Goal: Information Seeking & Learning: Learn about a topic

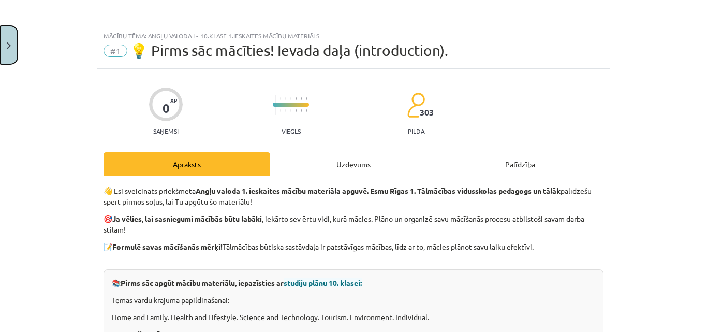
click at [11, 54] on button "Close" at bounding box center [9, 45] width 18 height 38
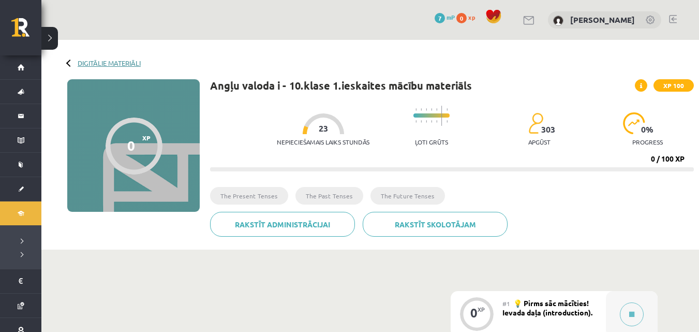
click at [87, 64] on link "Digitālie materiāli" at bounding box center [109, 63] width 63 height 8
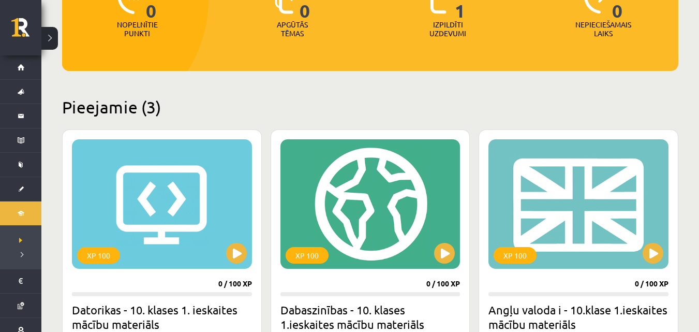
scroll to position [186, 0]
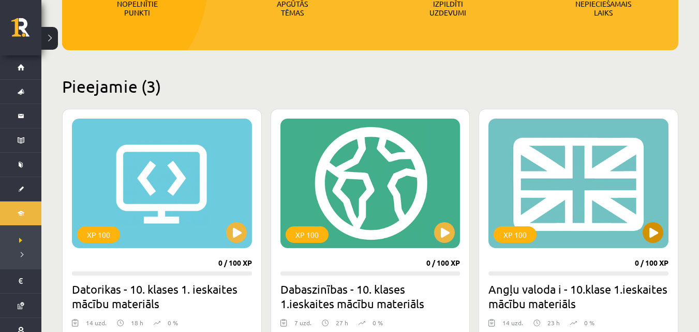
click at [525, 190] on div "XP 100" at bounding box center [579, 183] width 180 height 129
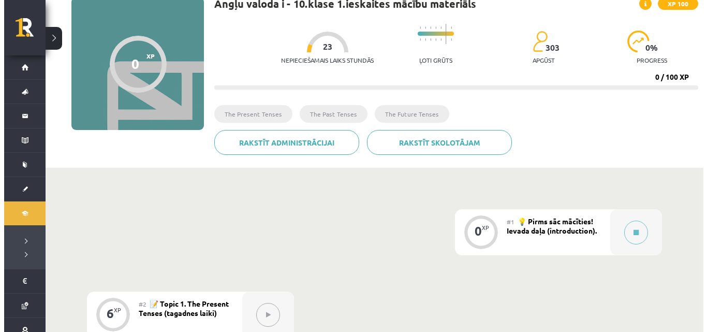
scroll to position [83, 0]
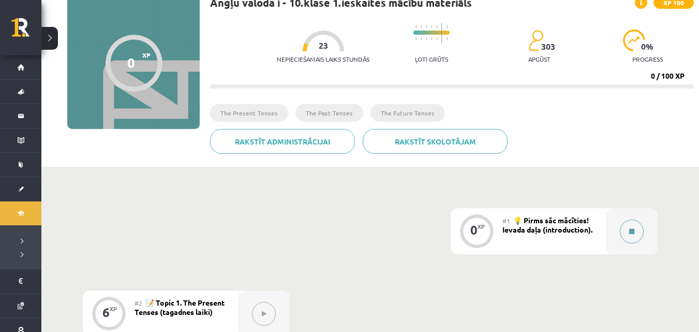
click at [623, 224] on button at bounding box center [632, 231] width 24 height 24
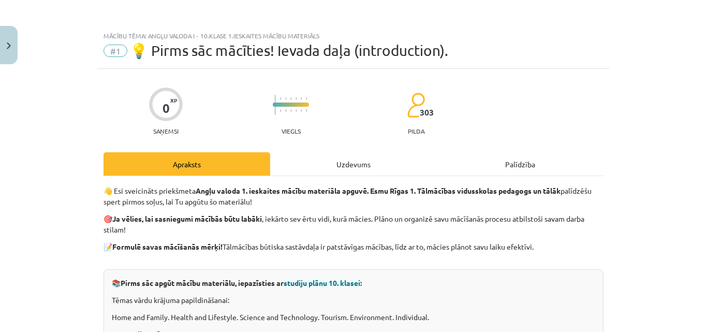
click at [354, 166] on div "Uzdevums" at bounding box center [353, 163] width 167 height 23
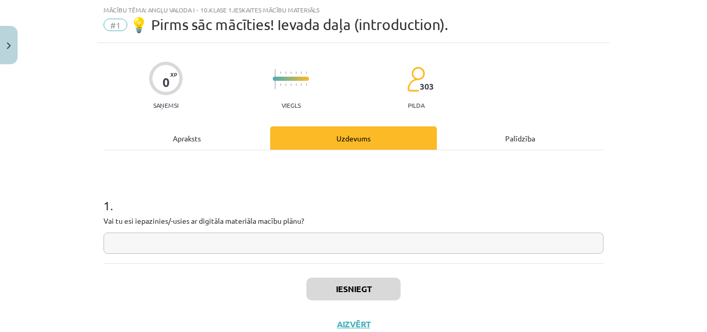
click at [476, 139] on div "Palīdzība" at bounding box center [520, 137] width 167 height 23
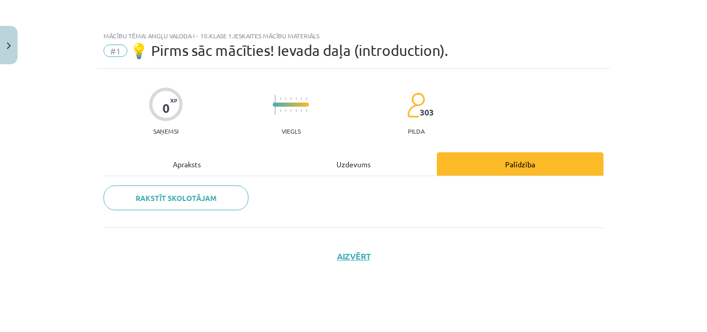
click at [343, 165] on div "Uzdevums" at bounding box center [353, 163] width 167 height 23
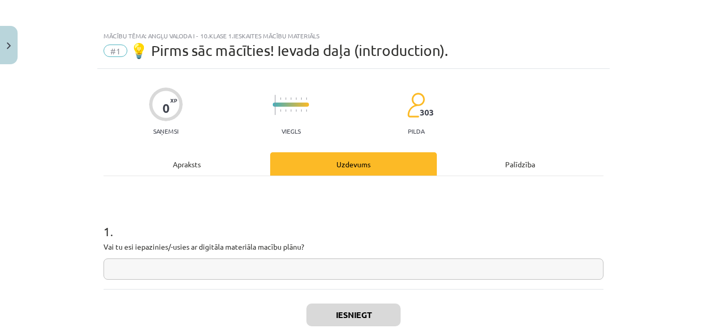
click at [243, 259] on input "text" at bounding box center [354, 268] width 500 height 21
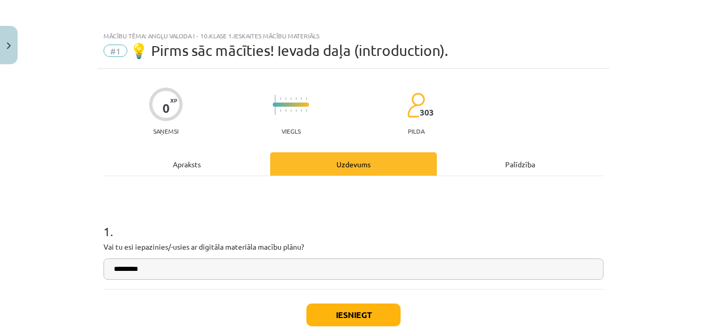
type input "*********"
click at [319, 320] on button "Iesniegt" at bounding box center [353, 314] width 94 height 23
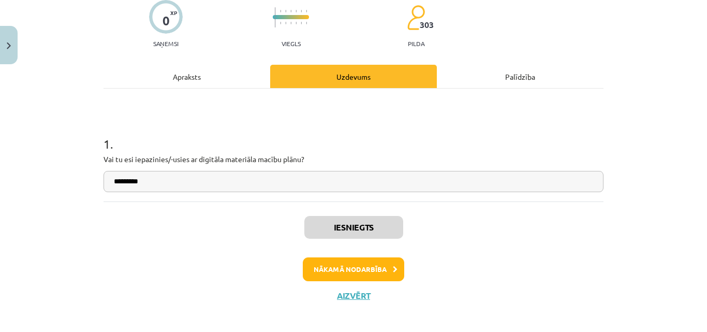
scroll to position [95, 0]
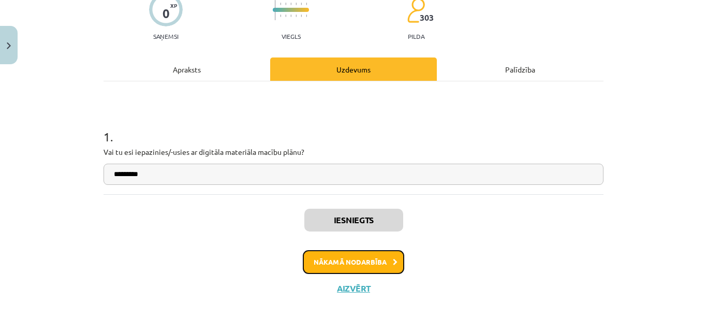
click at [363, 254] on button "Nākamā nodarbība" at bounding box center [353, 262] width 101 height 24
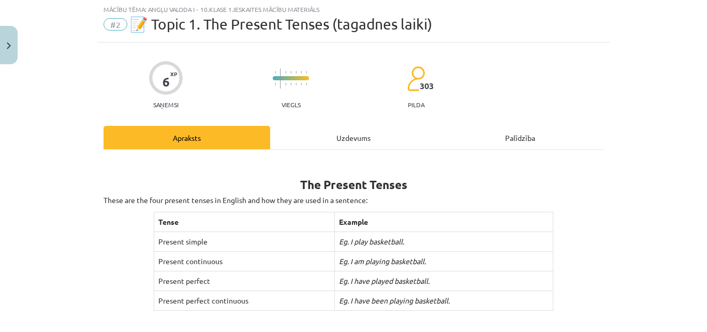
scroll to position [26, 0]
click at [347, 137] on div "Uzdevums" at bounding box center [353, 137] width 167 height 23
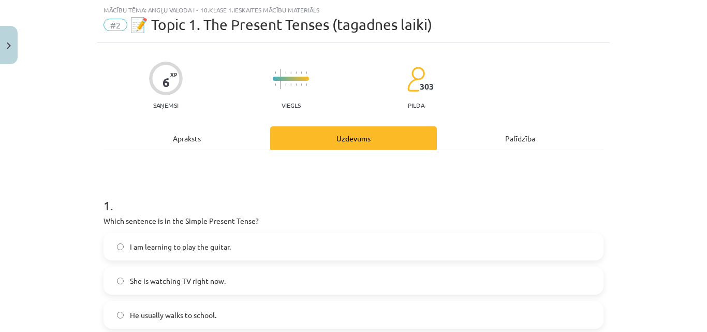
click at [236, 145] on div "Apraksts" at bounding box center [187, 137] width 167 height 23
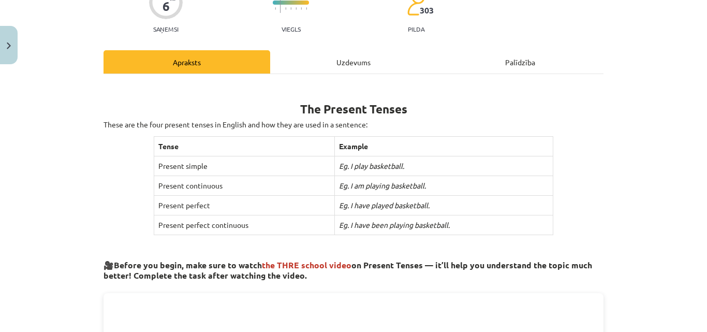
scroll to position [95, 0]
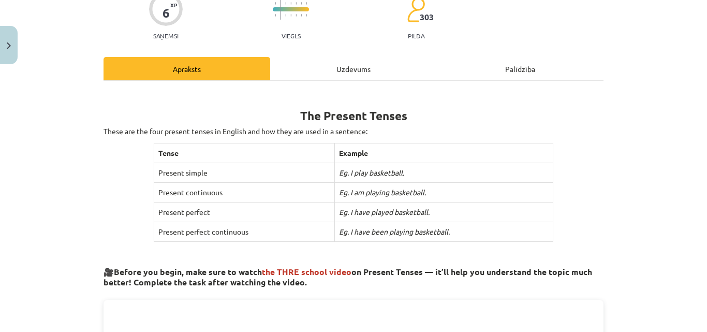
click at [362, 65] on div "Uzdevums" at bounding box center [353, 68] width 167 height 23
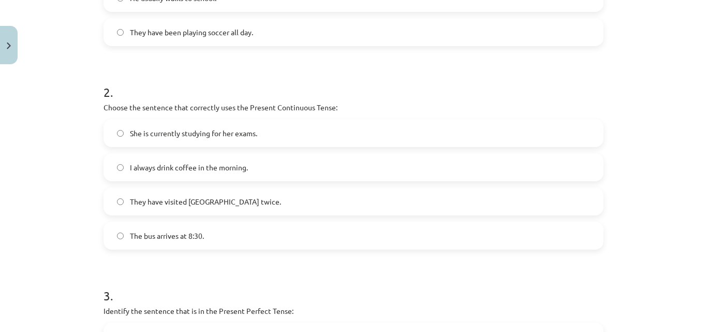
scroll to position [370, 0]
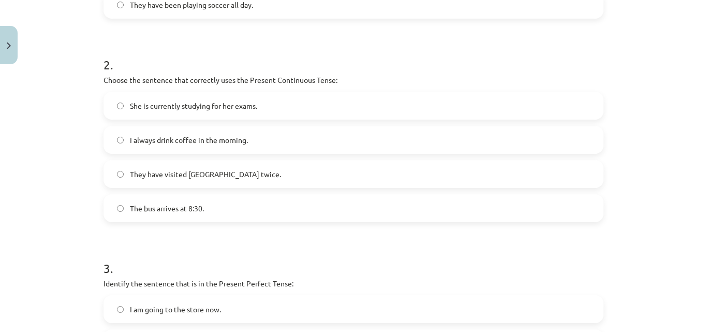
click at [114, 110] on label "She is currently studying for her exams." at bounding box center [354, 106] width 498 height 26
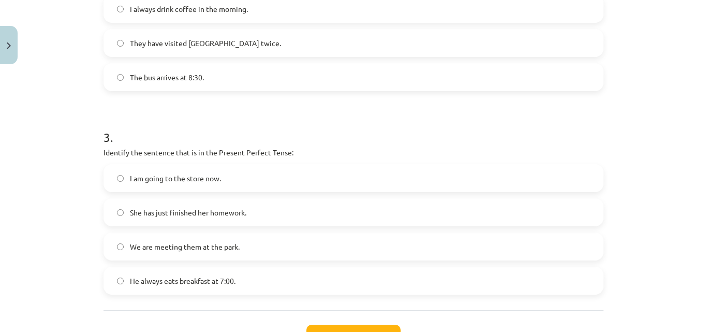
scroll to position [549, 0]
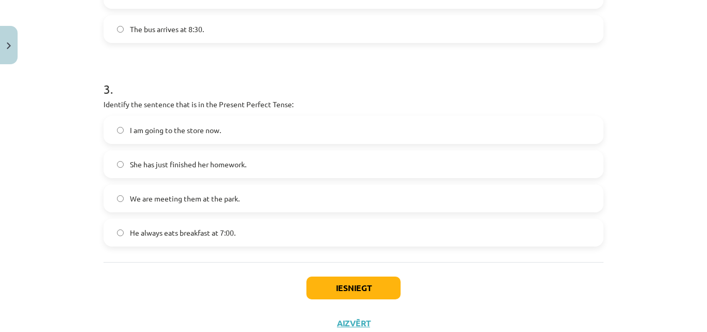
click at [124, 234] on label "He always eats breakfast at 7:00." at bounding box center [354, 232] width 498 height 26
click at [348, 282] on button "Iesniegt" at bounding box center [353, 287] width 94 height 23
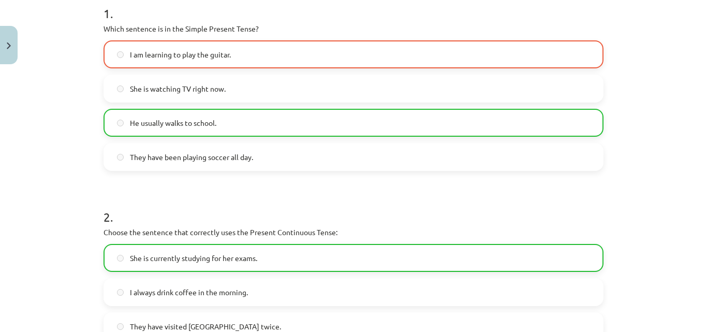
scroll to position [197, 0]
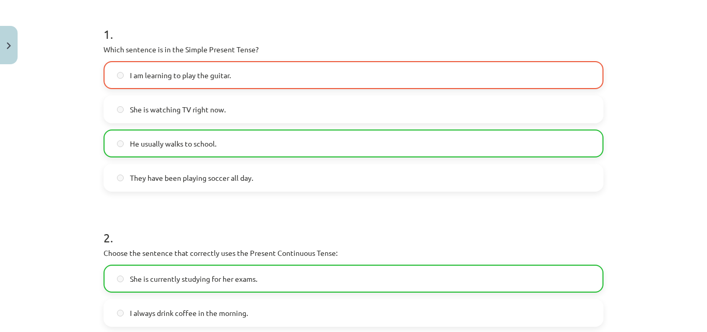
click at [307, 71] on label "I am learning to play the guitar." at bounding box center [354, 75] width 498 height 26
click at [307, 72] on label "I am learning to play the guitar." at bounding box center [354, 75] width 498 height 26
click at [307, 73] on label "I am learning to play the guitar." at bounding box center [354, 75] width 498 height 26
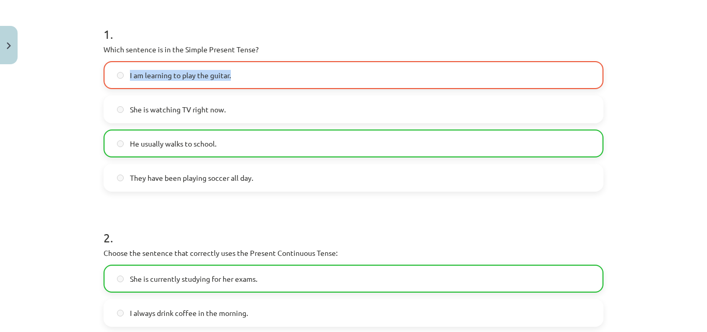
click at [307, 73] on label "I am learning to play the guitar." at bounding box center [354, 75] width 498 height 26
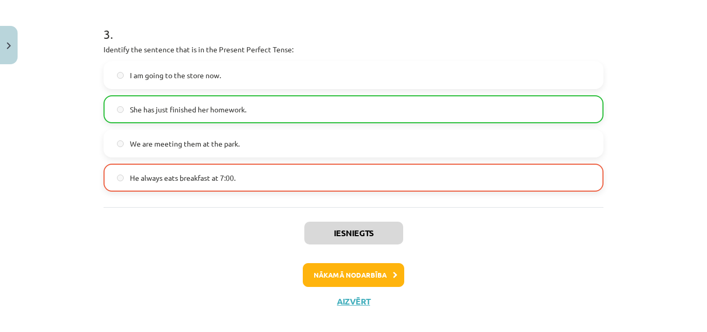
scroll to position [617, 0]
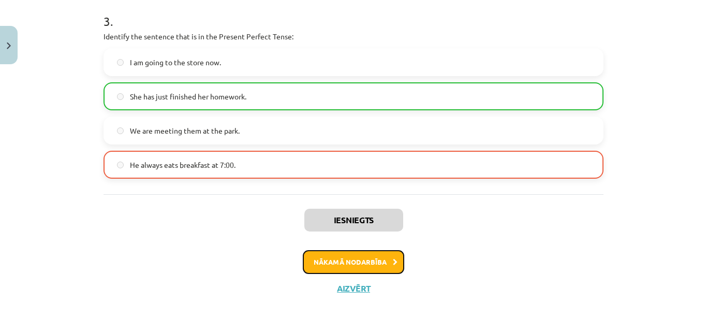
click at [371, 259] on button "Nākamā nodarbība" at bounding box center [353, 262] width 101 height 24
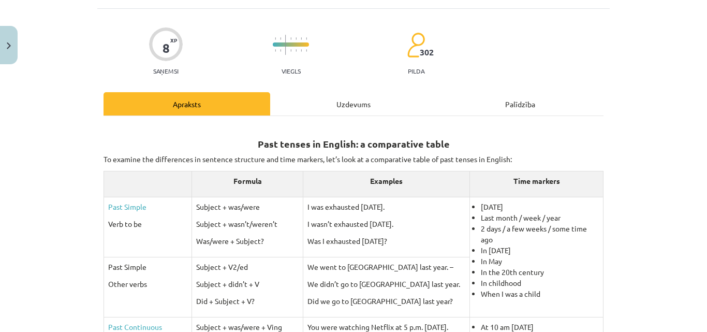
scroll to position [26, 0]
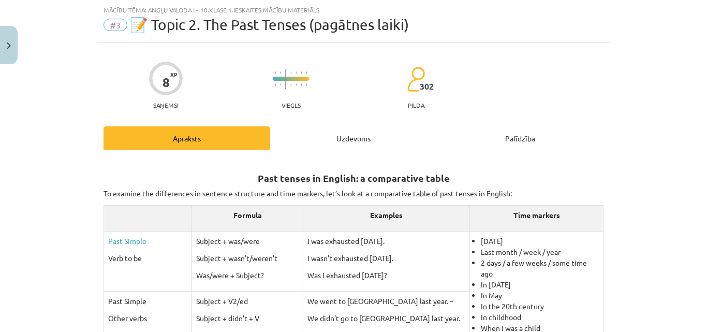
click at [360, 126] on div "Uzdevums" at bounding box center [353, 137] width 167 height 23
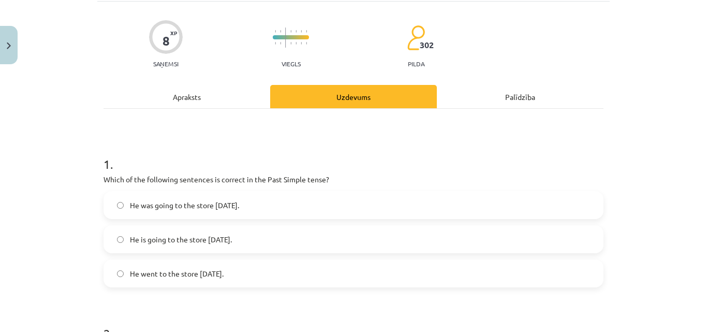
scroll to position [33, 0]
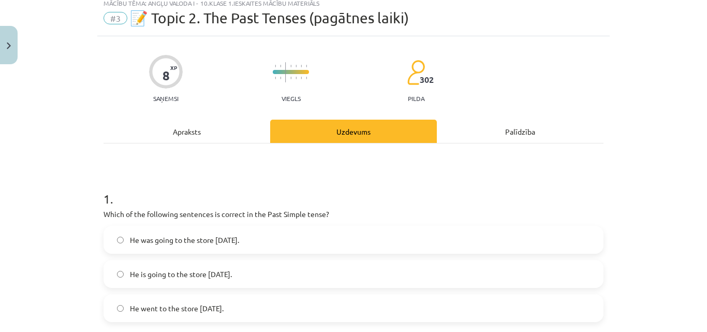
click at [214, 134] on div "Apraksts" at bounding box center [187, 131] width 167 height 23
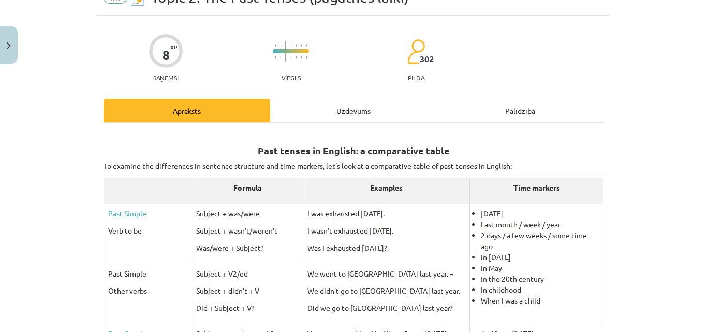
scroll to position [40, 0]
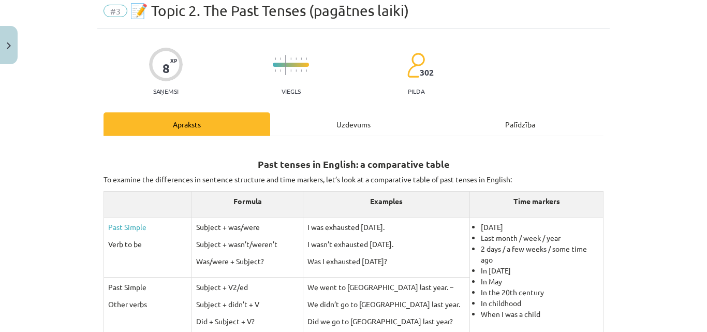
click at [327, 132] on div "Uzdevums" at bounding box center [353, 123] width 167 height 23
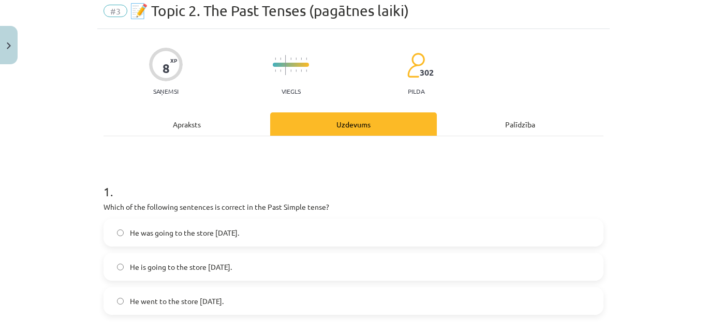
scroll to position [26, 0]
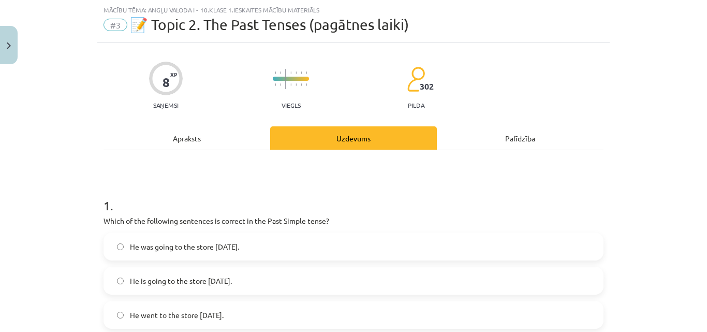
click at [121, 315] on label "He went to the store yesterday." at bounding box center [354, 315] width 498 height 26
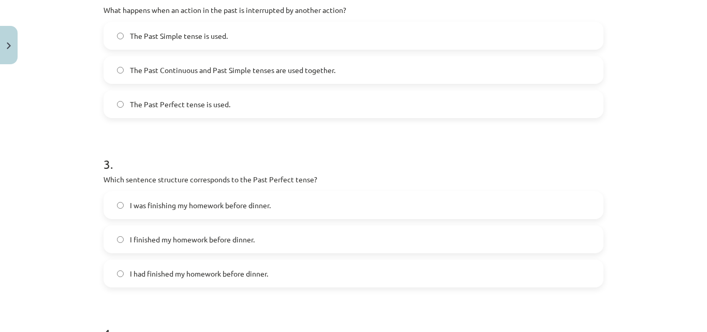
scroll to position [412, 0]
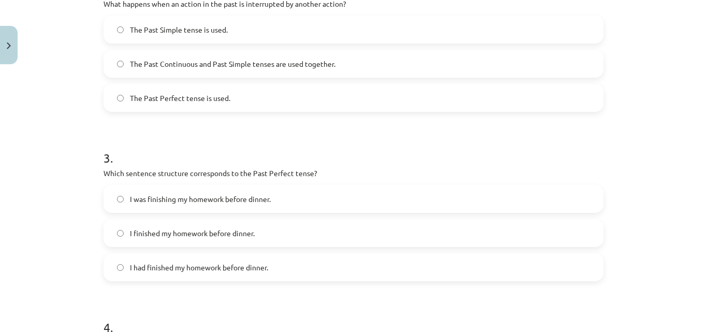
click at [118, 101] on label "The Past Perfect tense is used." at bounding box center [354, 98] width 498 height 26
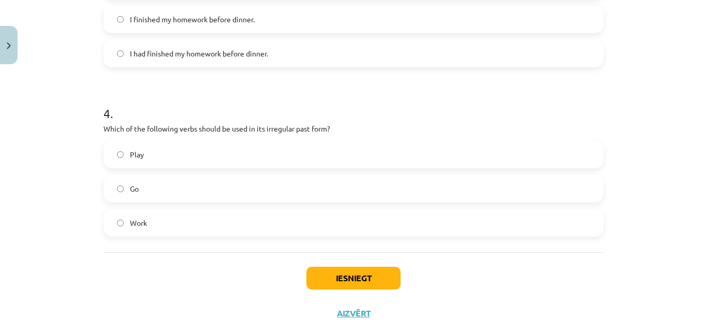
scroll to position [646, 0]
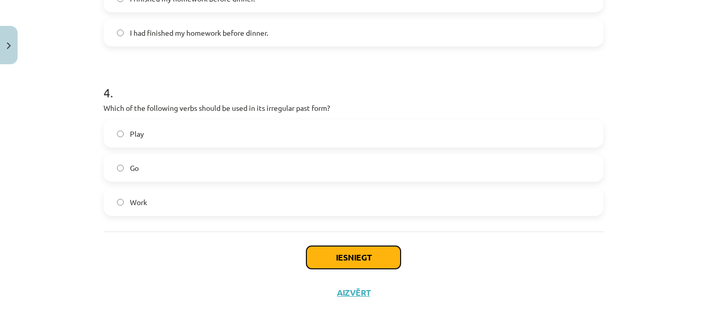
click at [329, 256] on button "Iesniegt" at bounding box center [353, 257] width 94 height 23
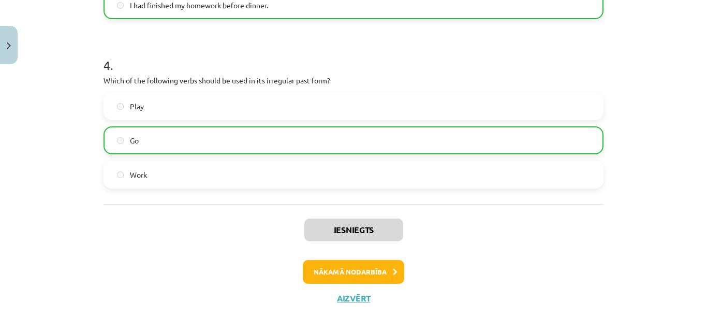
scroll to position [684, 0]
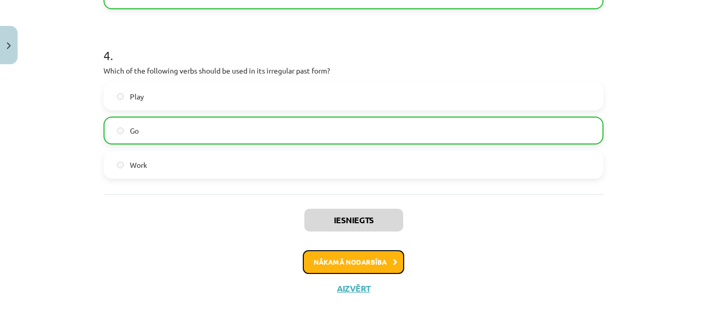
click at [355, 260] on button "Nākamā nodarbība" at bounding box center [353, 262] width 101 height 24
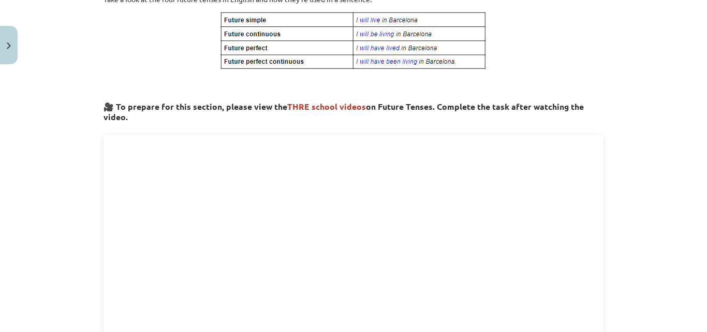
scroll to position [26, 0]
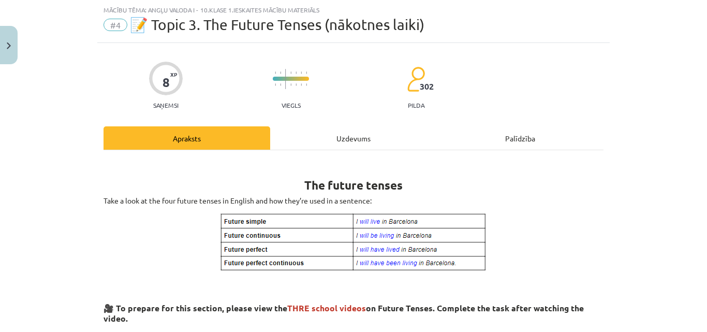
click at [373, 144] on div "Uzdevums" at bounding box center [353, 137] width 167 height 23
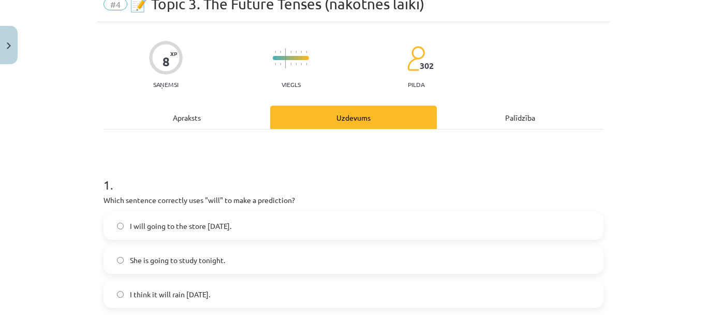
scroll to position [115, 0]
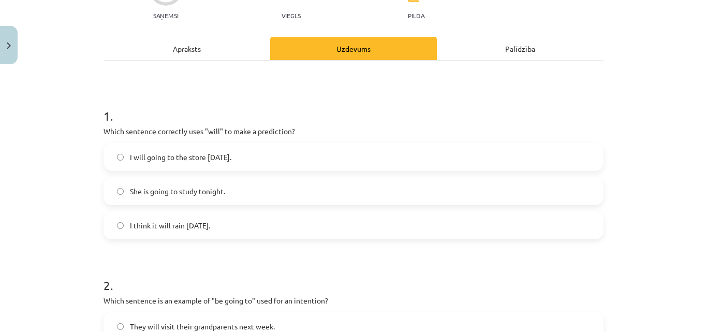
click at [119, 231] on label "I think it will rain tomorrow." at bounding box center [354, 225] width 498 height 26
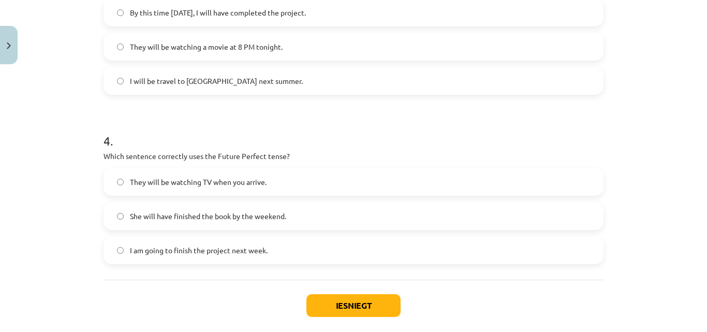
scroll to position [651, 0]
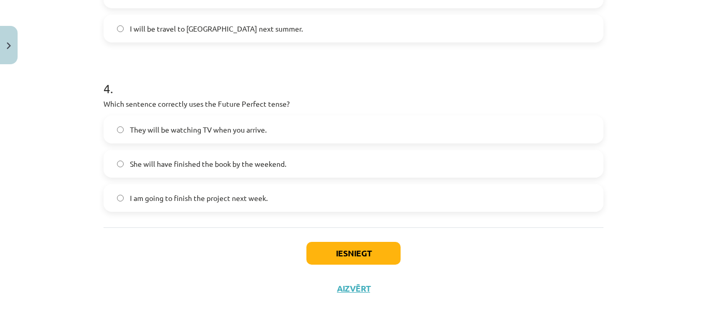
click at [368, 241] on div "Iesniegt Aizvērt" at bounding box center [354, 263] width 500 height 72
click at [367, 251] on button "Iesniegt" at bounding box center [353, 253] width 94 height 23
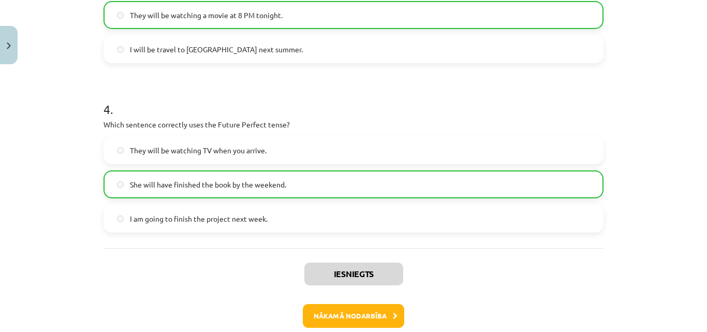
scroll to position [684, 0]
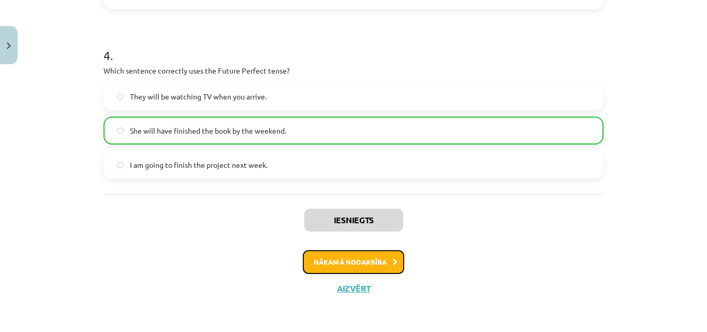
click at [382, 254] on button "Nākamā nodarbība" at bounding box center [353, 262] width 101 height 24
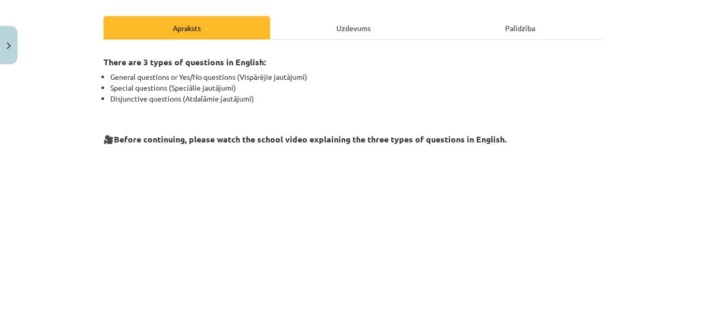
scroll to position [26, 0]
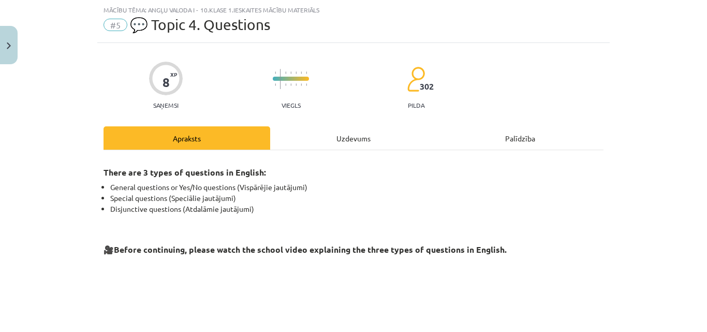
click at [347, 143] on div "Uzdevums" at bounding box center [353, 137] width 167 height 23
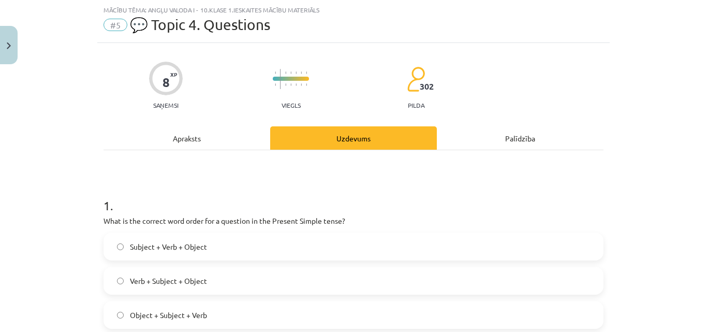
click at [220, 131] on div "Apraksts" at bounding box center [187, 137] width 167 height 23
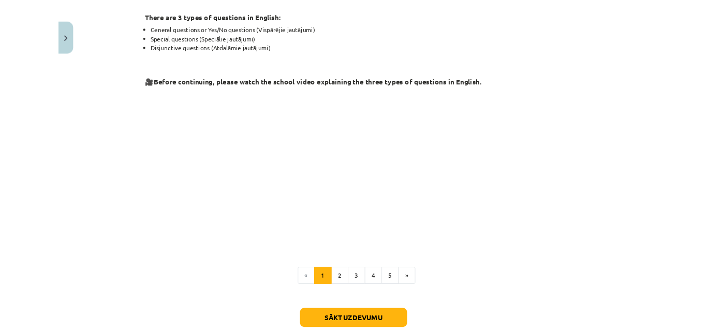
scroll to position [46, 0]
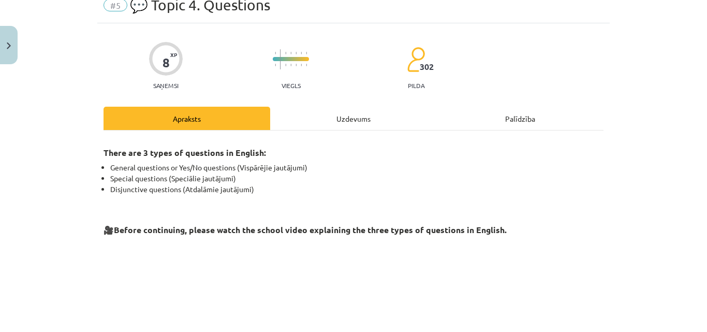
click at [368, 111] on div "Uzdevums" at bounding box center [353, 118] width 167 height 23
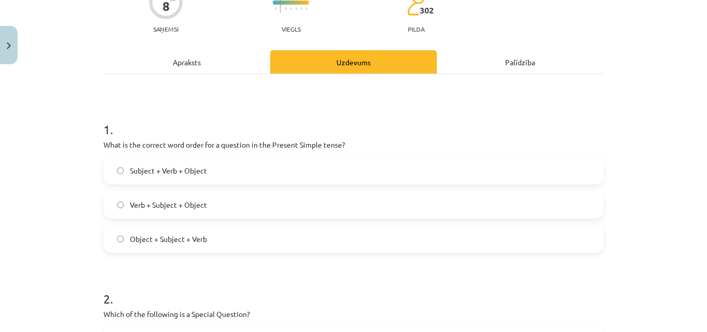
scroll to position [88, 0]
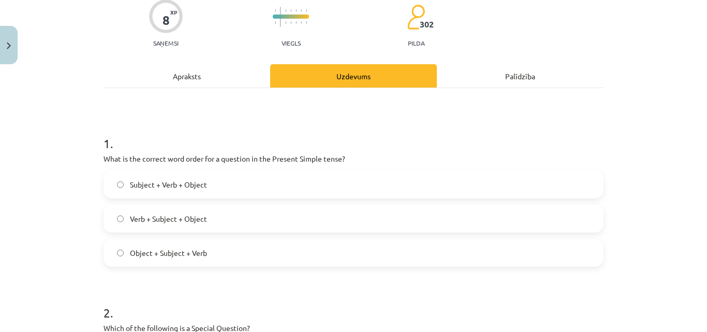
click at [205, 70] on div "Apraksts" at bounding box center [187, 75] width 167 height 23
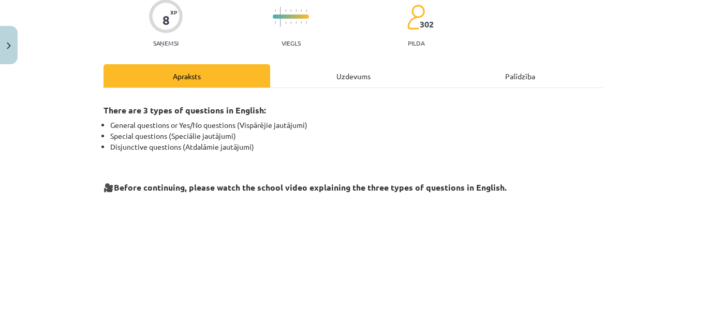
scroll to position [0, 0]
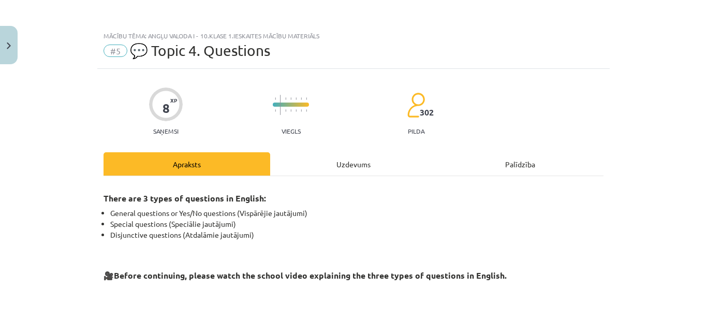
click at [331, 159] on div "Uzdevums" at bounding box center [353, 163] width 167 height 23
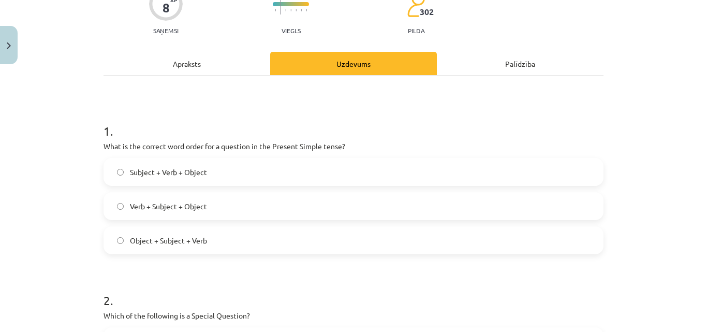
scroll to position [81, 0]
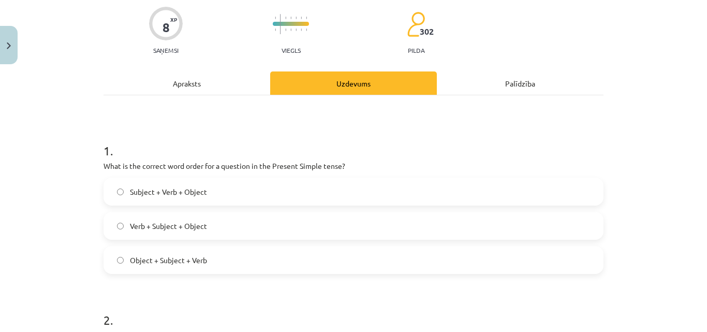
click at [239, 86] on div "Apraksts" at bounding box center [187, 82] width 167 height 23
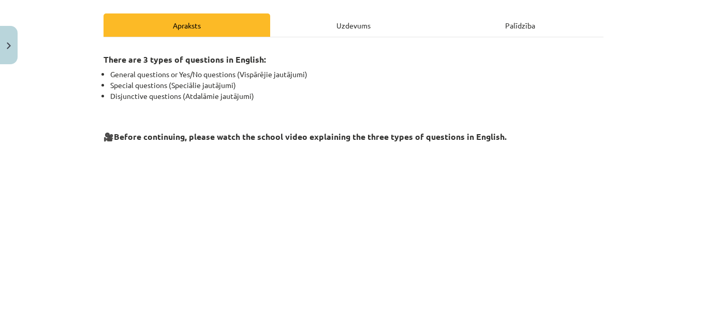
scroll to position [129, 0]
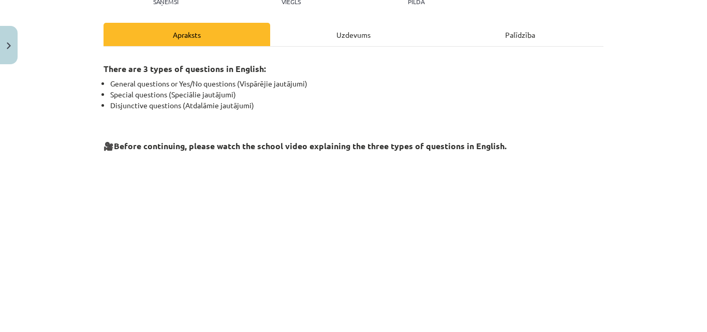
click at [370, 33] on div "Uzdevums" at bounding box center [353, 34] width 167 height 23
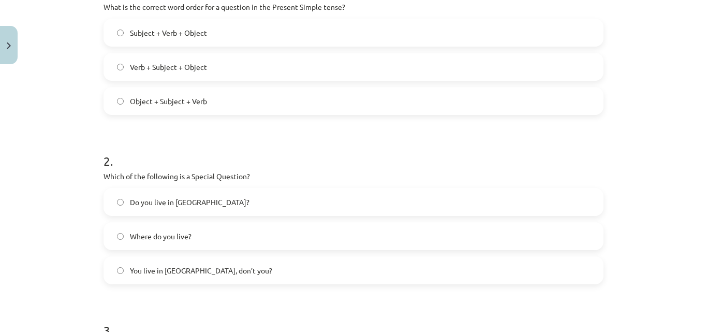
scroll to position [274, 0]
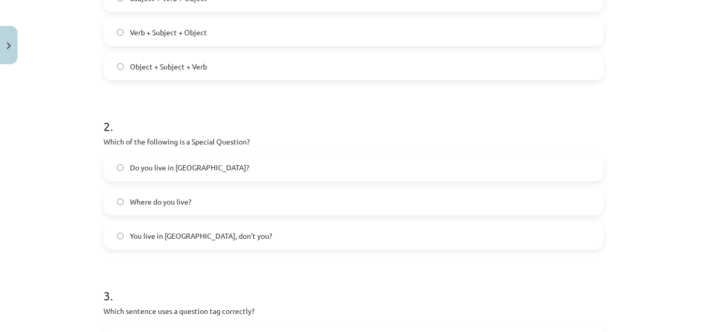
click at [283, 240] on label "You live in Riga, don’t you?" at bounding box center [354, 236] width 498 height 26
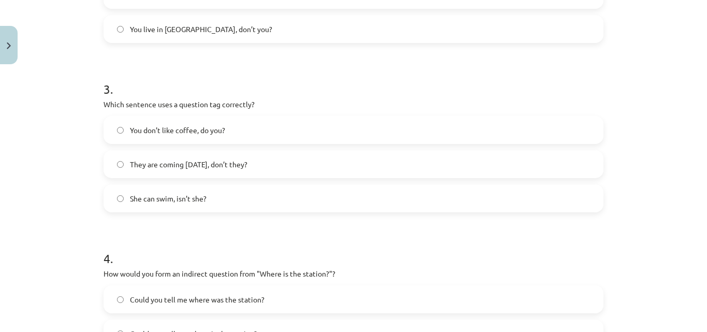
scroll to position [502, 0]
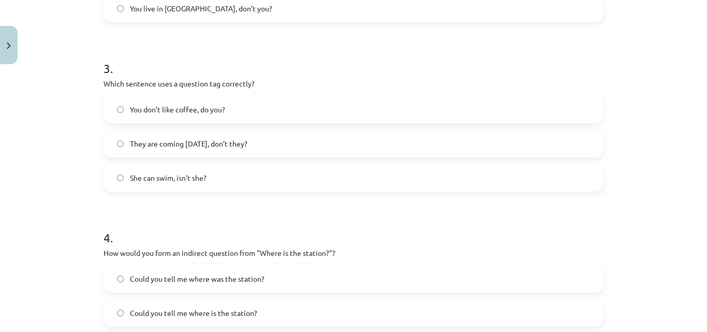
click at [369, 110] on label "You don’t like coffee, do you?" at bounding box center [354, 109] width 498 height 26
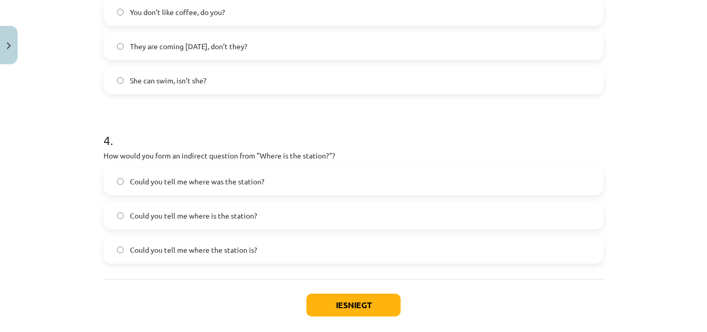
scroll to position [605, 0]
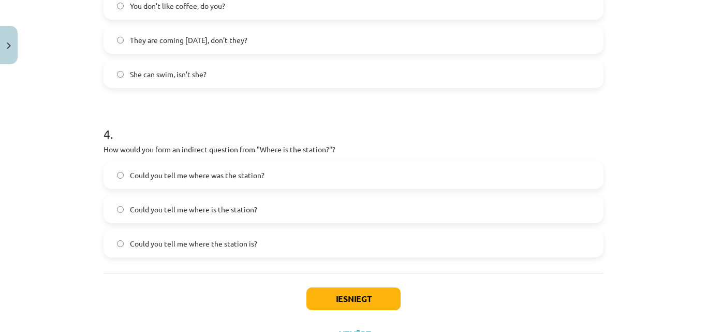
click at [120, 240] on label "Could you tell me where the station is?" at bounding box center [354, 243] width 498 height 26
click at [353, 303] on button "Iesniegt" at bounding box center [353, 298] width 94 height 23
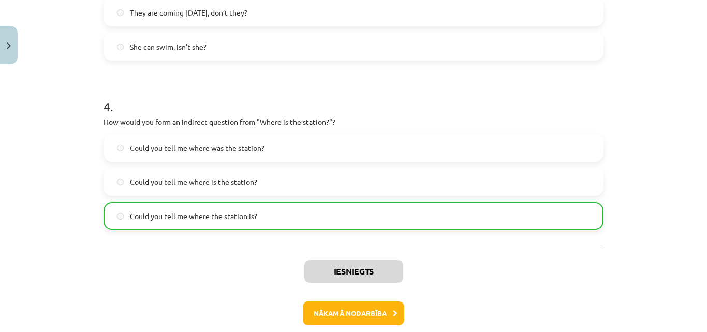
scroll to position [684, 0]
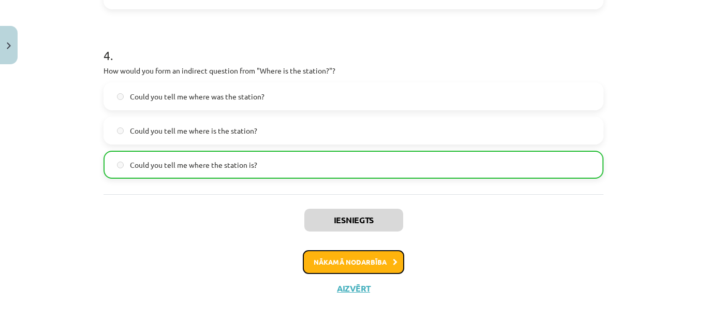
click at [357, 263] on button "Nākamā nodarbība" at bounding box center [353, 262] width 101 height 24
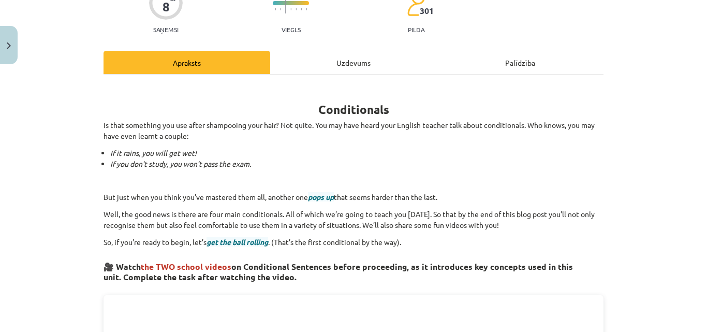
scroll to position [67, 0]
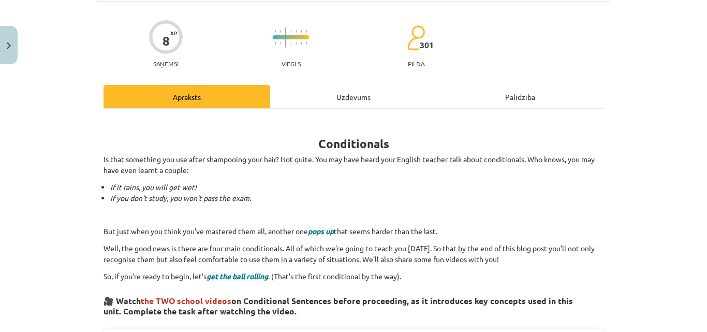
click at [380, 100] on div "Uzdevums" at bounding box center [353, 96] width 167 height 23
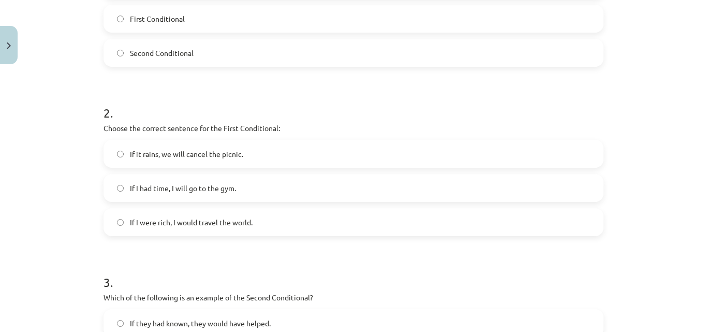
scroll to position [329, 0]
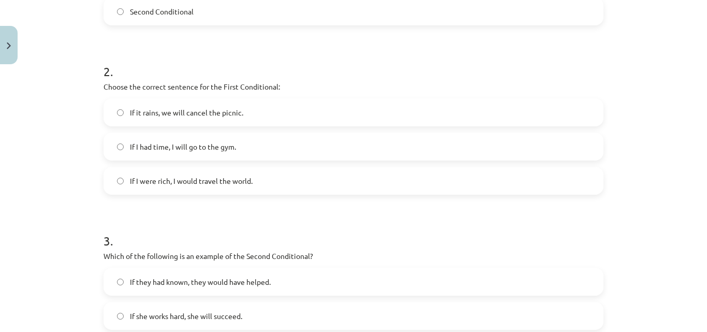
click at [115, 106] on label "If it rains, we will cancel the picnic." at bounding box center [354, 112] width 498 height 26
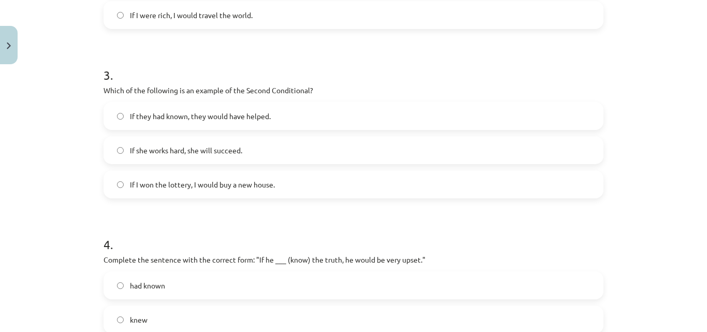
scroll to position [502, 0]
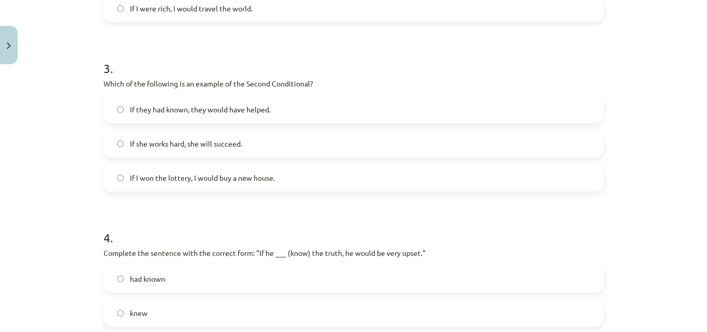
click at [130, 172] on span "If I won the lottery, I would buy a new house." at bounding box center [202, 177] width 145 height 11
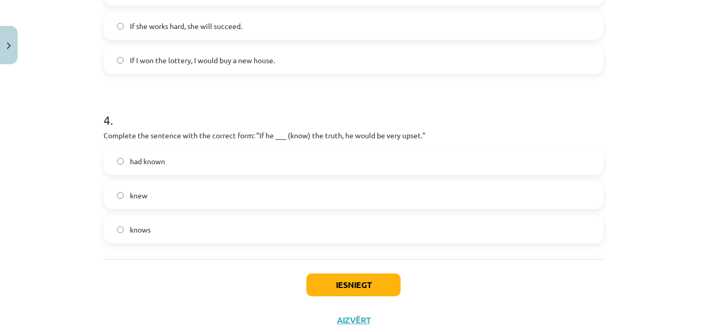
scroll to position [651, 0]
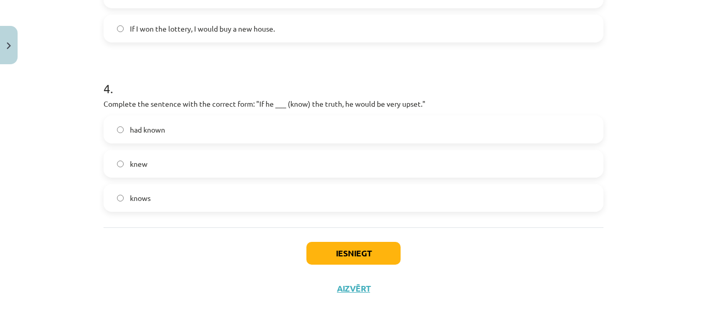
click at [137, 157] on label "knew" at bounding box center [354, 164] width 498 height 26
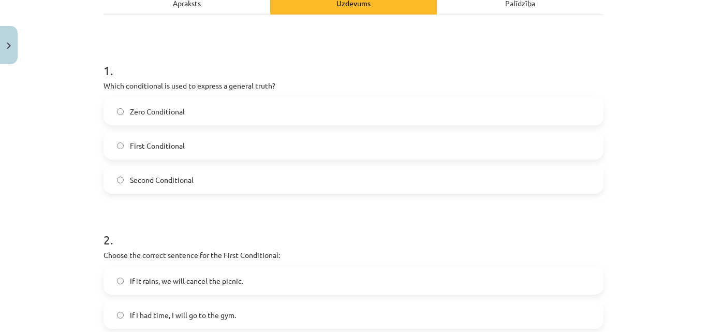
scroll to position [148, 0]
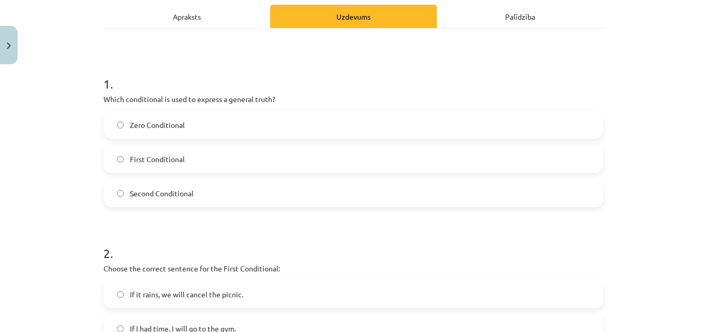
click at [142, 123] on span "Zero Conditional" at bounding box center [157, 125] width 55 height 11
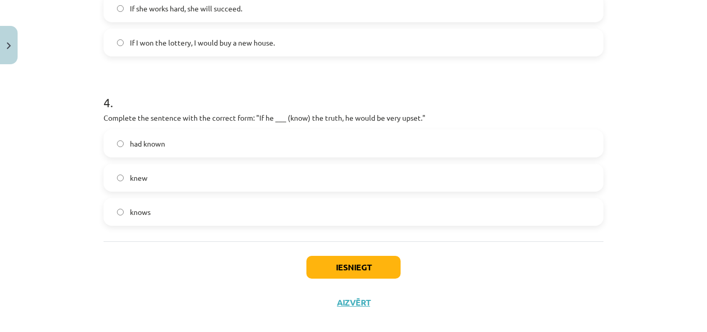
scroll to position [651, 0]
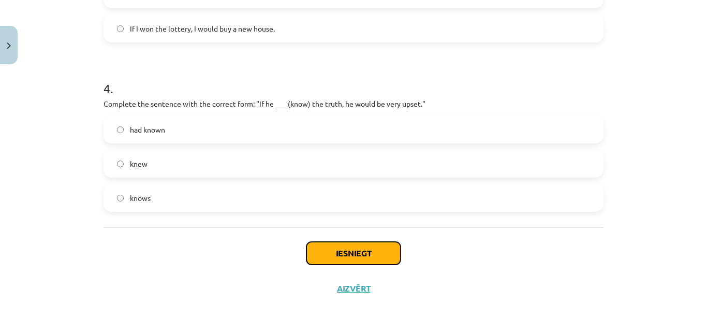
click at [359, 252] on button "Iesniegt" at bounding box center [353, 253] width 94 height 23
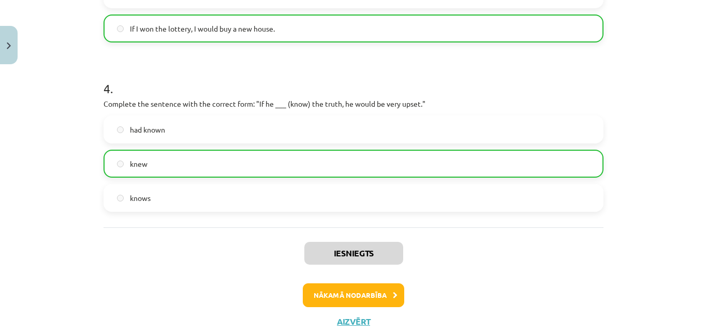
scroll to position [684, 0]
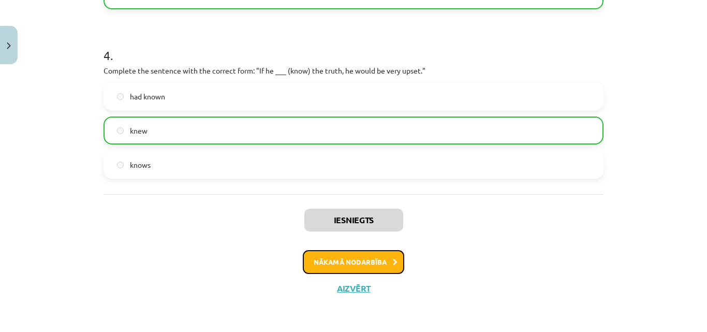
click at [383, 264] on button "Nākamā nodarbība" at bounding box center [353, 262] width 101 height 24
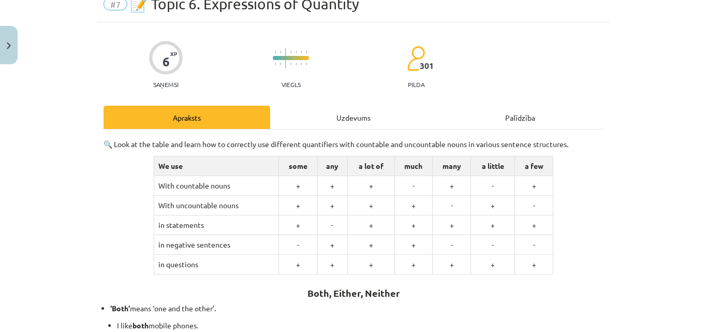
scroll to position [33, 0]
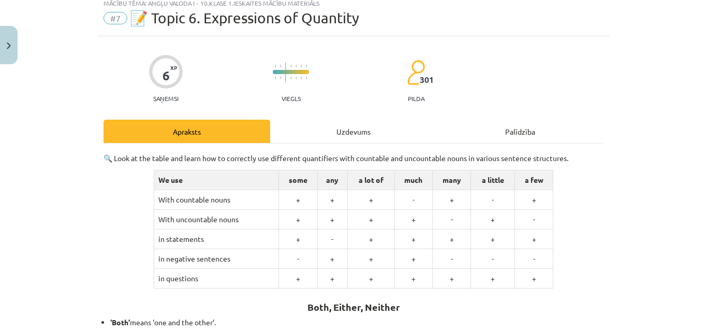
click at [330, 127] on div "Uzdevums" at bounding box center [353, 131] width 167 height 23
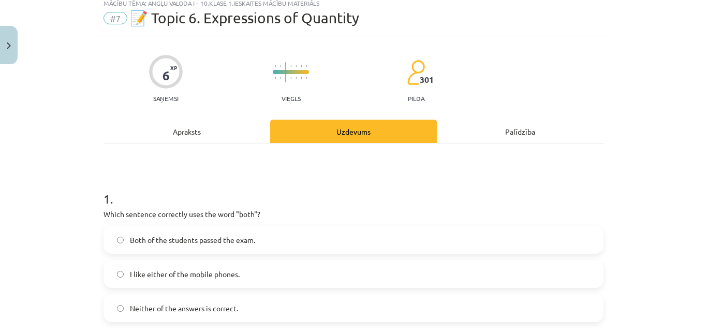
scroll to position [26, 0]
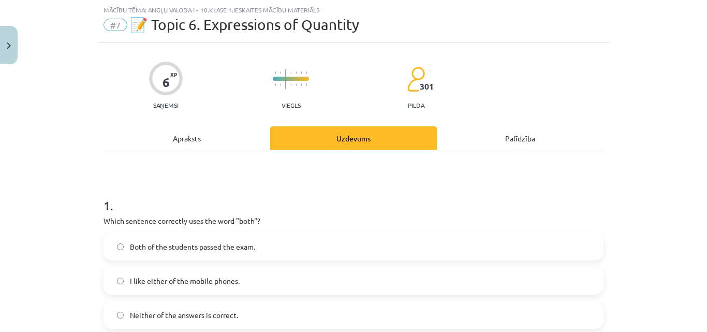
click at [122, 247] on label "Both of the students passed the exam." at bounding box center [354, 246] width 498 height 26
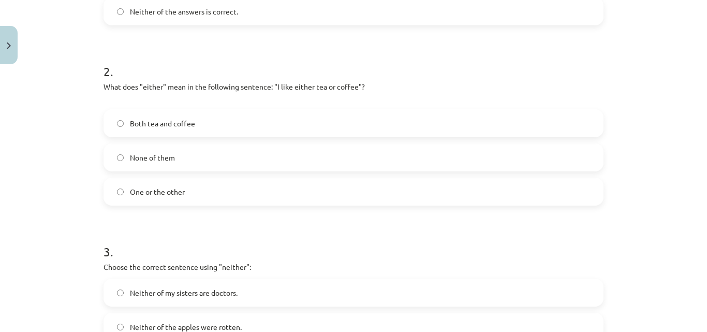
scroll to position [343, 0]
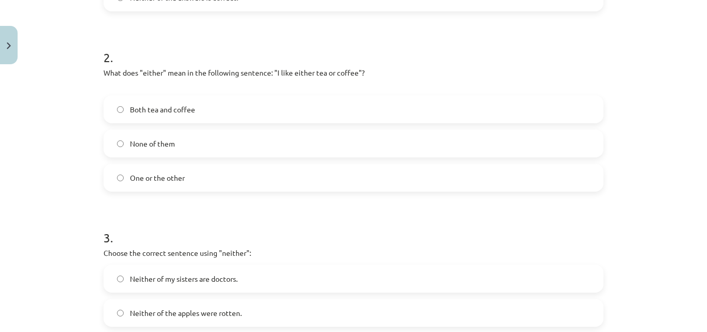
click at [121, 174] on label "One or the other" at bounding box center [354, 178] width 498 height 26
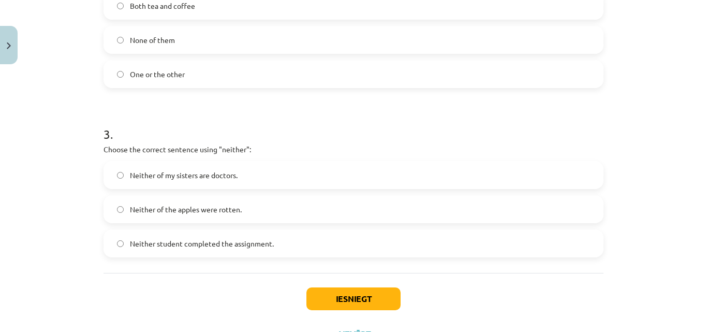
scroll to position [481, 0]
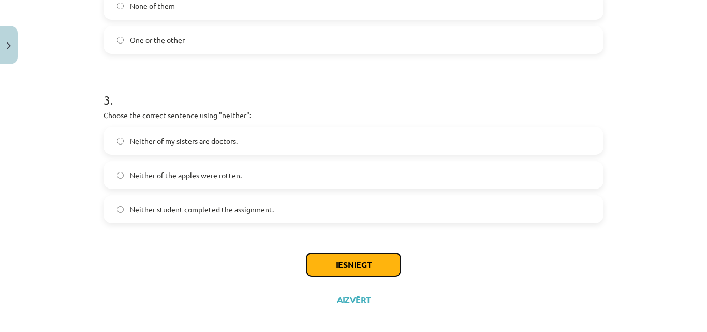
click at [366, 260] on button "Iesniegt" at bounding box center [353, 264] width 94 height 23
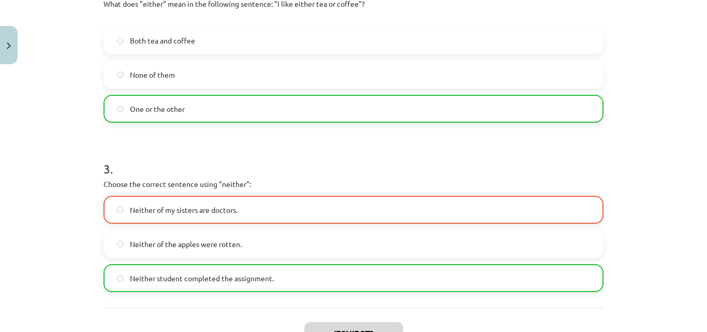
scroll to position [474, 0]
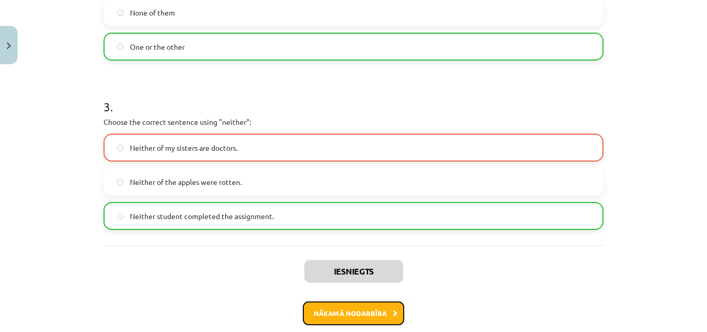
click at [376, 313] on button "Nākamā nodarbība" at bounding box center [353, 313] width 101 height 24
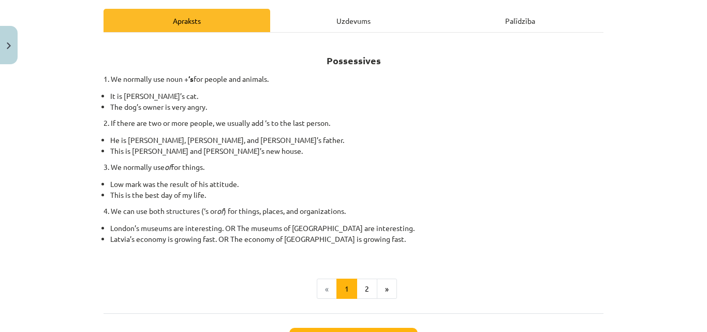
scroll to position [150, 0]
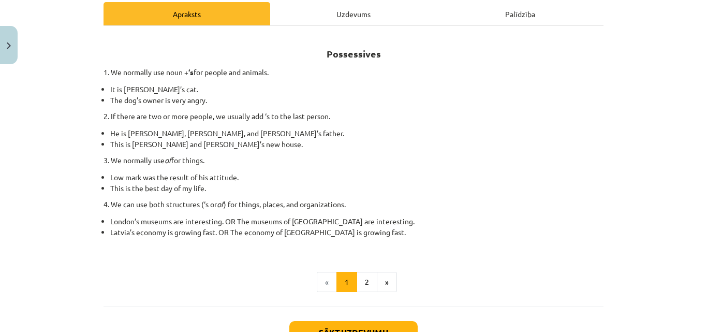
click at [356, 17] on div "Uzdevums" at bounding box center [353, 13] width 167 height 23
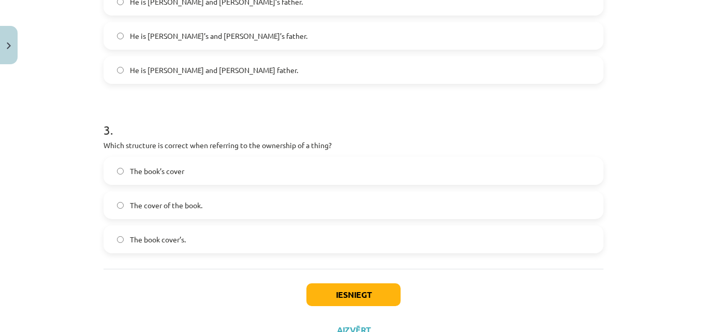
scroll to position [461, 0]
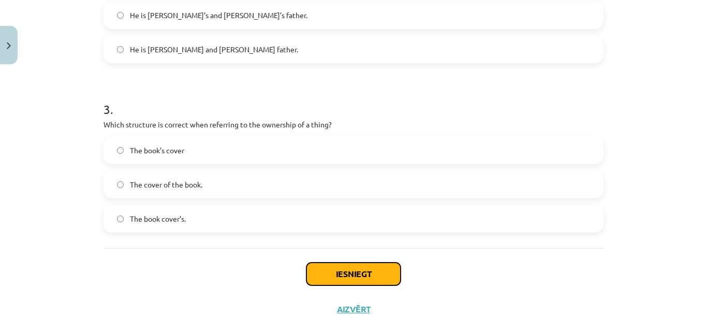
click at [368, 274] on button "Iesniegt" at bounding box center [353, 273] width 94 height 23
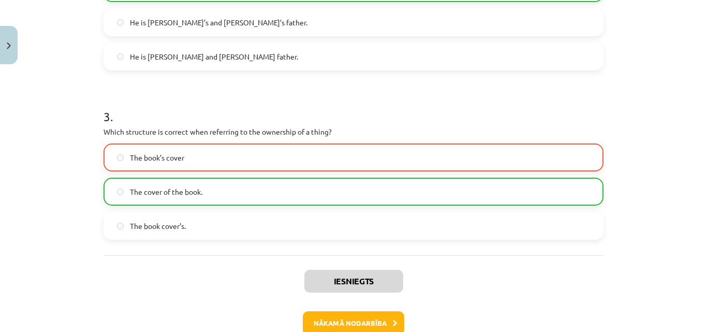
scroll to position [514, 0]
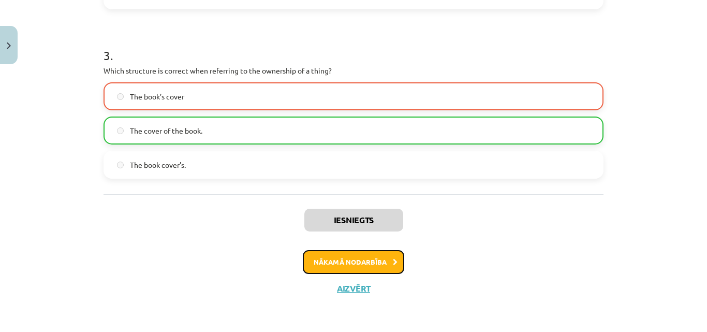
click at [365, 266] on button "Nākamā nodarbība" at bounding box center [353, 262] width 101 height 24
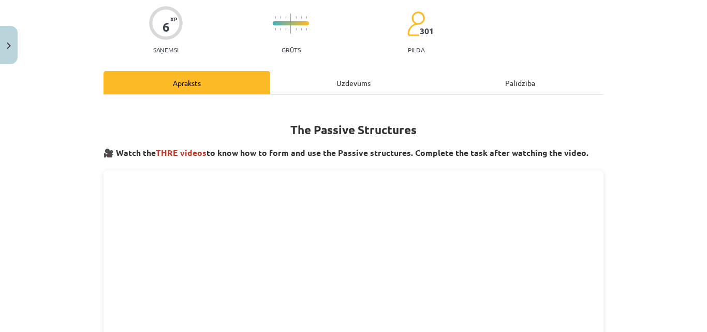
scroll to position [53, 0]
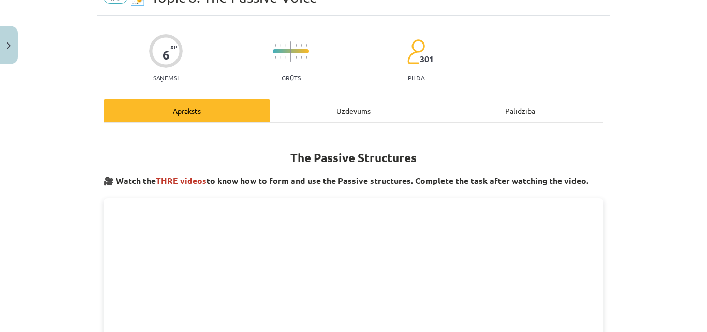
click at [379, 109] on div "Uzdevums" at bounding box center [353, 110] width 167 height 23
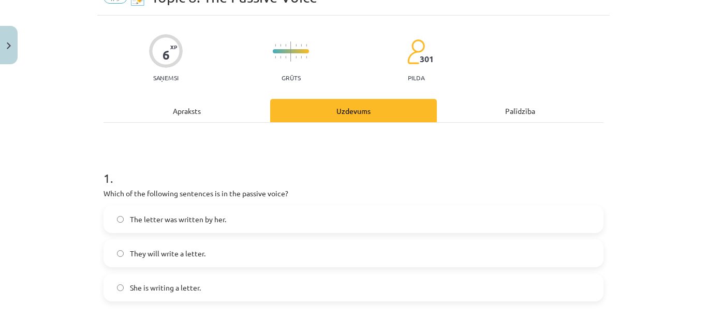
scroll to position [26, 0]
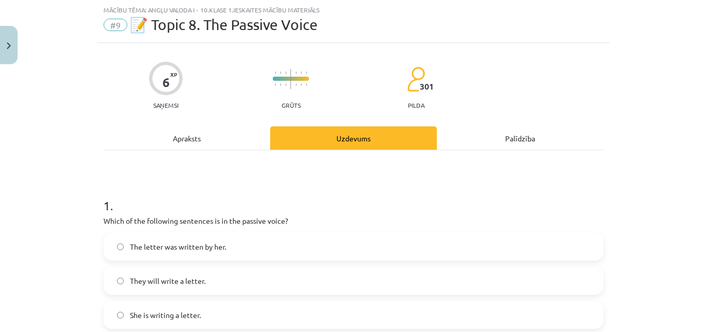
click at [209, 130] on div "Apraksts" at bounding box center [187, 137] width 167 height 23
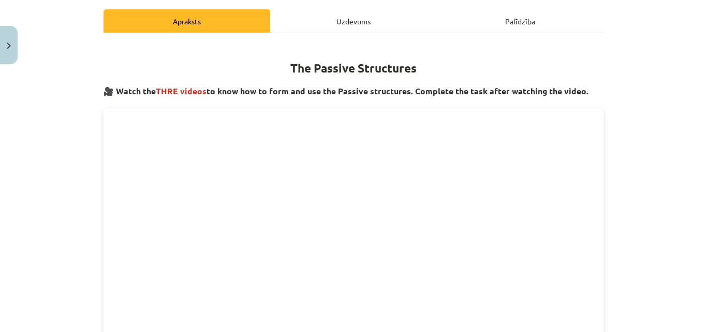
scroll to position [122, 0]
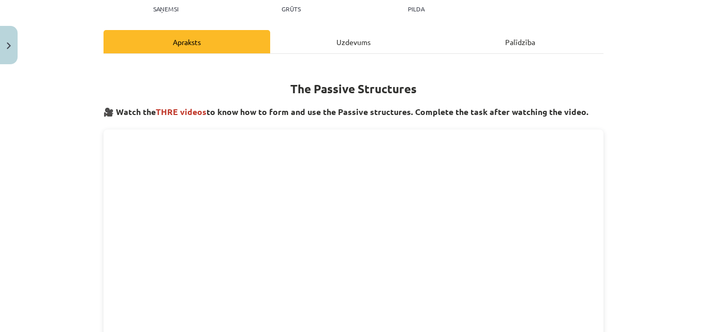
click at [426, 49] on div "Uzdevums" at bounding box center [353, 41] width 167 height 23
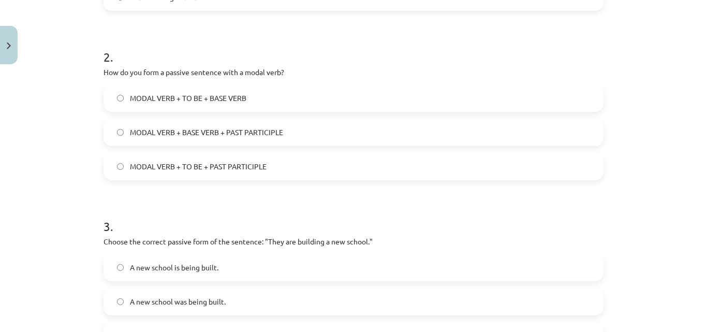
scroll to position [413, 0]
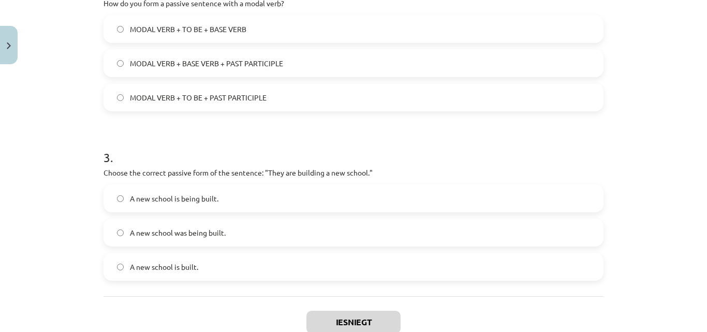
click at [252, 195] on label "A new school is being built." at bounding box center [354, 198] width 498 height 26
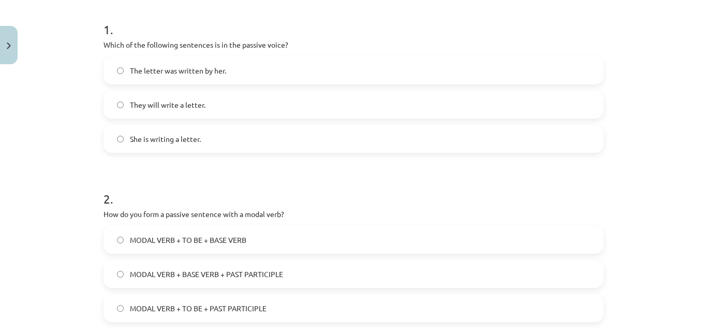
scroll to position [192, 0]
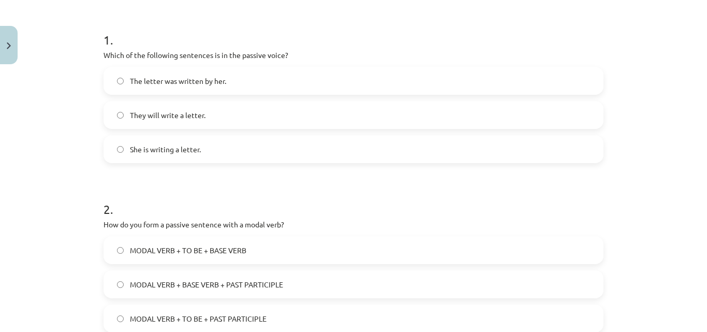
click at [386, 71] on label "The letter was written by her." at bounding box center [354, 81] width 498 height 26
click at [239, 312] on label "MODAL VERB + TO BE + PAST PARTICIPLE" at bounding box center [354, 318] width 498 height 26
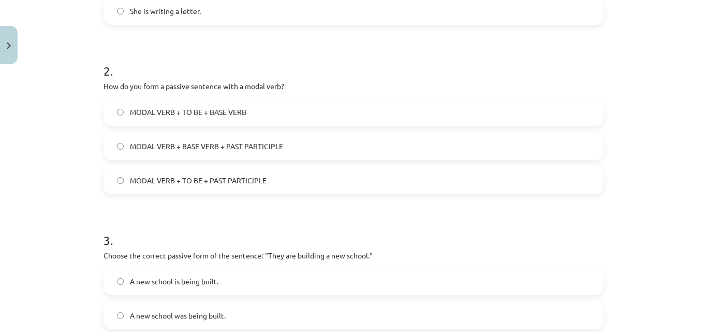
scroll to position [419, 0]
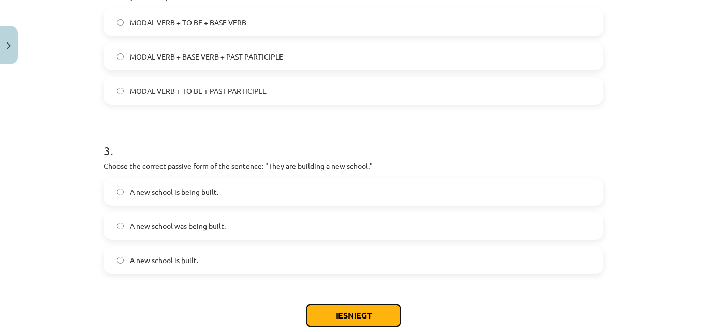
click at [364, 315] on button "Iesniegt" at bounding box center [353, 315] width 94 height 23
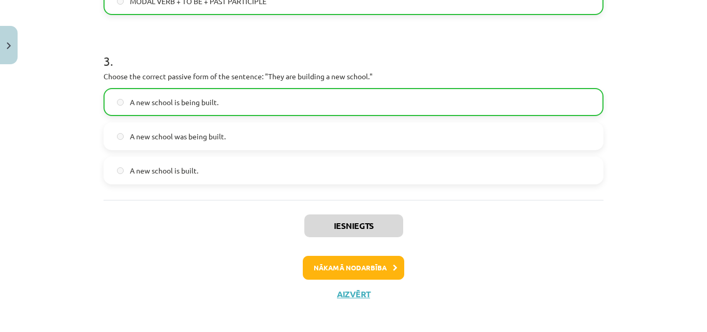
scroll to position [514, 0]
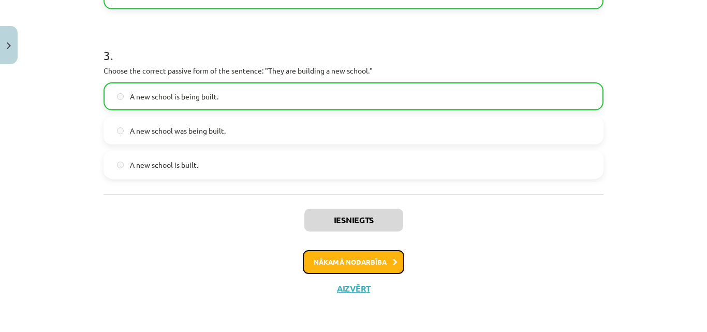
click at [351, 257] on button "Nākamā nodarbība" at bounding box center [353, 262] width 101 height 24
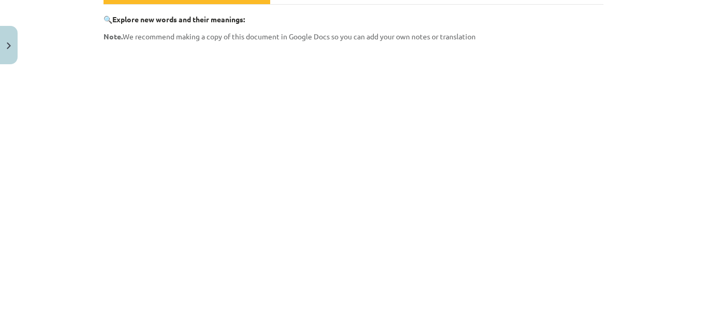
scroll to position [151, 0]
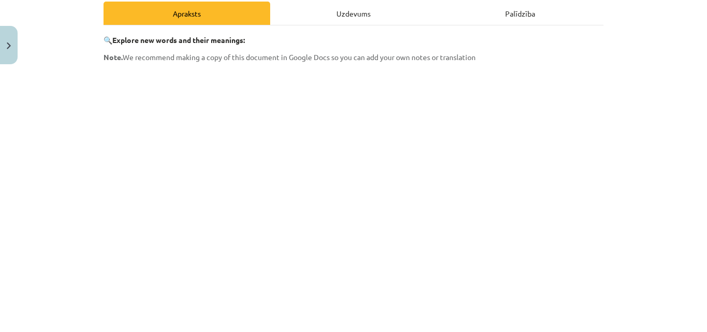
click at [394, 17] on div "Uzdevums" at bounding box center [353, 13] width 167 height 23
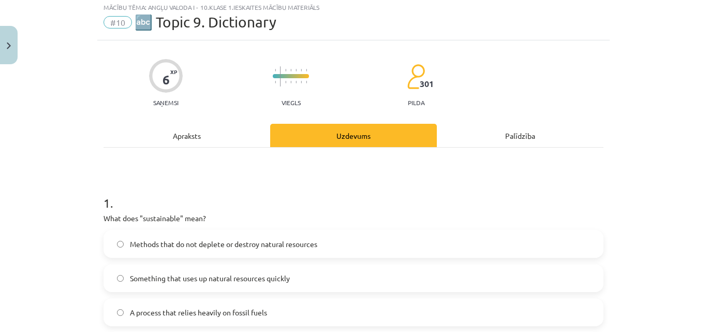
scroll to position [26, 0]
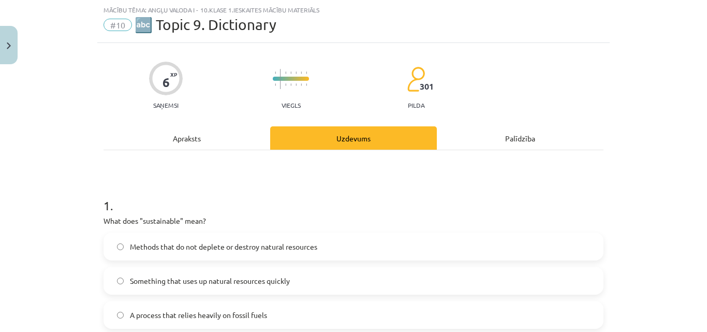
click at [227, 146] on div "Apraksts" at bounding box center [187, 137] width 167 height 23
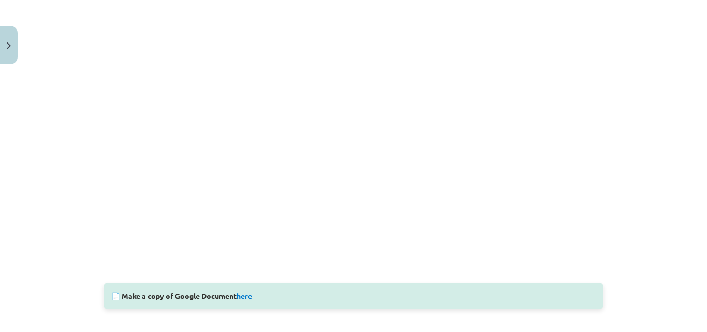
scroll to position [246, 0]
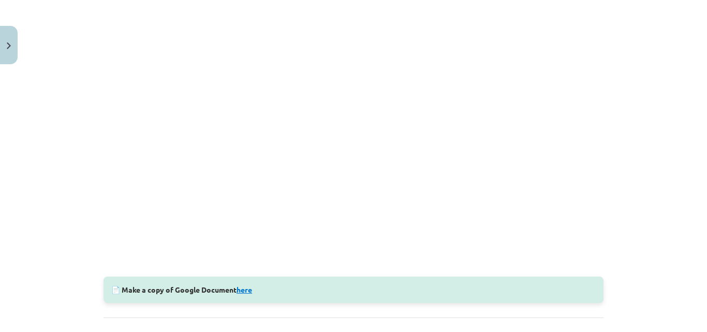
click at [249, 288] on link "here" at bounding box center [245, 289] width 16 height 9
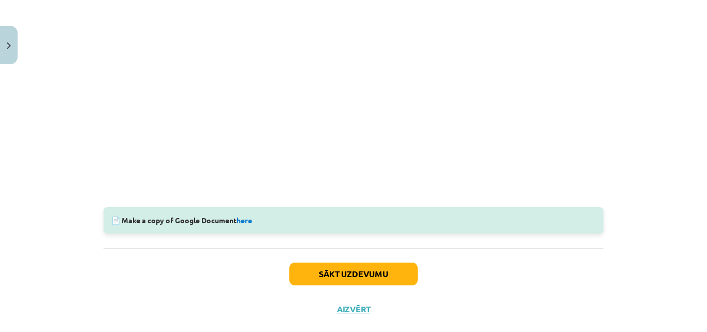
scroll to position [337, 0]
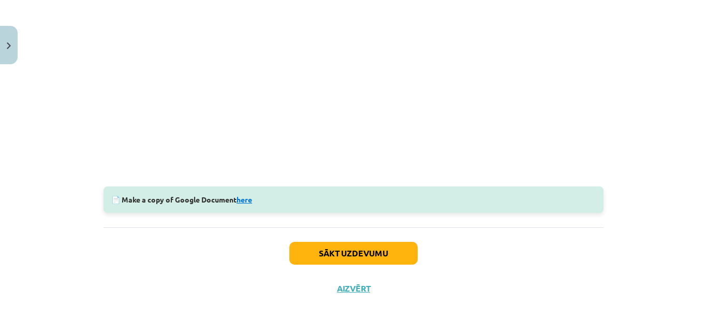
click at [241, 202] on link "here" at bounding box center [245, 199] width 16 height 9
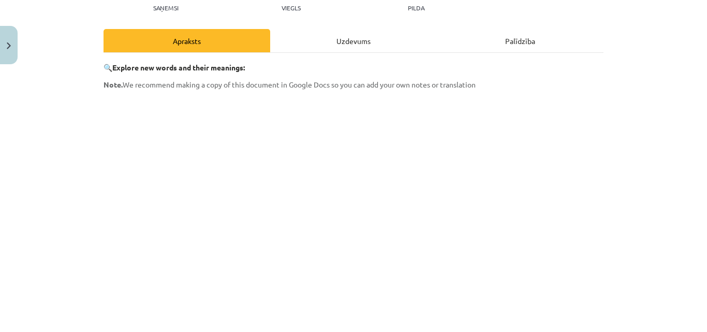
scroll to position [102, 0]
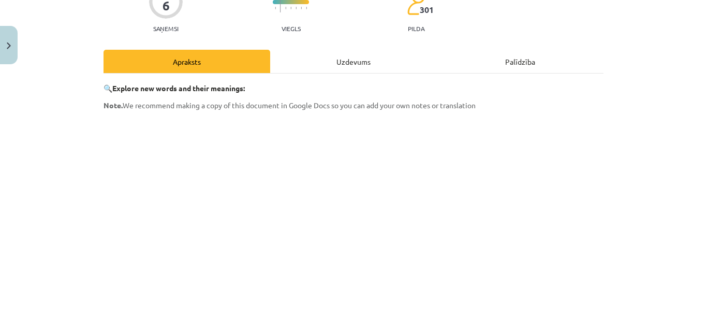
click at [340, 64] on div "Uzdevums" at bounding box center [353, 61] width 167 height 23
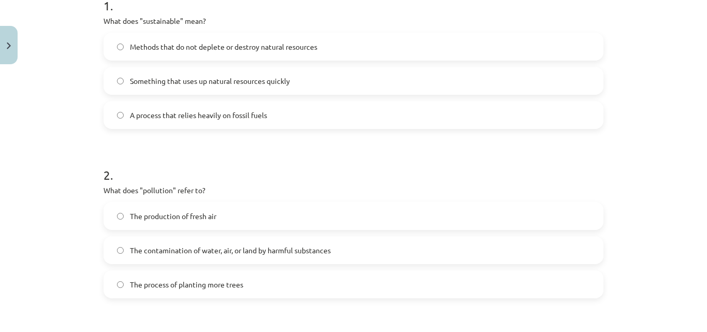
scroll to position [233, 0]
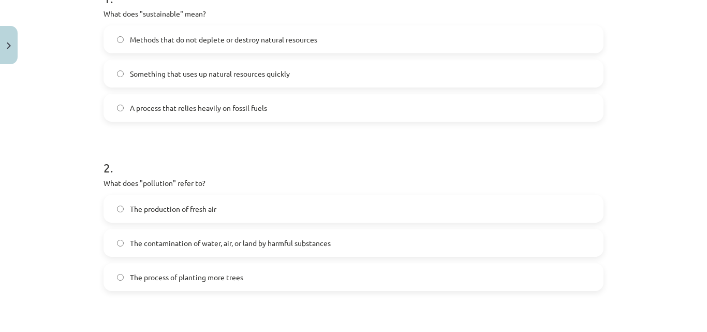
click at [324, 38] on label "Methods that do not deplete or destroy natural resources" at bounding box center [354, 39] width 498 height 26
click at [265, 245] on span "The contamination of water, air, or land by harmful substances" at bounding box center [230, 243] width 201 height 11
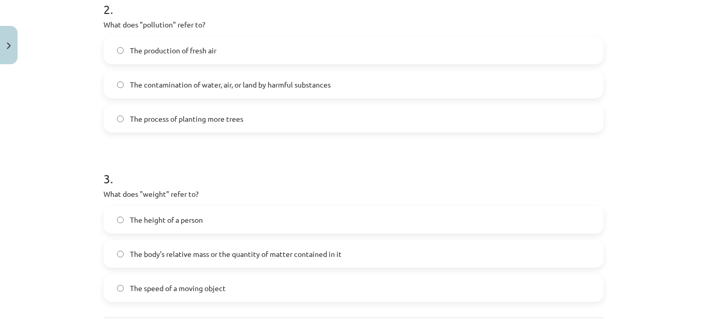
scroll to position [412, 0]
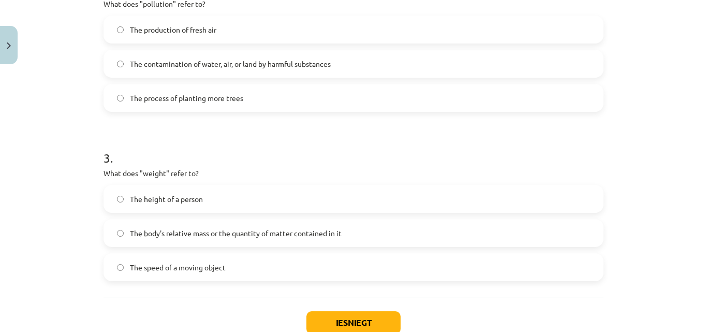
click at [549, 240] on label "The body's relative mass or the quantity of matter contained in it" at bounding box center [354, 233] width 498 height 26
click at [379, 314] on button "Iesniegt" at bounding box center [353, 322] width 94 height 23
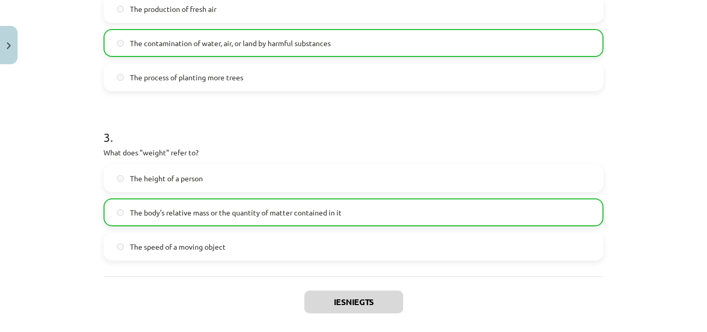
scroll to position [514, 0]
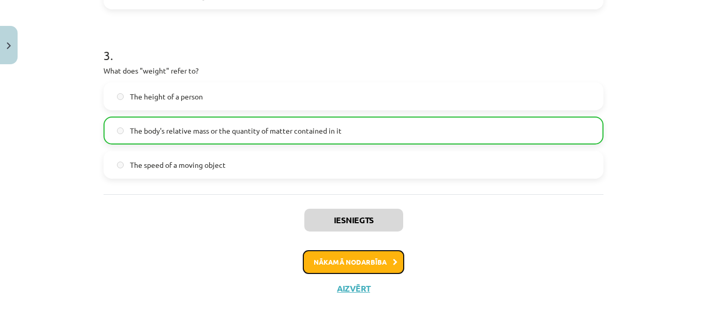
click at [371, 256] on button "Nākamā nodarbība" at bounding box center [353, 262] width 101 height 24
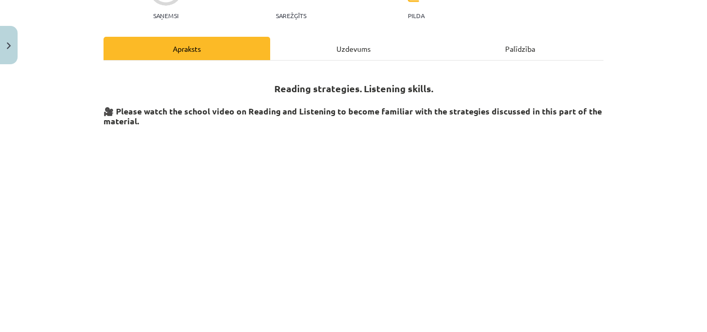
scroll to position [81, 0]
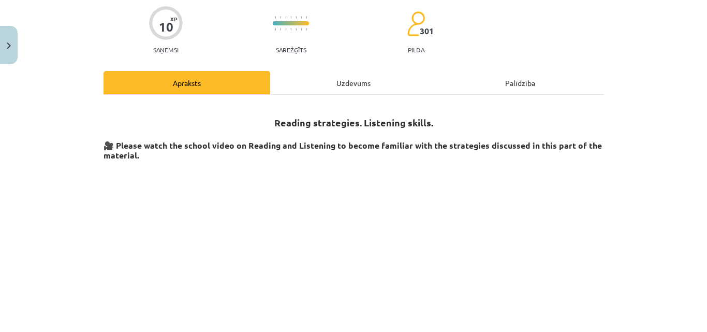
click at [342, 90] on div "Uzdevums" at bounding box center [353, 82] width 167 height 23
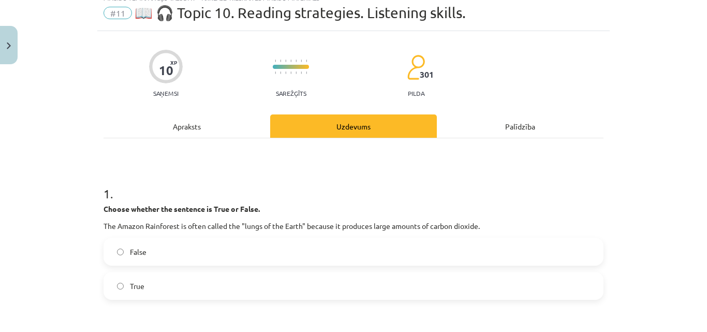
scroll to position [26, 0]
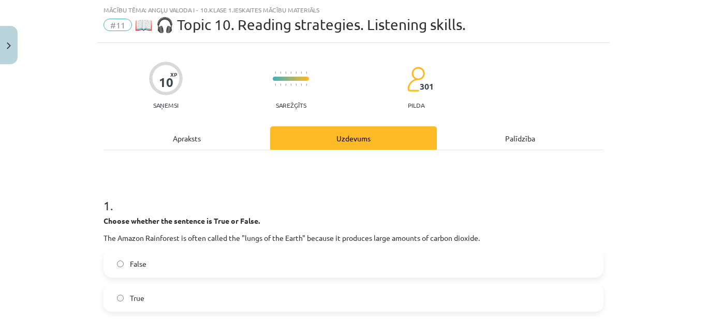
click at [215, 134] on div "Apraksts" at bounding box center [187, 137] width 167 height 23
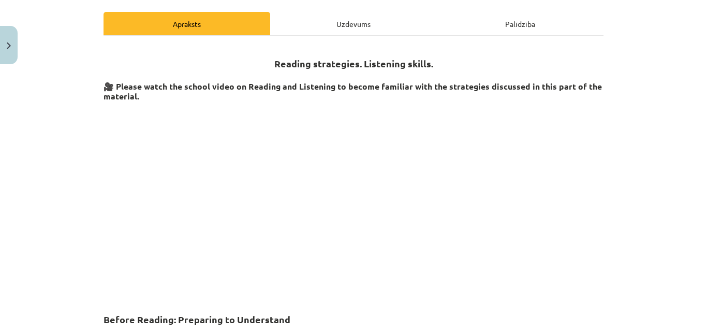
scroll to position [150, 0]
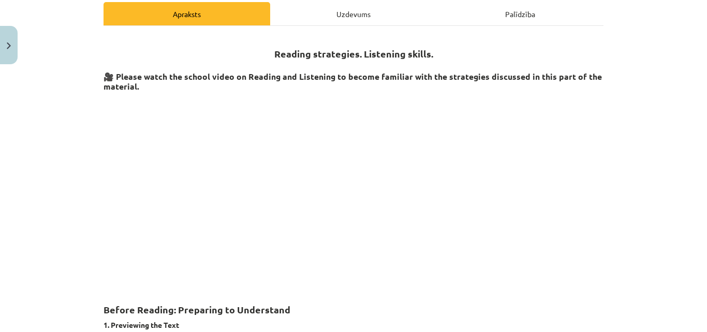
click at [374, 22] on div "Uzdevums" at bounding box center [353, 13] width 167 height 23
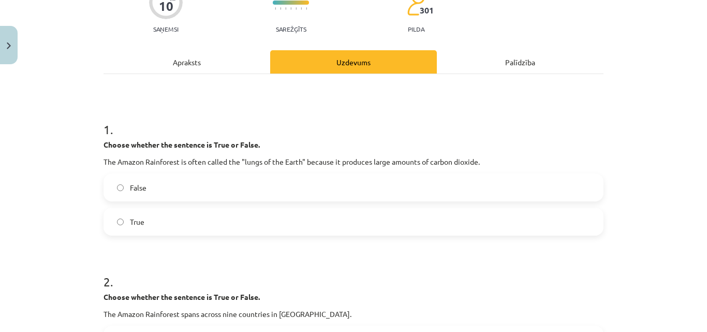
scroll to position [109, 0]
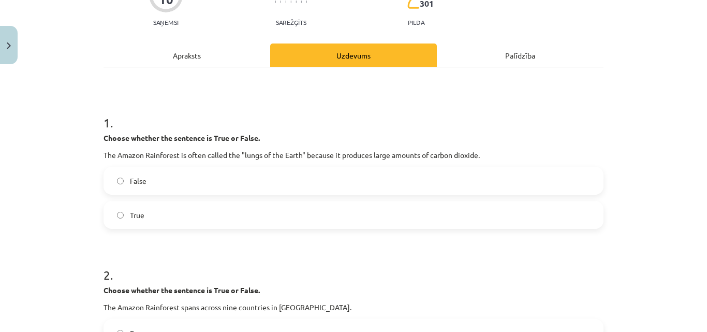
click at [430, 221] on label "True" at bounding box center [354, 215] width 498 height 26
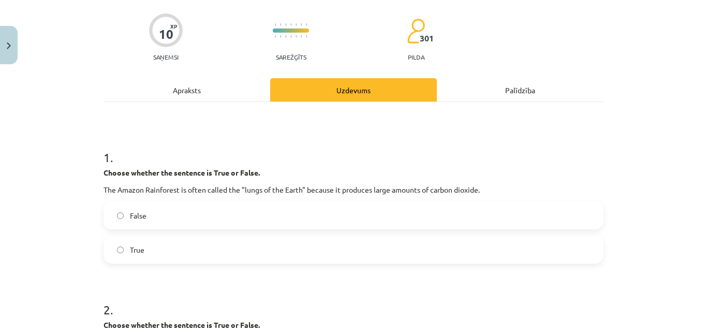
scroll to position [47, 0]
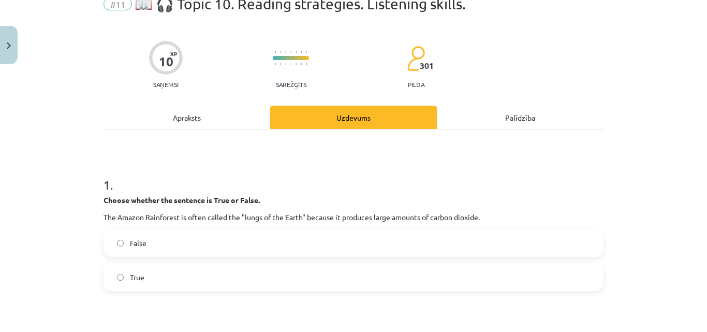
click at [224, 123] on div "Apraksts" at bounding box center [187, 117] width 167 height 23
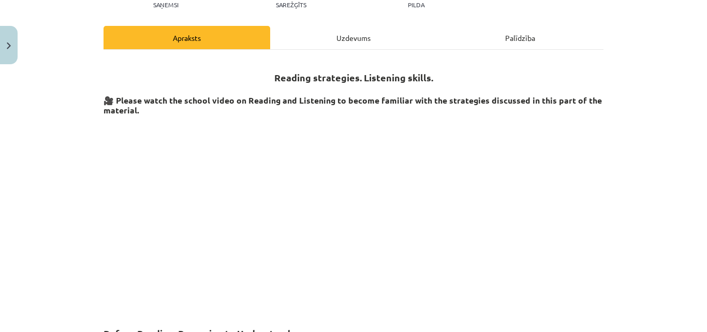
scroll to position [129, 0]
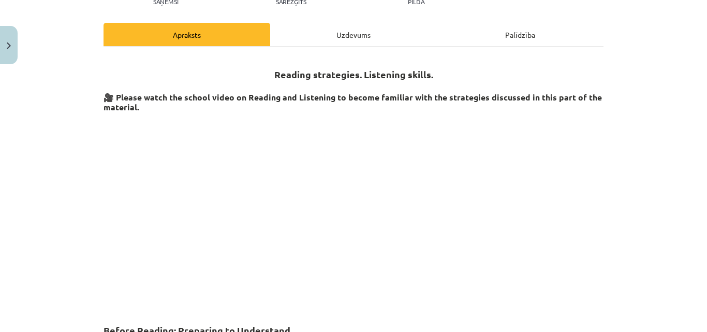
click at [369, 39] on div "Uzdevums" at bounding box center [353, 34] width 167 height 23
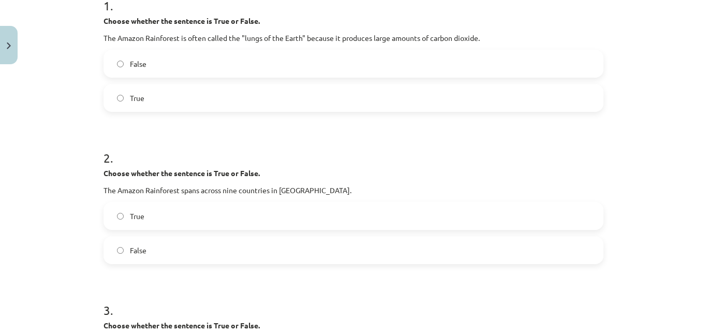
scroll to position [267, 0]
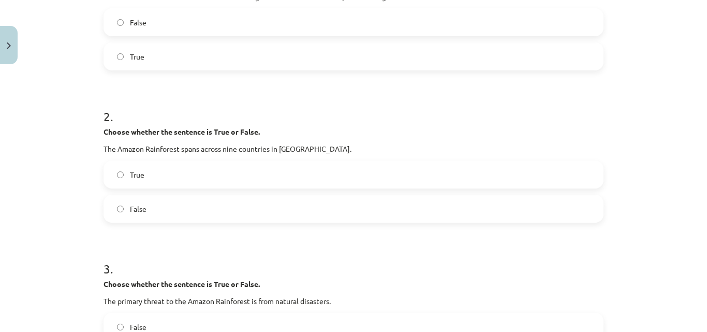
click at [378, 167] on label "True" at bounding box center [354, 174] width 498 height 26
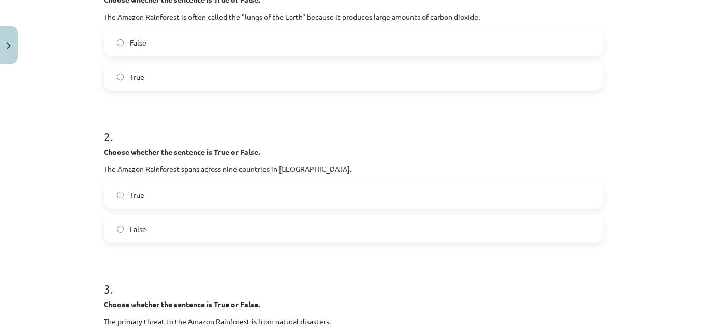
scroll to position [268, 0]
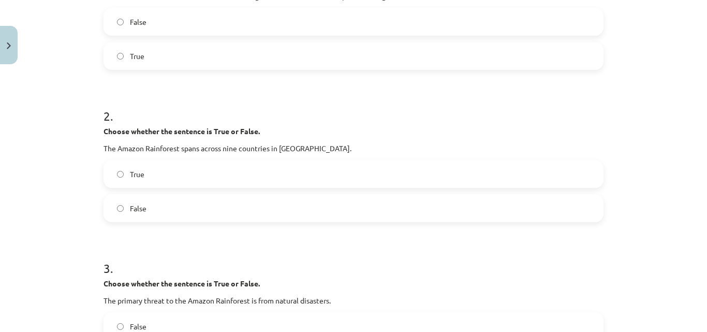
click at [488, 201] on label "False" at bounding box center [354, 208] width 498 height 26
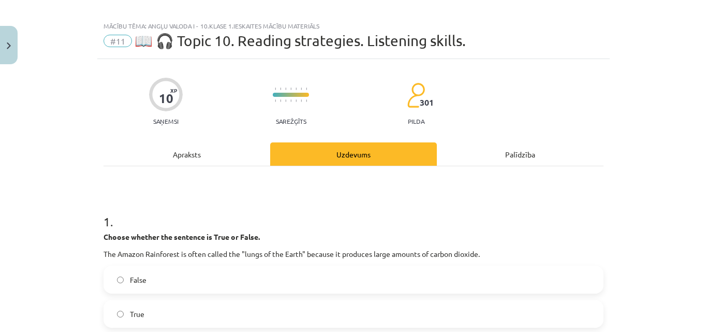
scroll to position [0, 0]
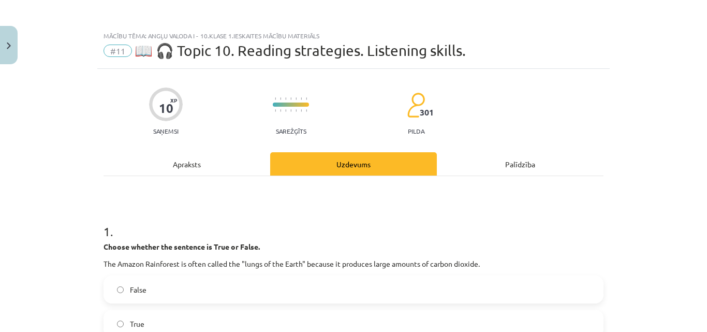
click at [227, 163] on div "Apraksts" at bounding box center [187, 163] width 167 height 23
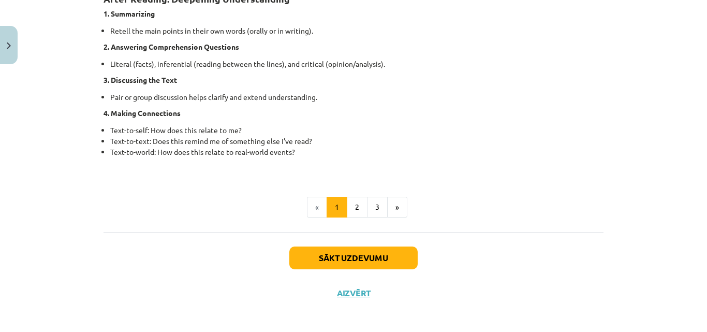
scroll to position [864, 0]
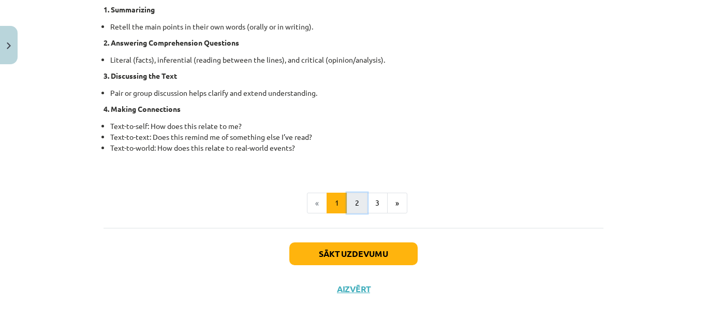
drag, startPoint x: 707, startPoint y: 34, endPoint x: 356, endPoint y: 203, distance: 389.4
click at [356, 203] on button "2" at bounding box center [357, 203] width 21 height 21
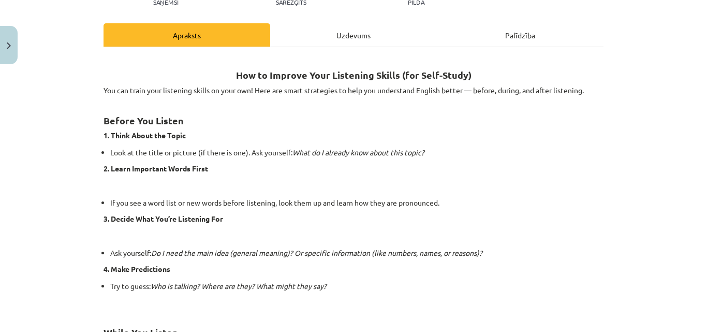
scroll to position [116, 0]
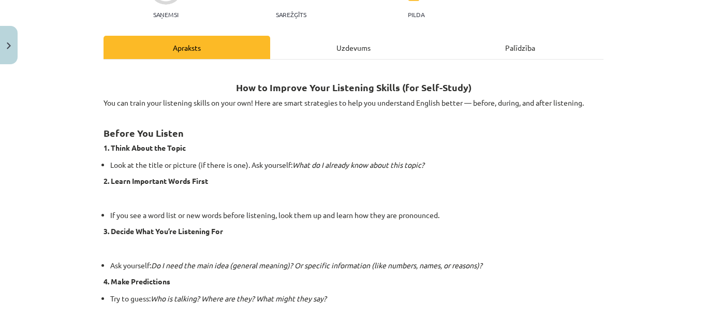
click at [377, 50] on div "Uzdevums" at bounding box center [353, 47] width 167 height 23
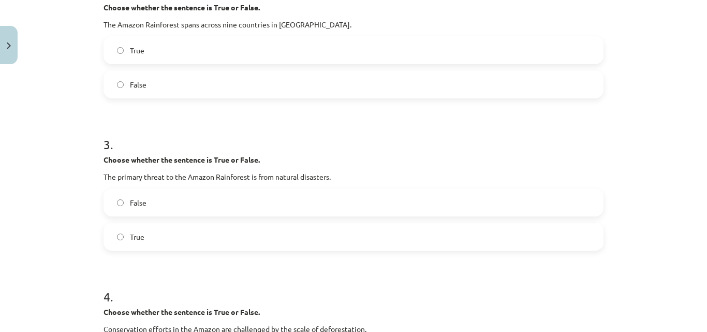
scroll to position [412, 0]
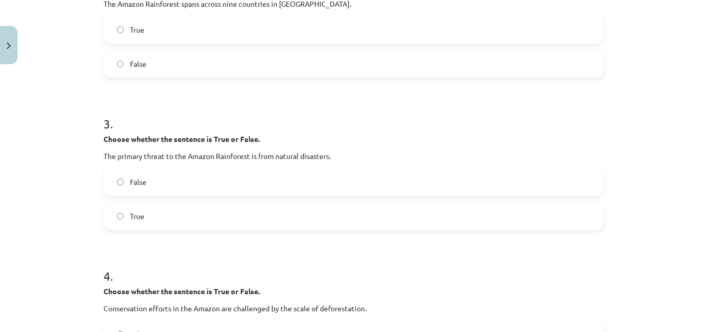
click at [529, 172] on label "False" at bounding box center [354, 182] width 498 height 26
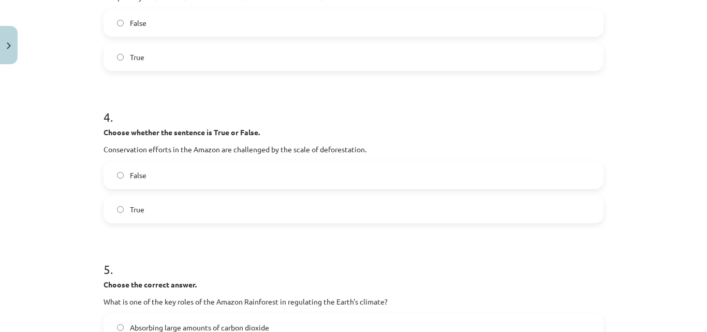
scroll to position [592, 0]
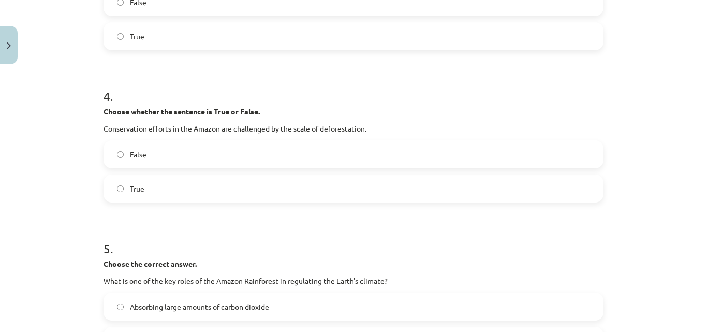
click at [173, 190] on label "True" at bounding box center [354, 188] width 498 height 26
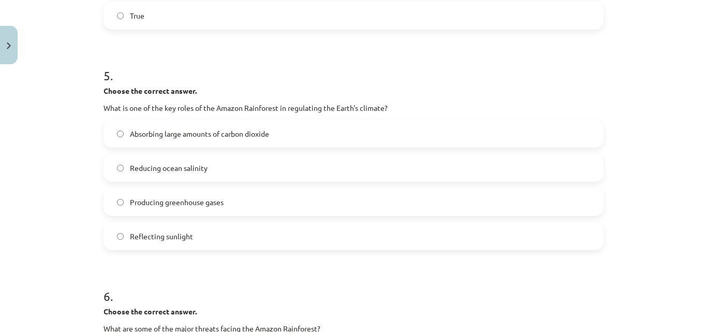
scroll to position [771, 0]
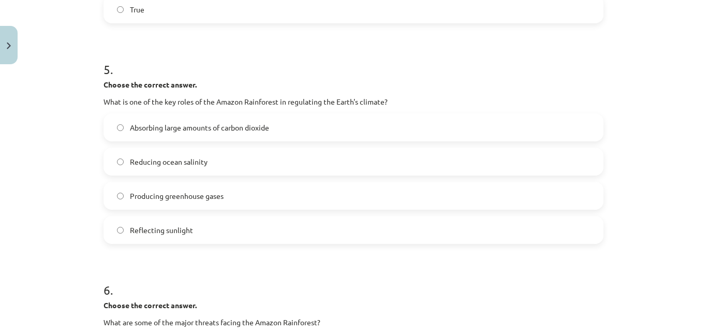
click at [363, 185] on label "Producing greenhouse gases" at bounding box center [354, 196] width 498 height 26
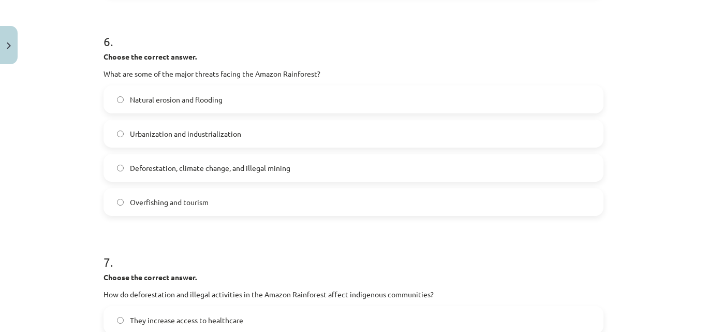
scroll to position [1026, 0]
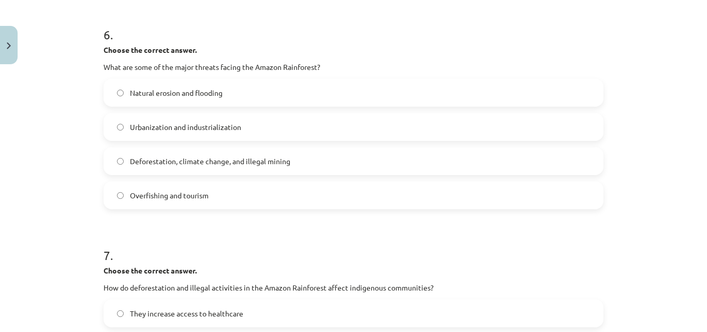
click at [473, 166] on label "Deforestation, climate change, and illegal mining" at bounding box center [354, 161] width 498 height 26
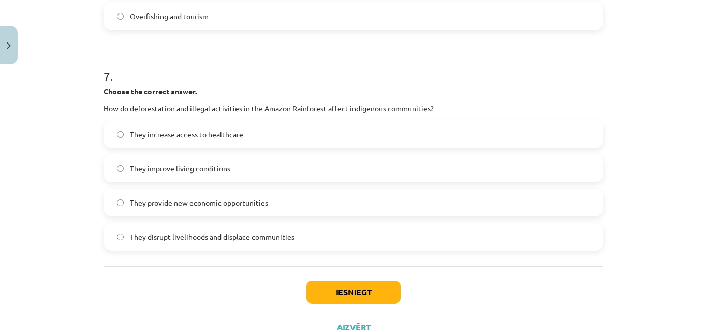
scroll to position [1244, 0]
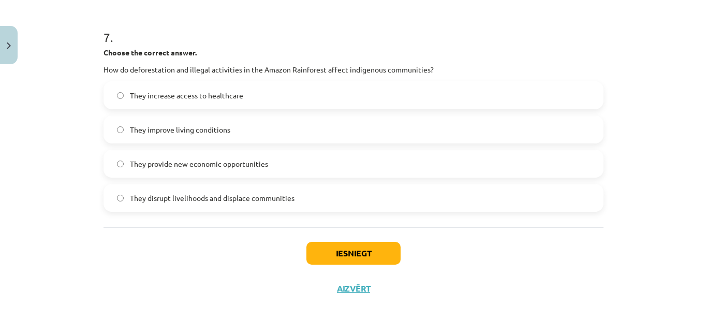
click at [491, 198] on label "They disrupt livelihoods and displace communities" at bounding box center [354, 198] width 498 height 26
click at [322, 260] on button "Iesniegt" at bounding box center [353, 253] width 94 height 23
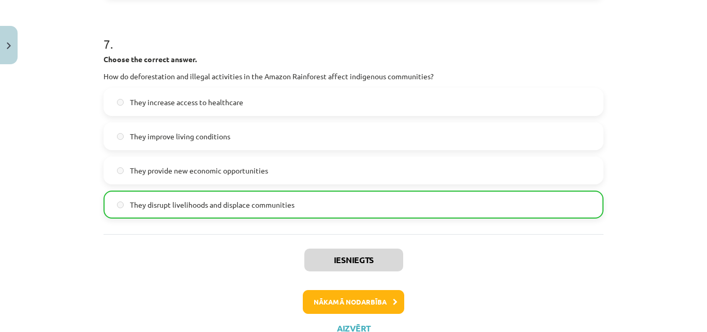
scroll to position [1277, 0]
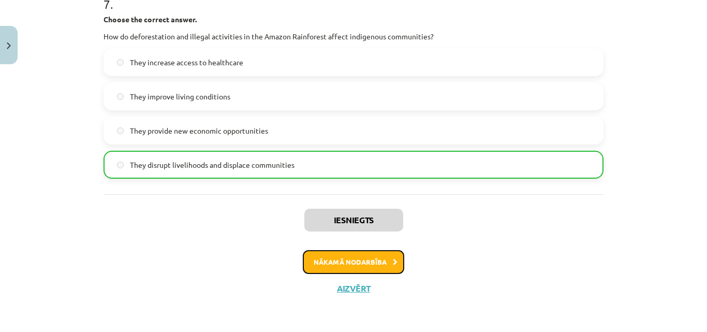
click at [388, 267] on button "Nākamā nodarbība" at bounding box center [353, 262] width 101 height 24
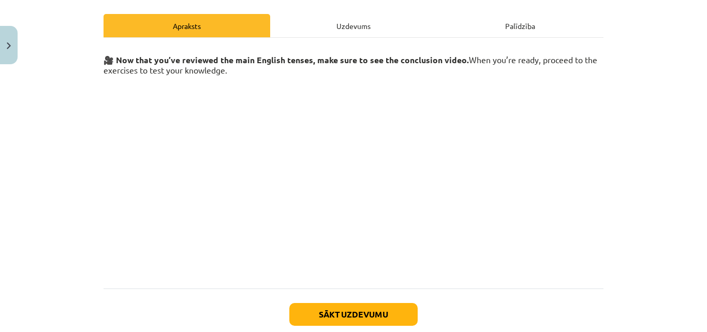
scroll to position [159, 0]
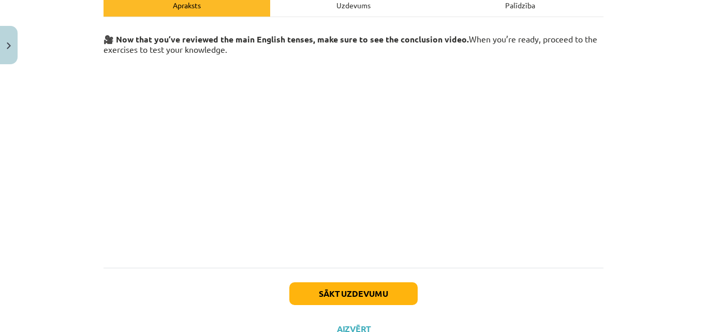
click at [337, 6] on div "Uzdevums" at bounding box center [353, 4] width 167 height 23
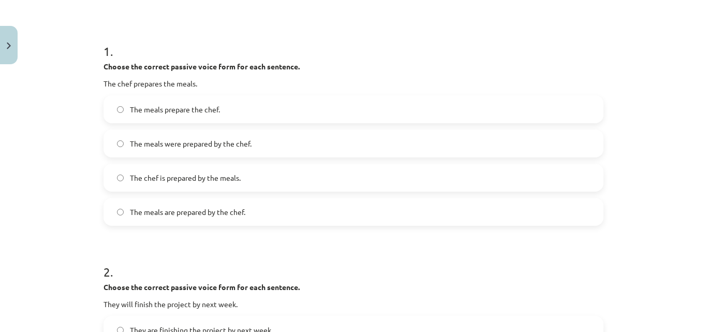
scroll to position [185, 0]
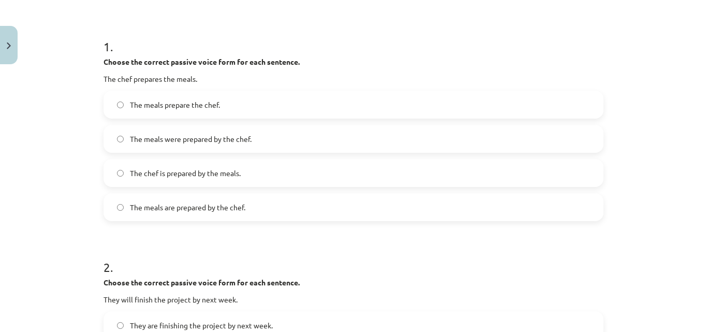
click at [247, 127] on label "The meals were prepared by the chef." at bounding box center [354, 139] width 498 height 26
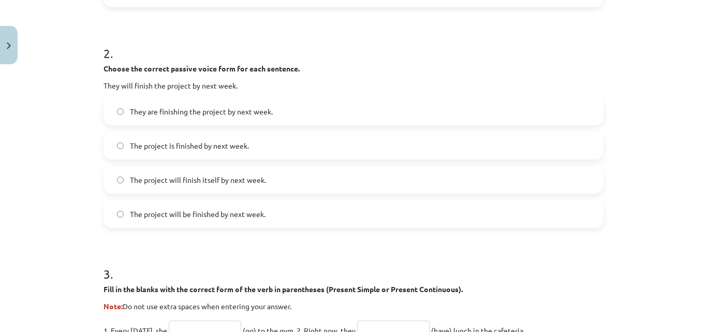
scroll to position [405, 0]
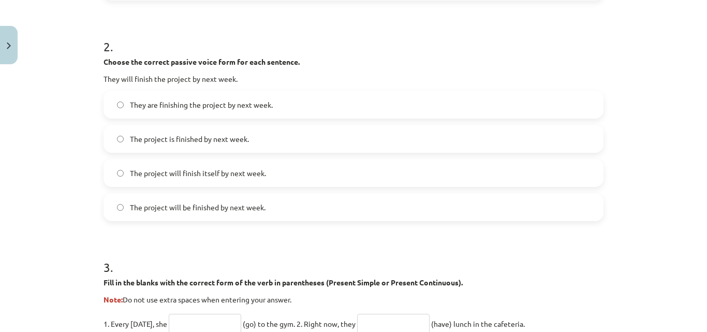
click at [417, 217] on label "The project will be finished by next week." at bounding box center [354, 207] width 498 height 26
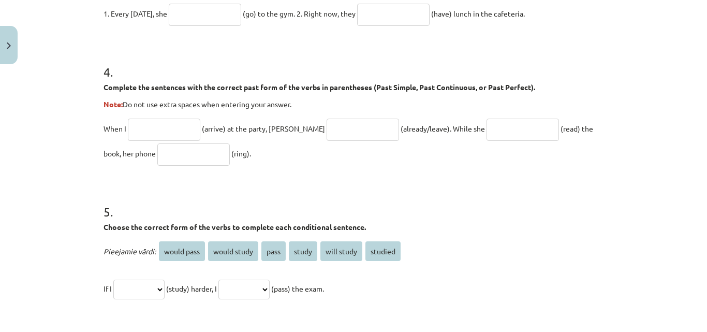
scroll to position [716, 0]
click at [270, 288] on select "**********" at bounding box center [243, 289] width 51 height 20
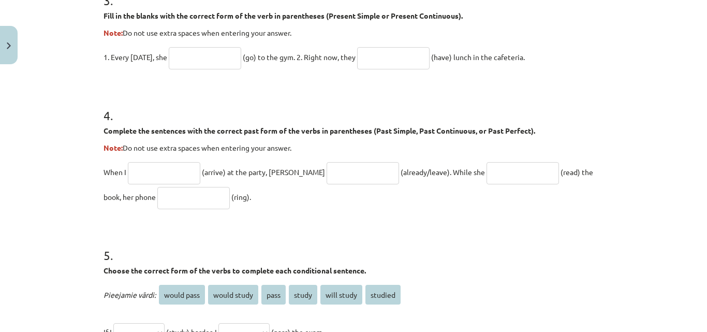
scroll to position [654, 0]
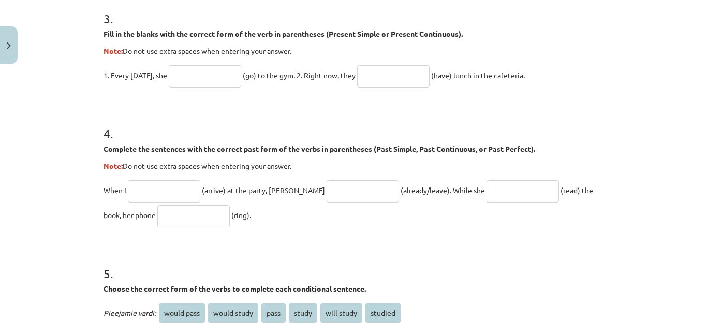
click at [209, 81] on input "text" at bounding box center [205, 76] width 72 height 22
click at [181, 82] on input "****" at bounding box center [205, 76] width 72 height 22
click at [181, 81] on input "****" at bounding box center [205, 76] width 72 height 22
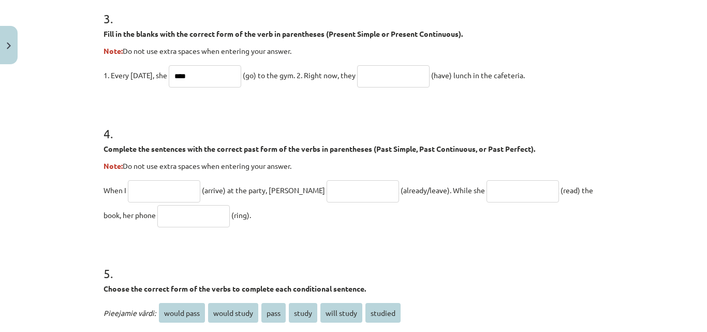
type input "****"
click at [216, 111] on h1 "4 ." at bounding box center [354, 124] width 500 height 32
click at [188, 78] on input "****" at bounding box center [205, 76] width 72 height 22
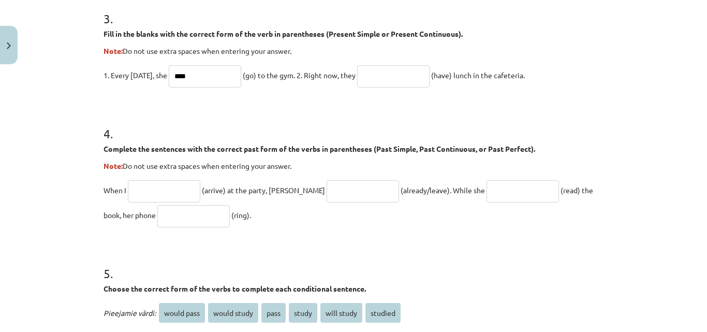
click at [378, 73] on input "text" at bounding box center [393, 76] width 72 height 22
type input "**********"
click at [347, 122] on h1 "4 ." at bounding box center [354, 124] width 500 height 32
click at [179, 192] on input "text" at bounding box center [164, 191] width 72 height 22
type input "*******"
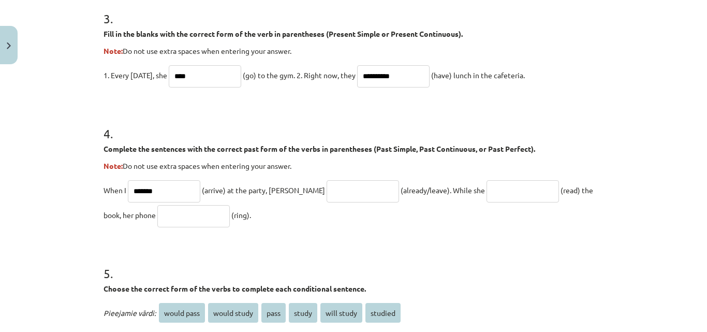
click at [327, 191] on input "text" at bounding box center [363, 191] width 72 height 22
type input "**********"
click at [501, 191] on input "text" at bounding box center [523, 191] width 72 height 22
click at [184, 214] on input "text" at bounding box center [193, 216] width 72 height 22
type input "***"
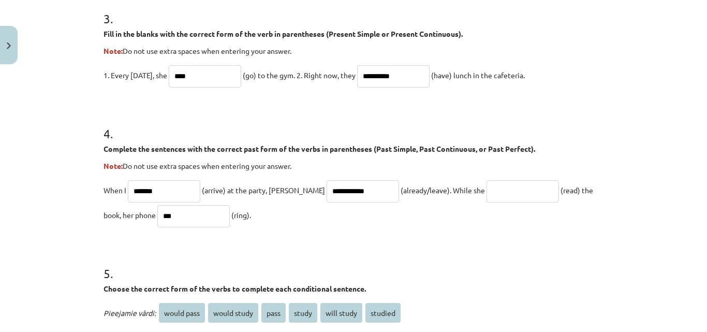
click at [487, 187] on input "text" at bounding box center [523, 191] width 72 height 22
type input "**********"
click at [159, 216] on input "***" at bounding box center [193, 216] width 72 height 22
click at [157, 214] on input "****" at bounding box center [193, 216] width 72 height 22
type input "****"
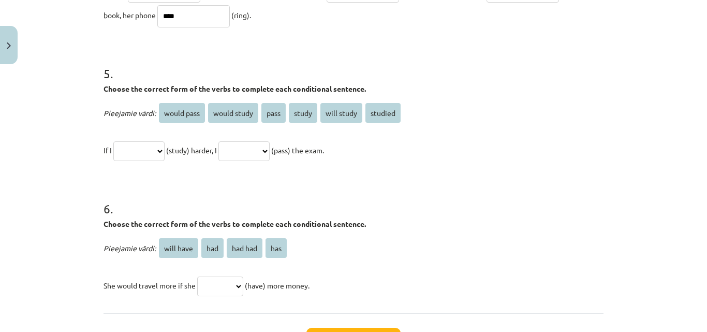
scroll to position [936, 0]
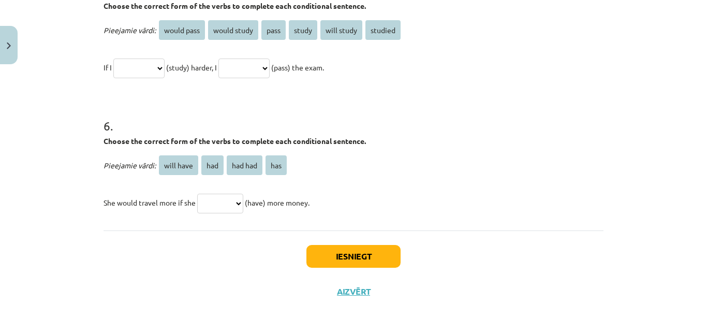
drag, startPoint x: 703, startPoint y: 4, endPoint x: 467, endPoint y: 69, distance: 245.0
click at [467, 69] on p "**********" at bounding box center [354, 67] width 500 height 25
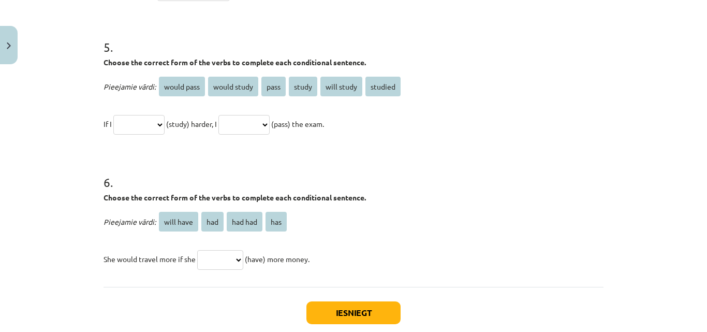
scroll to position [874, 0]
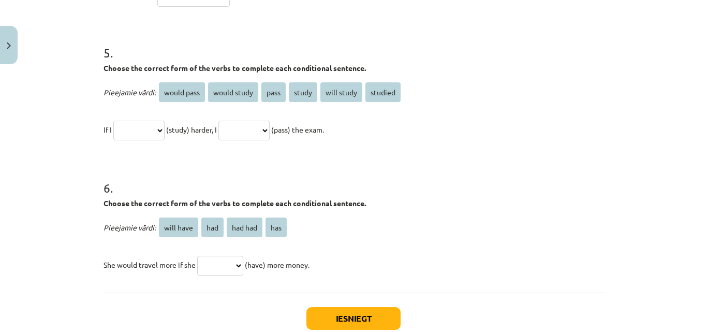
click at [165, 130] on select "**********" at bounding box center [138, 131] width 51 height 20
click at [270, 127] on select "**********" at bounding box center [243, 131] width 51 height 20
select select "**********"
click at [231, 121] on select "**********" at bounding box center [243, 131] width 51 height 20
click at [165, 132] on select "**********" at bounding box center [138, 131] width 51 height 20
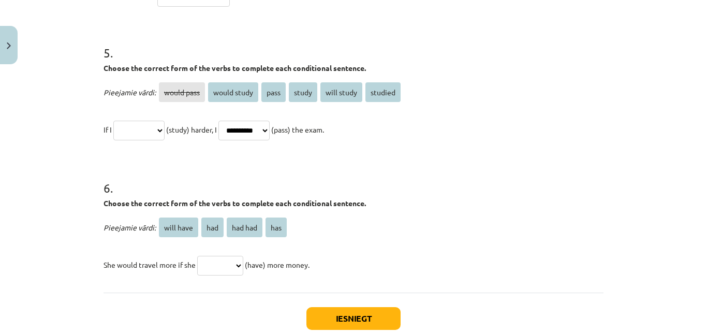
select select "*******"
click at [113, 121] on select "**********" at bounding box center [138, 131] width 51 height 20
click at [270, 132] on select "**********" at bounding box center [243, 131] width 51 height 20
click at [363, 178] on h1 "6 ." at bounding box center [354, 179] width 500 height 32
click at [238, 266] on select "********* *** ******* ***" at bounding box center [220, 266] width 46 height 20
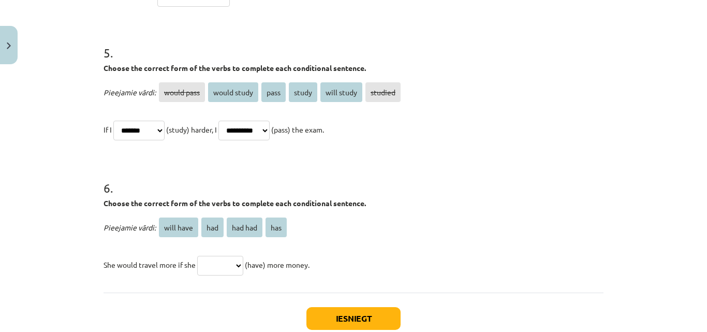
select select "***"
click at [197, 256] on select "********* *** ******* ***" at bounding box center [220, 266] width 46 height 20
click at [345, 319] on button "Iesniegt" at bounding box center [353, 318] width 94 height 23
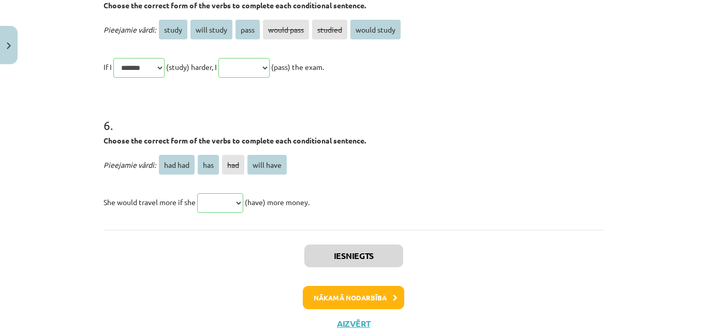
scroll to position [1102, 0]
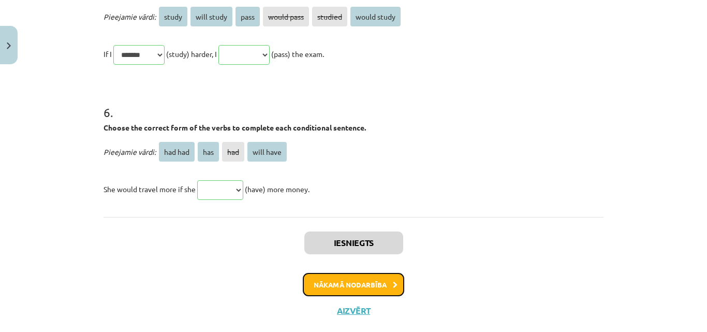
click at [381, 283] on button "Nākamā nodarbība" at bounding box center [353, 285] width 101 height 24
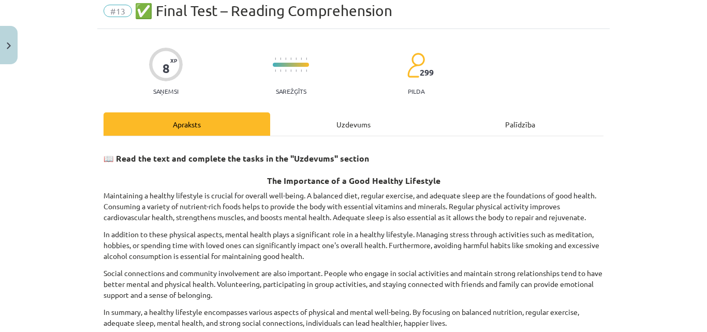
scroll to position [47, 0]
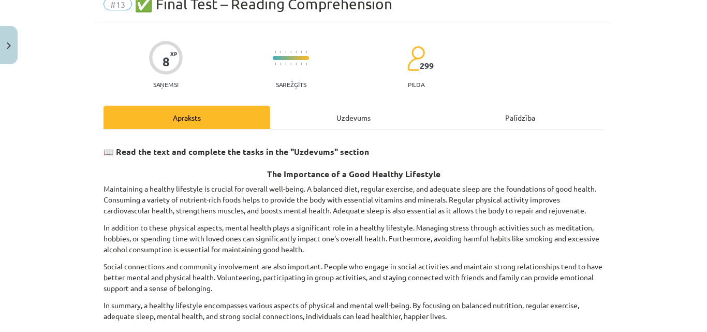
click at [313, 109] on div "Uzdevums" at bounding box center [353, 117] width 167 height 23
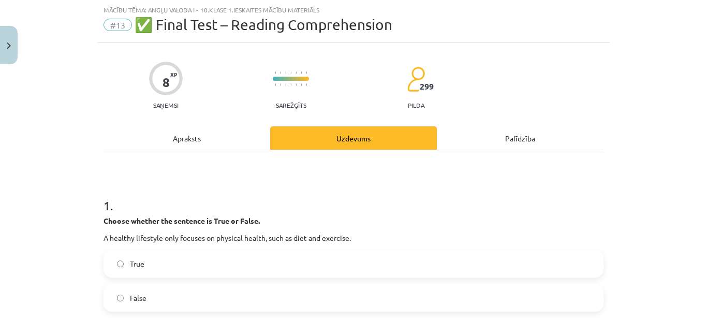
click at [209, 141] on div "Apraksts" at bounding box center [187, 137] width 167 height 23
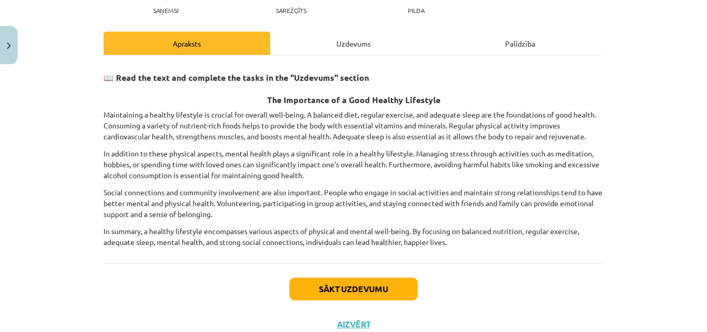
scroll to position [114, 0]
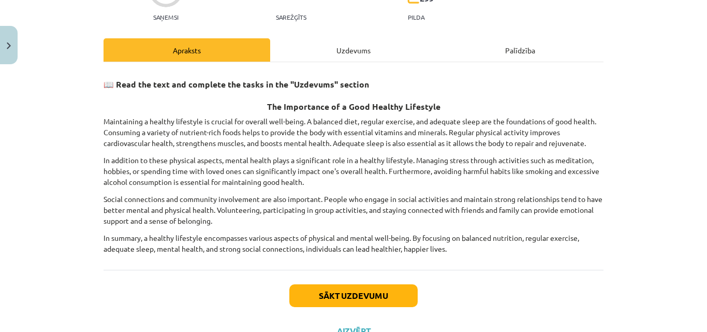
click at [352, 50] on div "Uzdevums" at bounding box center [353, 49] width 167 height 23
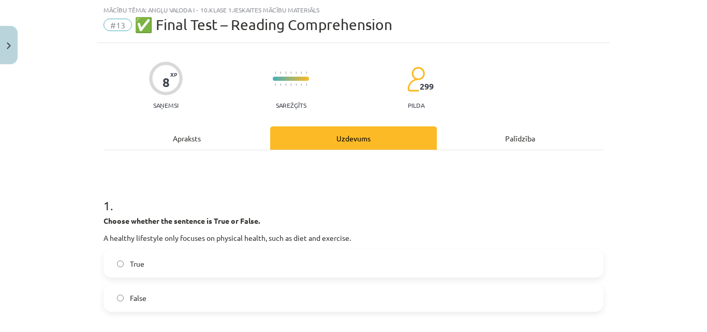
click at [204, 289] on label "False" at bounding box center [354, 298] width 498 height 26
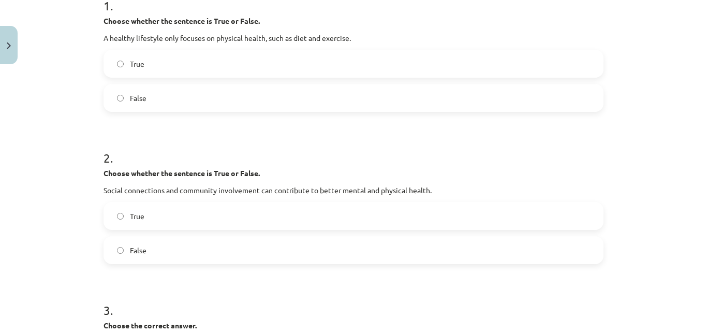
scroll to position [233, 0]
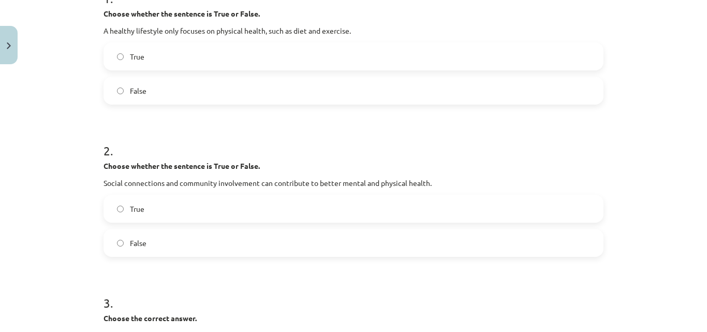
click at [402, 207] on label "True" at bounding box center [354, 209] width 498 height 26
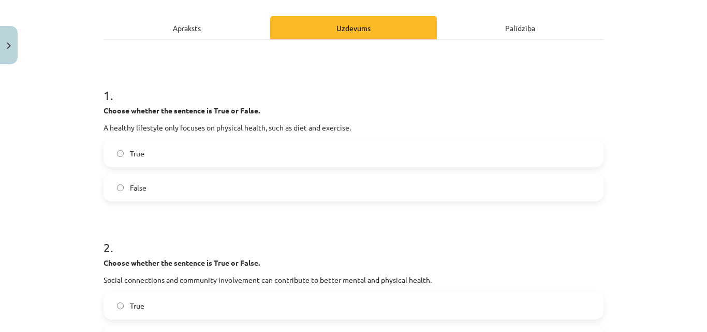
scroll to position [88, 0]
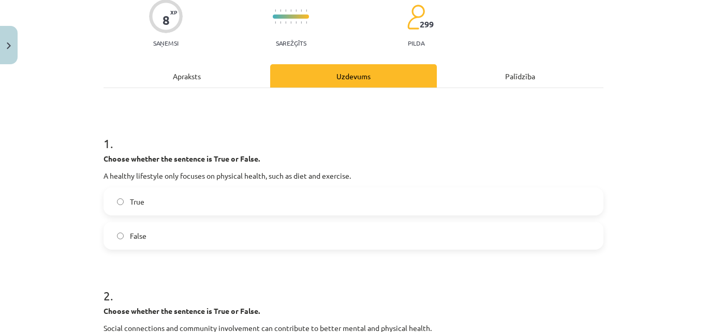
click at [246, 65] on div "Apraksts" at bounding box center [187, 75] width 167 height 23
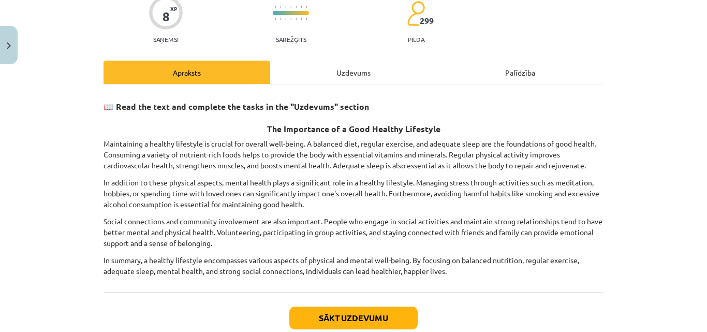
scroll to position [109, 0]
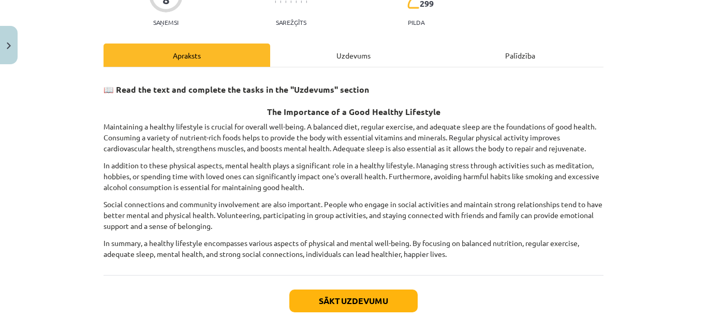
click at [355, 56] on div "Uzdevums" at bounding box center [353, 54] width 167 height 23
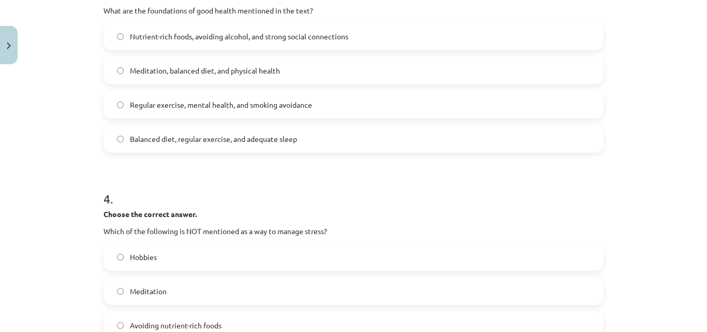
scroll to position [564, 0]
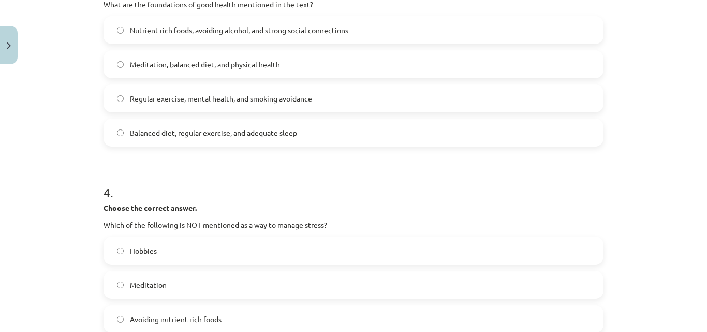
click at [289, 85] on label "Regular exercise, mental health, and smoking avoidance" at bounding box center [354, 98] width 498 height 26
click at [290, 77] on div "Meditation, balanced diet, and physical health" at bounding box center [354, 64] width 500 height 28
click at [291, 69] on label "Meditation, balanced diet, and physical health" at bounding box center [354, 64] width 498 height 26
click at [297, 91] on label "Regular exercise, mental health, and smoking avoidance" at bounding box center [354, 98] width 498 height 26
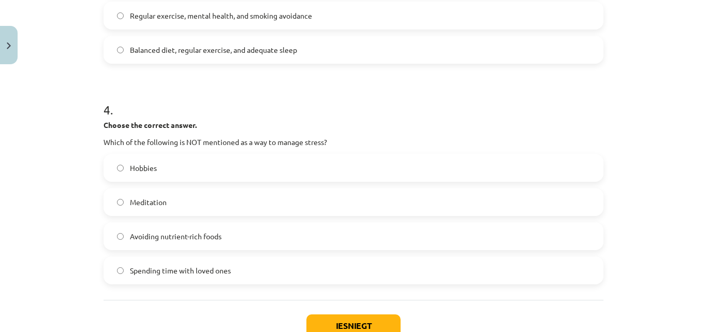
scroll to position [667, 0]
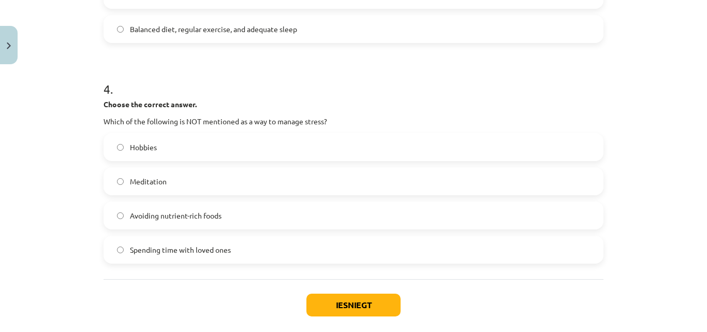
click at [303, 217] on label "Avoiding nutrient-rich foods" at bounding box center [354, 215] width 498 height 26
click at [338, 305] on button "Iesniegt" at bounding box center [353, 304] width 94 height 23
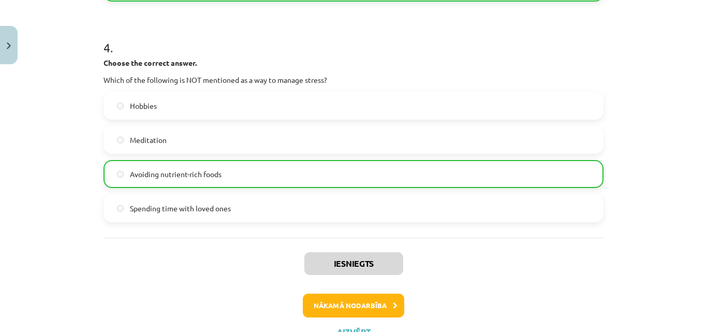
scroll to position [752, 0]
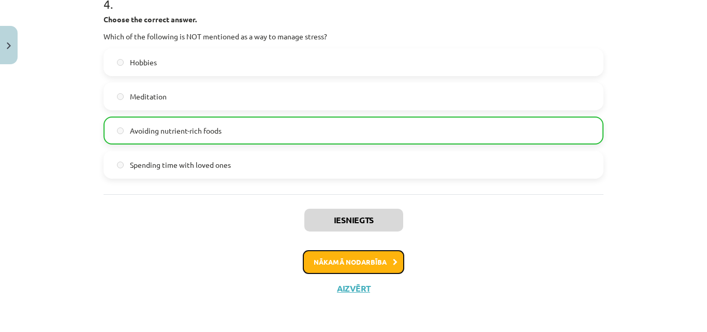
click at [346, 266] on button "Nākamā nodarbība" at bounding box center [353, 262] width 101 height 24
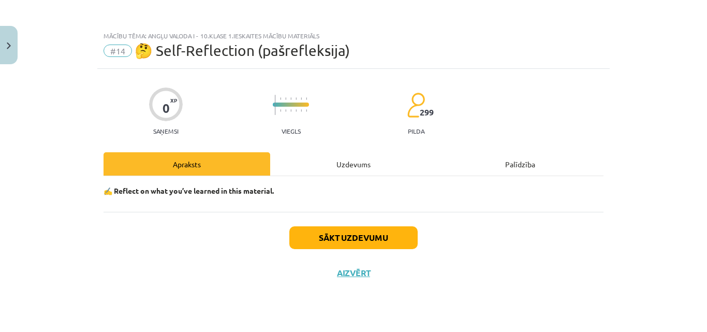
click at [382, 153] on div "Uzdevums" at bounding box center [353, 163] width 167 height 23
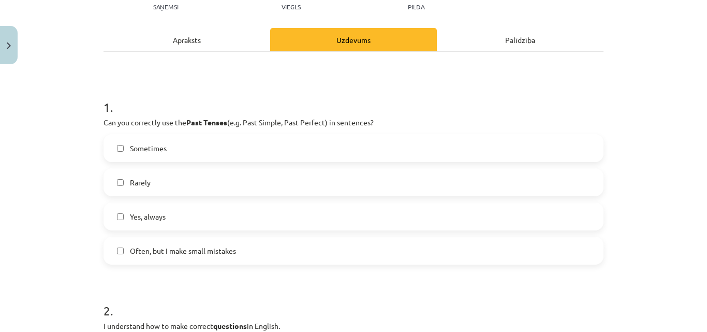
scroll to position [145, 0]
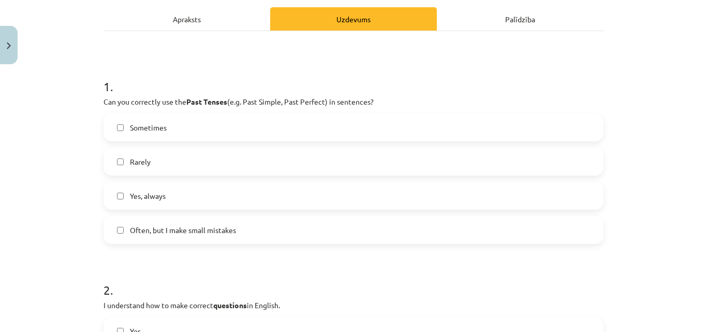
drag, startPoint x: 380, startPoint y: 156, endPoint x: 376, endPoint y: 170, distance: 14.4
click at [376, 170] on label "Rarely" at bounding box center [354, 162] width 498 height 26
click at [373, 188] on label "Yes, always" at bounding box center [354, 196] width 498 height 26
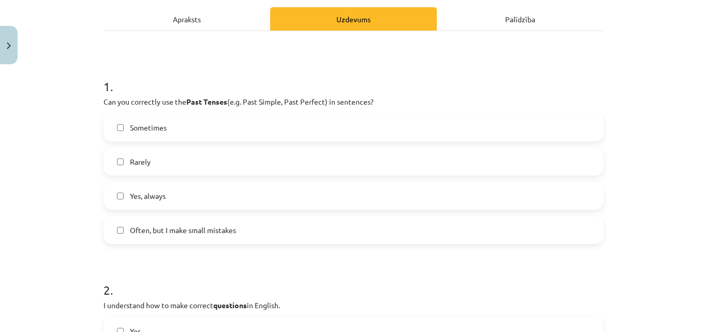
click at [366, 184] on label "Yes, always" at bounding box center [354, 196] width 498 height 26
click at [371, 168] on label "Rarely" at bounding box center [354, 162] width 498 height 26
click at [289, 225] on label "Often, but I make small mistakes" at bounding box center [354, 230] width 498 height 26
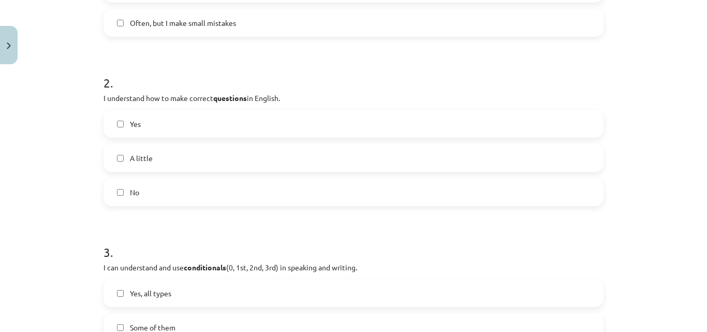
scroll to position [365, 0]
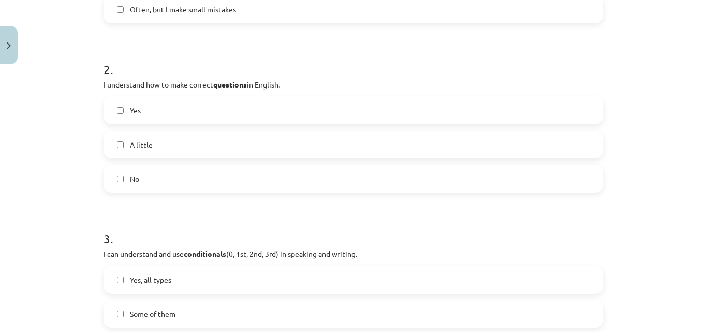
click at [485, 138] on label "A little" at bounding box center [354, 144] width 498 height 26
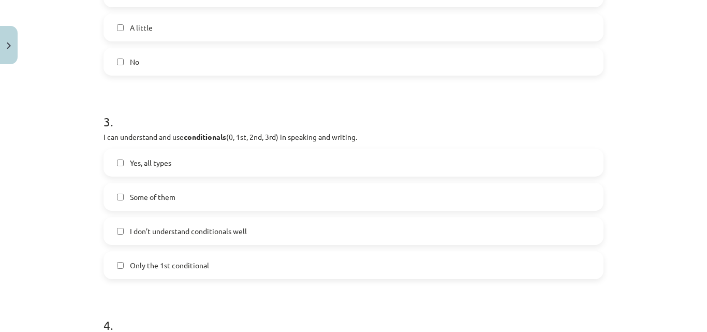
scroll to position [490, 0]
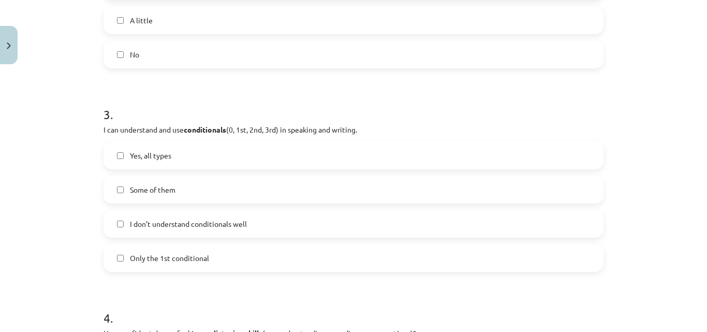
click at [525, 188] on label "Some of them" at bounding box center [354, 189] width 498 height 26
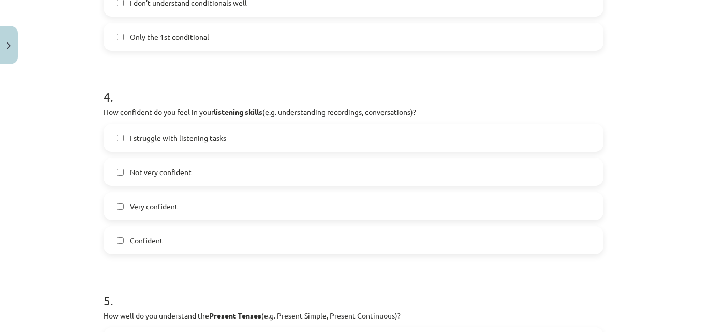
scroll to position [717, 0]
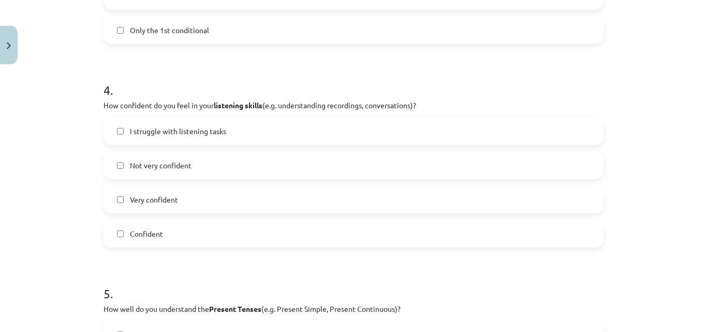
click at [391, 170] on label "Not very confident" at bounding box center [354, 165] width 498 height 26
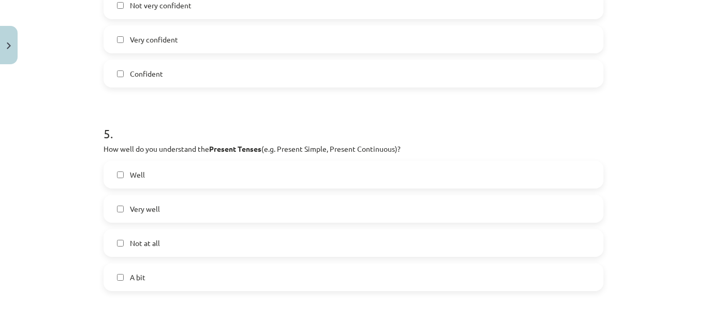
scroll to position [898, 0]
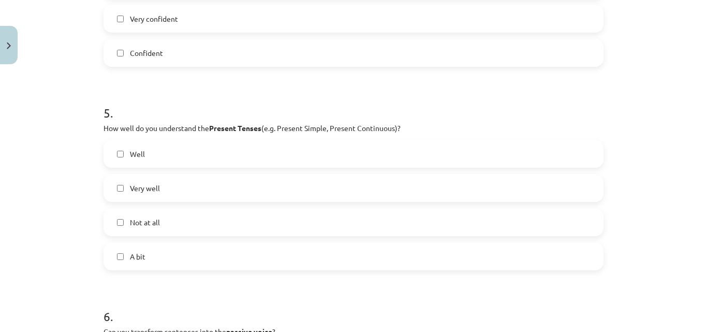
click at [120, 254] on label "A bit" at bounding box center [354, 256] width 498 height 26
click at [116, 149] on label "Well" at bounding box center [354, 154] width 498 height 26
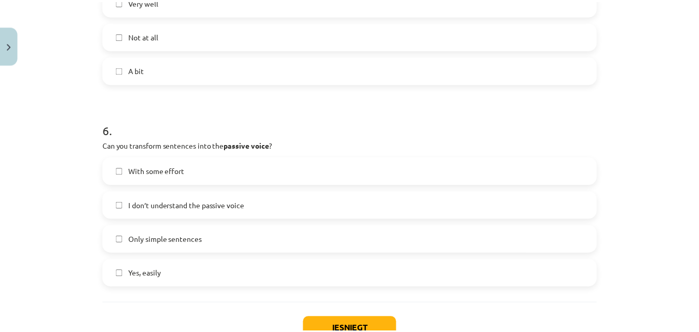
scroll to position [1098, 0]
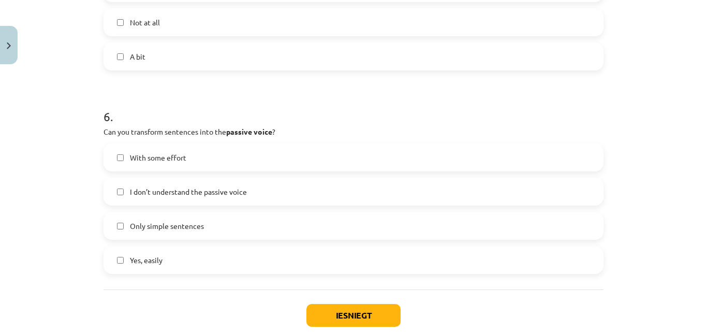
click at [155, 155] on span "With some effort" at bounding box center [158, 157] width 56 height 11
click at [341, 320] on button "Iesniegt" at bounding box center [353, 315] width 94 height 23
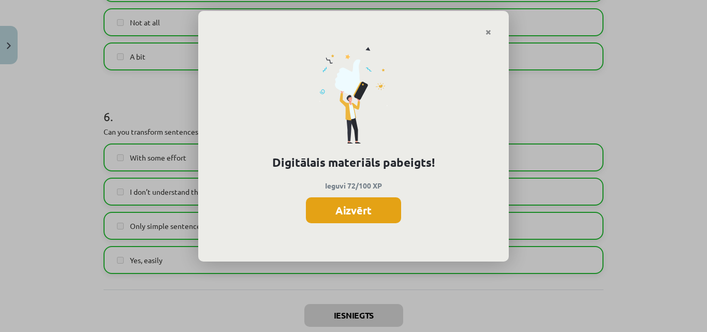
click at [352, 210] on button "Aizvērt" at bounding box center [353, 210] width 95 height 26
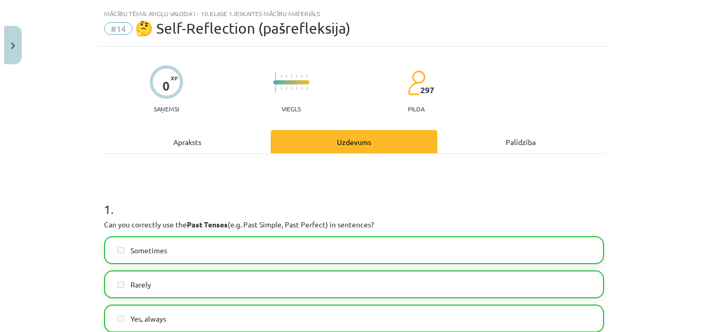
scroll to position [0, 0]
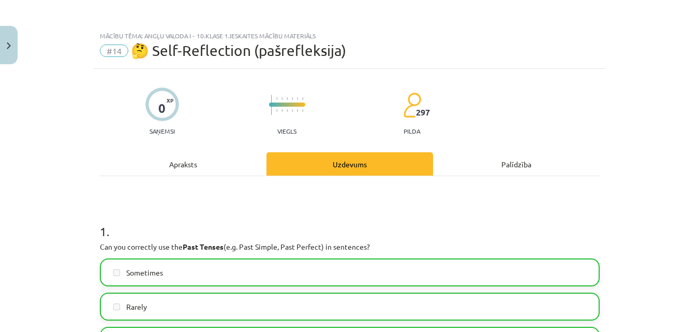
click at [236, 154] on div "Apraksts" at bounding box center [183, 163] width 167 height 23
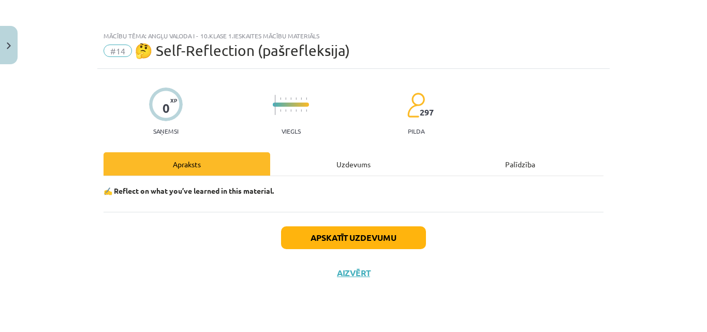
click at [336, 169] on div "Uzdevums" at bounding box center [353, 163] width 167 height 23
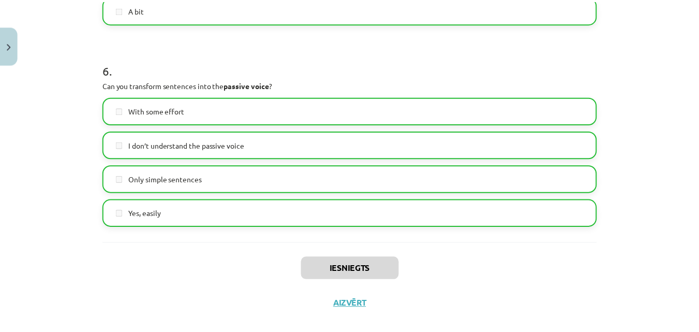
scroll to position [1160, 0]
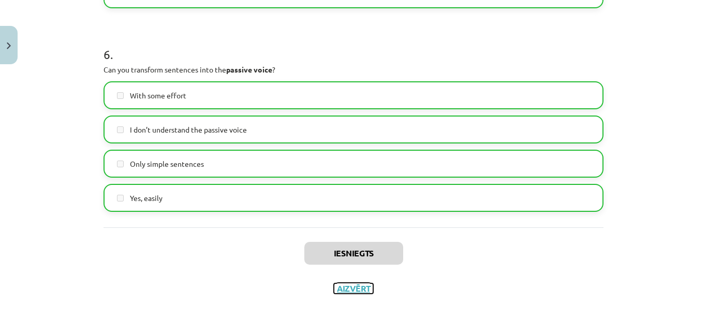
click at [355, 284] on button "Aizvērt" at bounding box center [353, 288] width 39 height 10
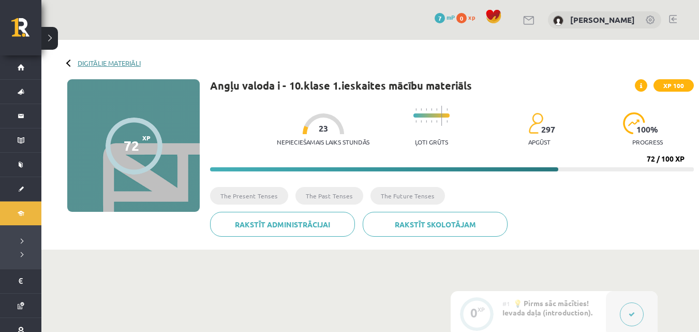
click at [101, 60] on link "Digitālie materiāli" at bounding box center [109, 63] width 63 height 8
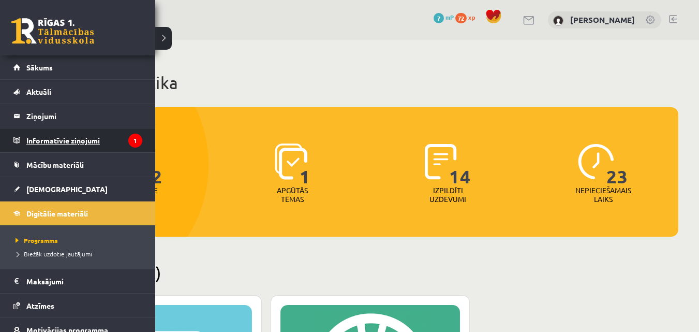
click at [73, 133] on legend "Informatīvie ziņojumi 1" at bounding box center [84, 140] width 116 height 24
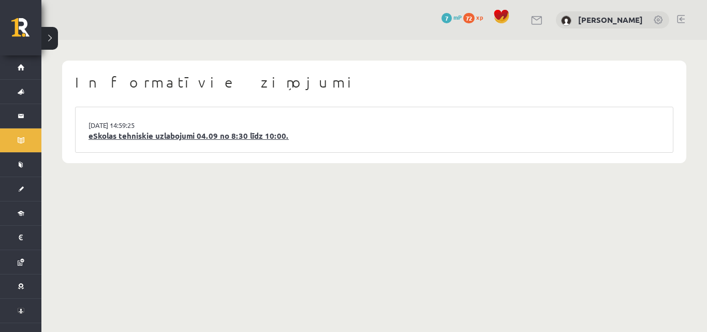
click at [127, 136] on link "eSkolas tehniskie uzlabojumi 04.09 no 8:30 līdz 10:00." at bounding box center [374, 136] width 571 height 12
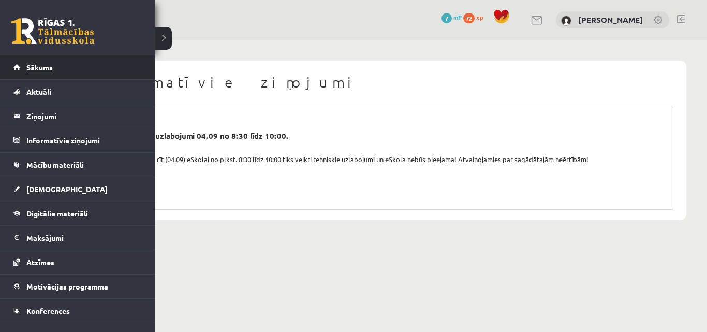
click at [86, 64] on link "Sākums" at bounding box center [77, 67] width 129 height 24
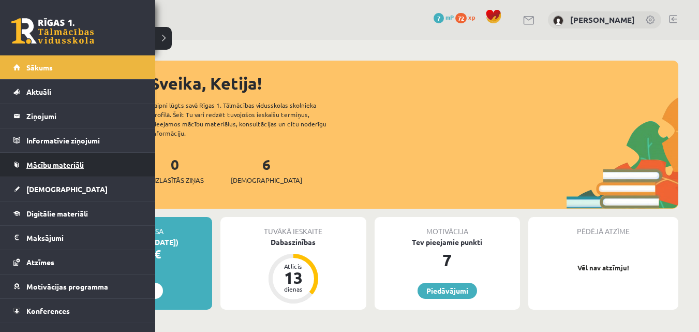
click at [32, 165] on span "Mācību materiāli" at bounding box center [54, 164] width 57 height 9
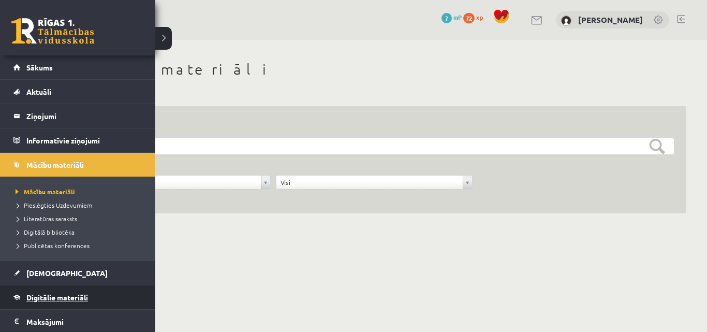
click at [57, 291] on link "Digitālie materiāli" at bounding box center [77, 297] width 129 height 24
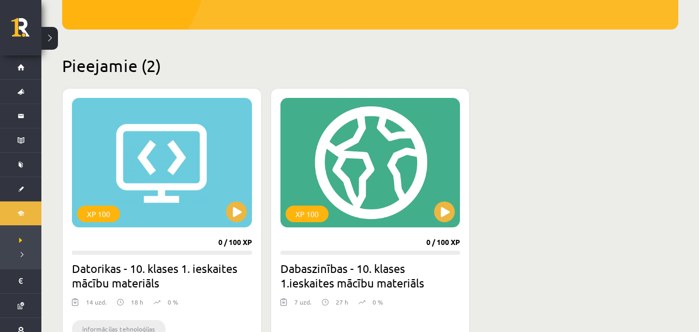
scroll to position [283, 0]
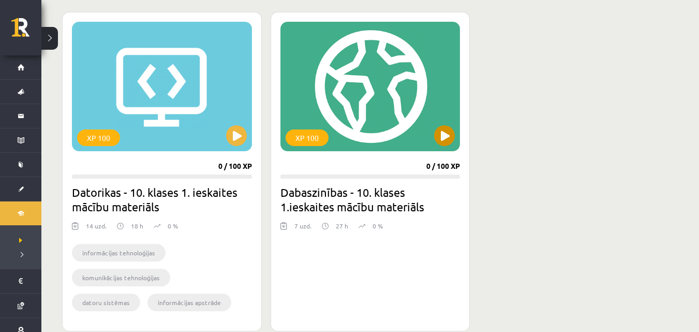
click at [368, 63] on div "XP 100" at bounding box center [371, 86] width 180 height 129
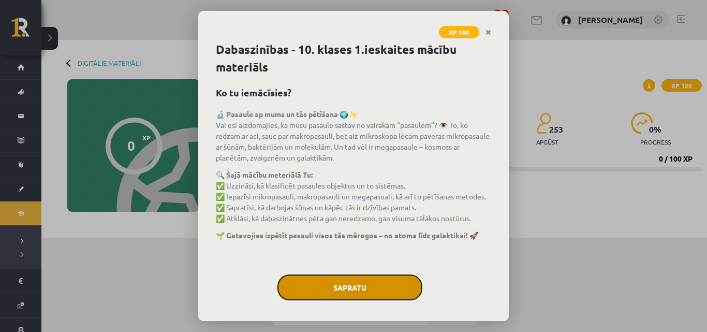
click at [353, 281] on button "Sapratu" at bounding box center [349, 287] width 145 height 26
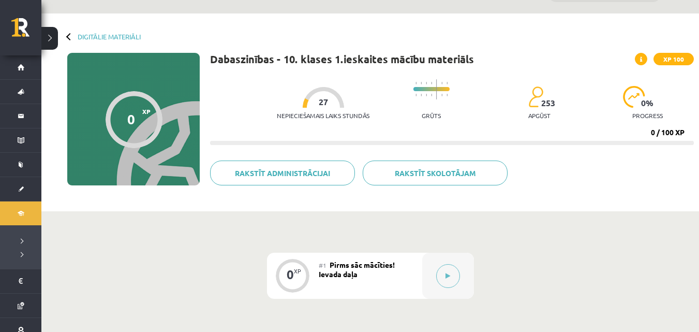
scroll to position [21, 0]
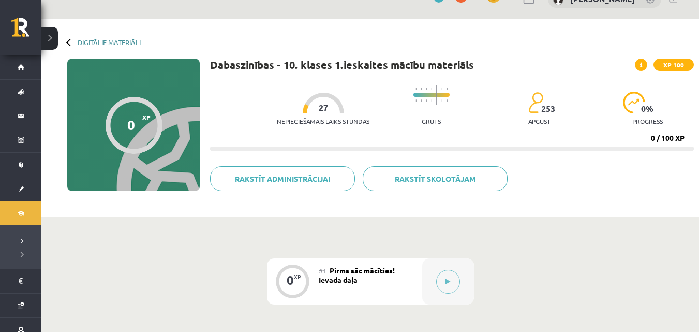
click at [78, 41] on link "Digitālie materiāli" at bounding box center [109, 42] width 63 height 8
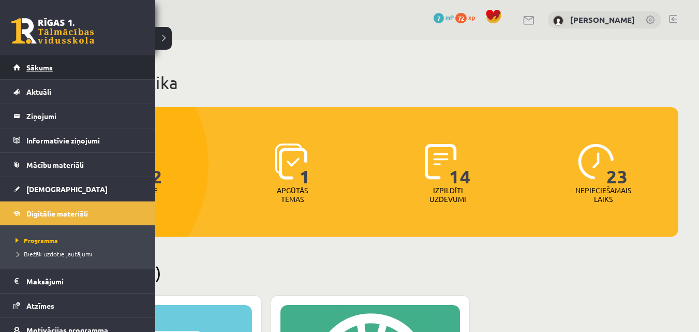
click at [38, 70] on span "Sākums" at bounding box center [39, 67] width 26 height 9
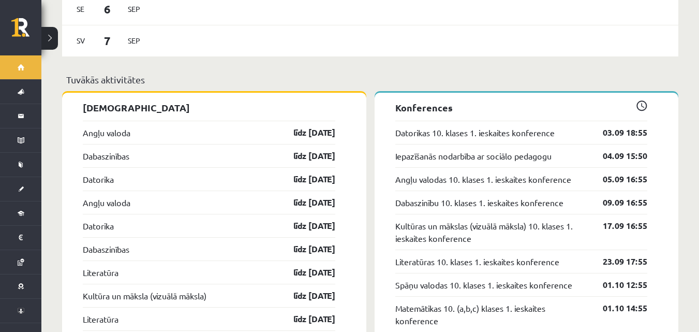
scroll to position [717, 0]
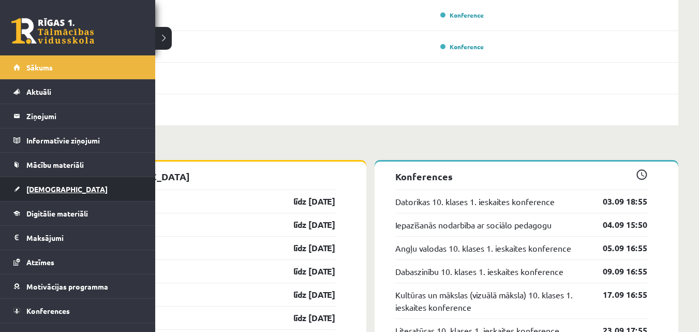
click at [42, 181] on link "[DEMOGRAPHIC_DATA]" at bounding box center [77, 189] width 129 height 24
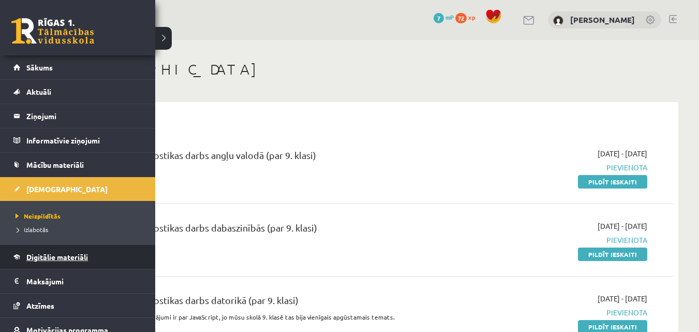
click at [39, 258] on span "Digitālie materiāli" at bounding box center [57, 256] width 62 height 9
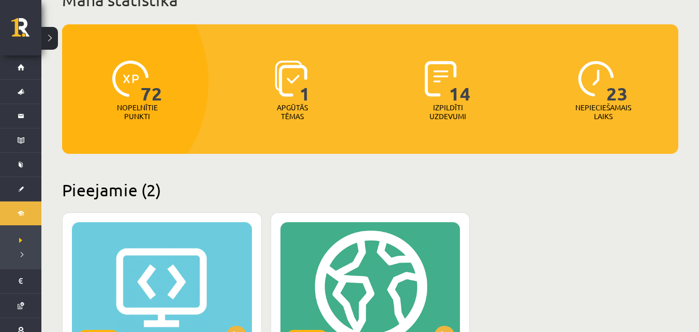
scroll to position [104, 0]
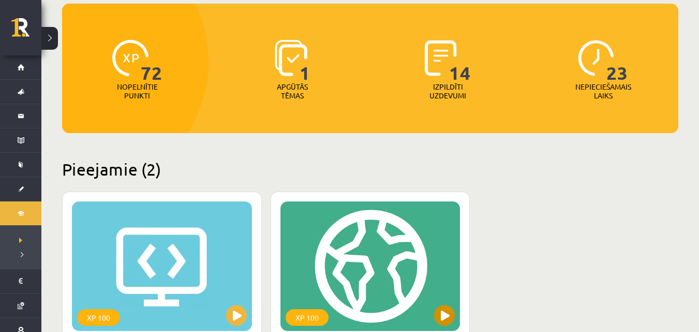
click at [331, 252] on div "XP 100" at bounding box center [371, 265] width 180 height 129
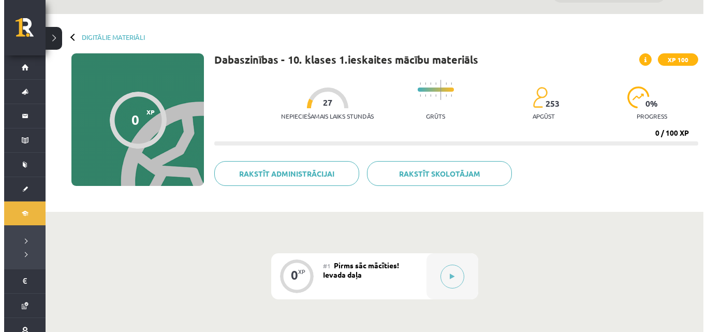
scroll to position [13, 0]
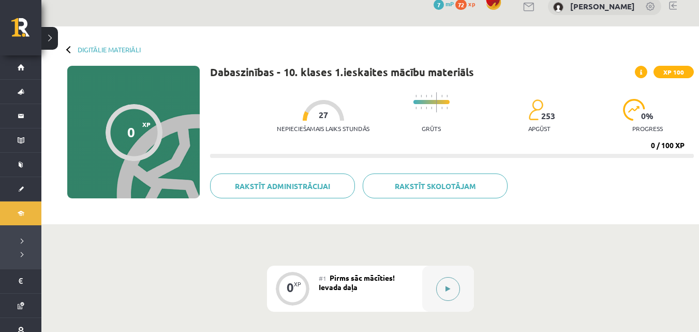
click at [441, 288] on button at bounding box center [448, 289] width 24 height 24
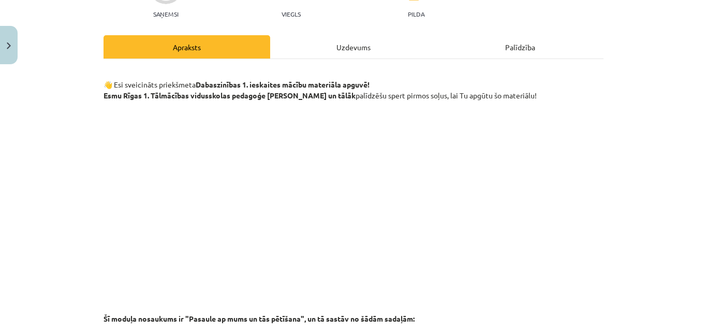
scroll to position [124, 0]
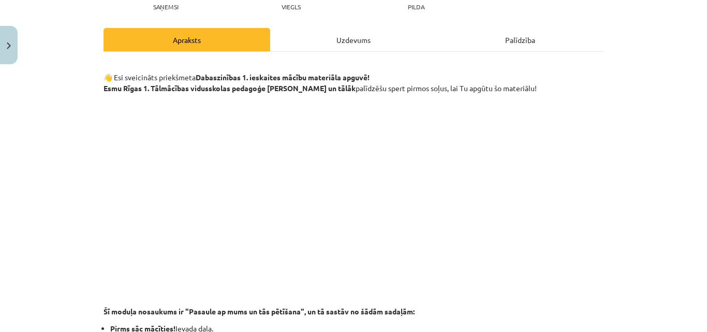
click at [363, 29] on div "Uzdevums" at bounding box center [353, 39] width 167 height 23
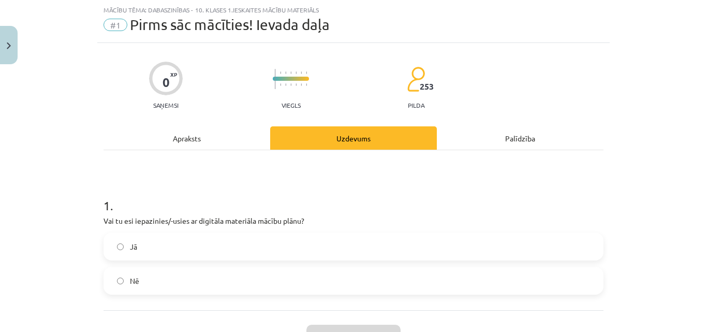
click at [239, 127] on div "Apraksts" at bounding box center [187, 137] width 167 height 23
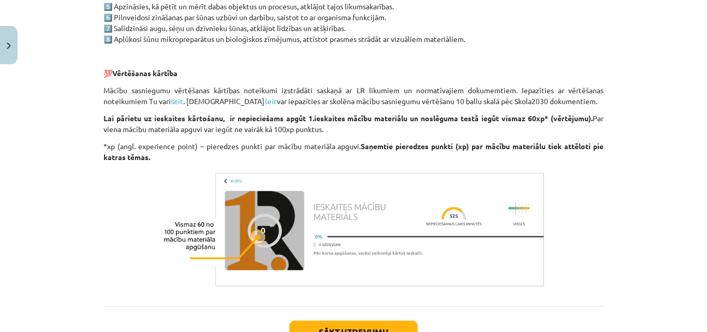
scroll to position [864, 0]
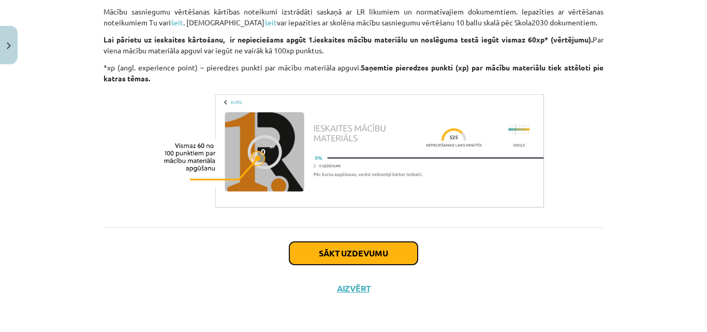
click at [379, 251] on button "Sākt uzdevumu" at bounding box center [353, 253] width 128 height 23
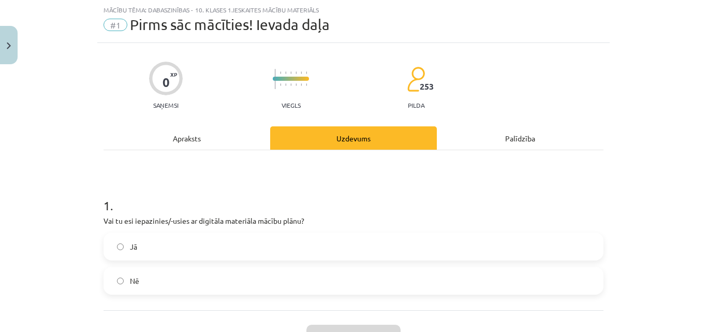
click at [140, 249] on label "Jā" at bounding box center [354, 246] width 498 height 26
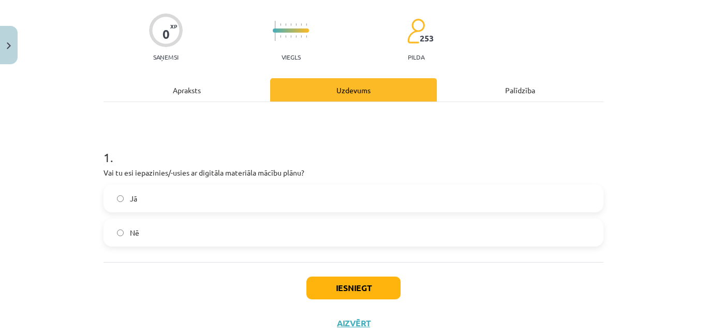
scroll to position [88, 0]
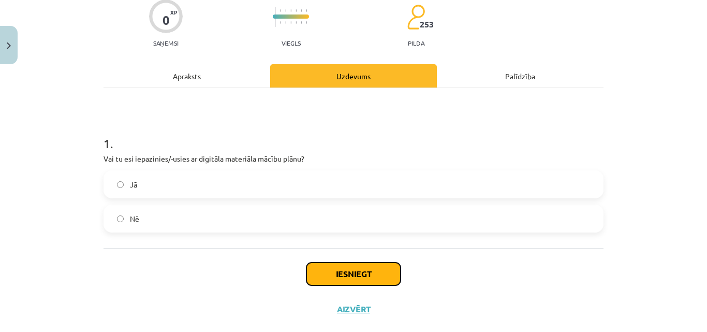
click at [376, 270] on button "Iesniegt" at bounding box center [353, 273] width 94 height 23
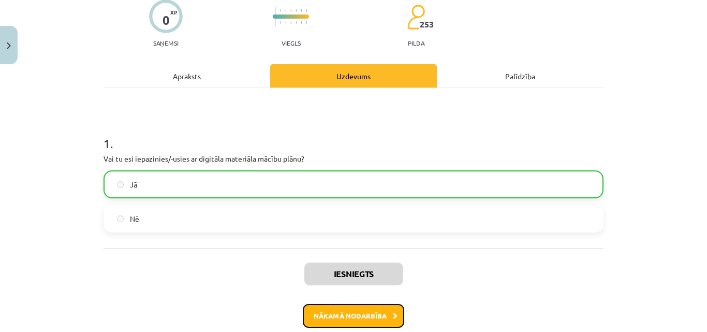
click at [342, 317] on button "Nākamā nodarbība" at bounding box center [353, 316] width 101 height 24
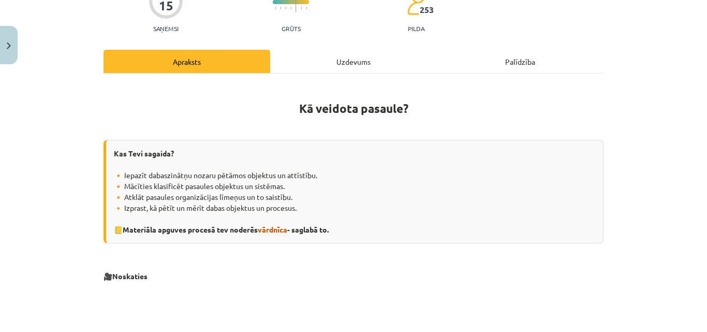
scroll to position [109, 0]
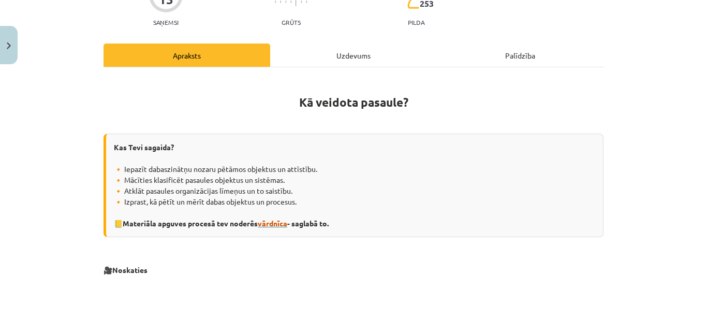
click at [270, 224] on span "vārdnīca" at bounding box center [273, 222] width 30 height 9
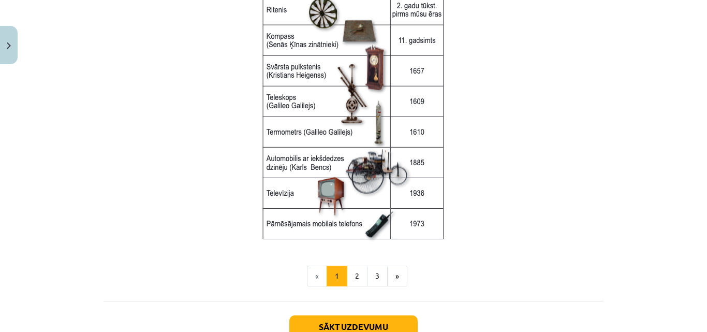
scroll to position [1371, 0]
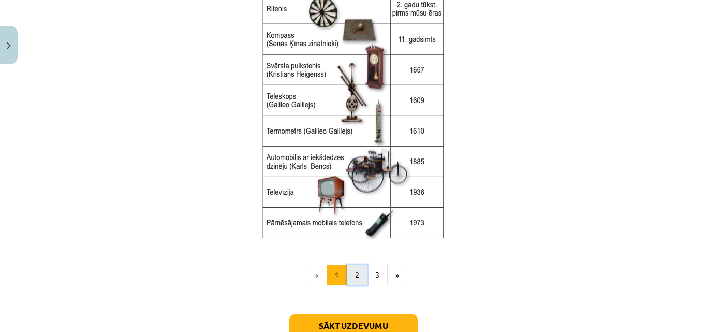
click at [352, 271] on button "2" at bounding box center [357, 274] width 21 height 21
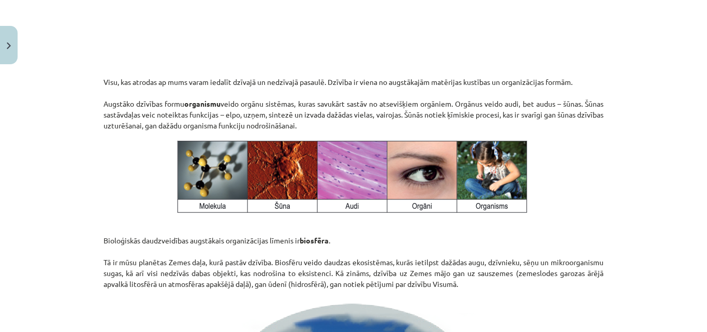
scroll to position [1509, 0]
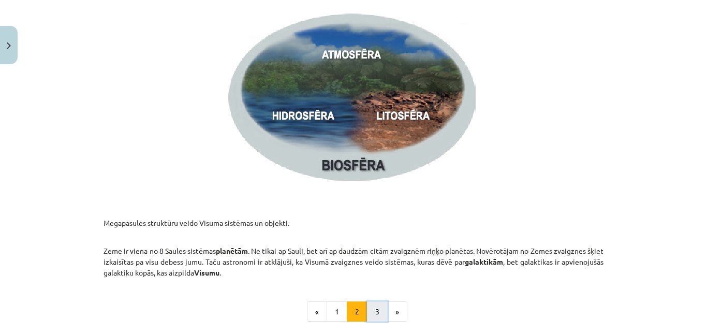
click at [370, 315] on button "3" at bounding box center [377, 311] width 21 height 21
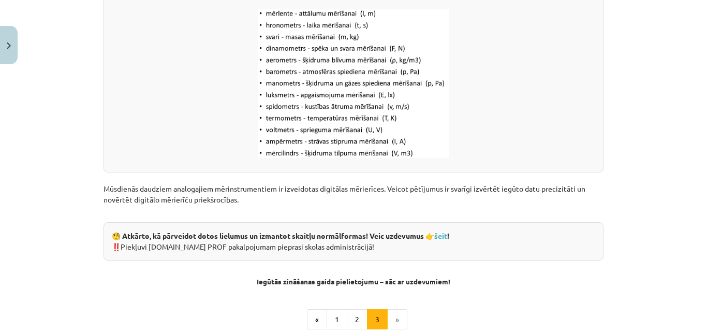
scroll to position [1392, 0]
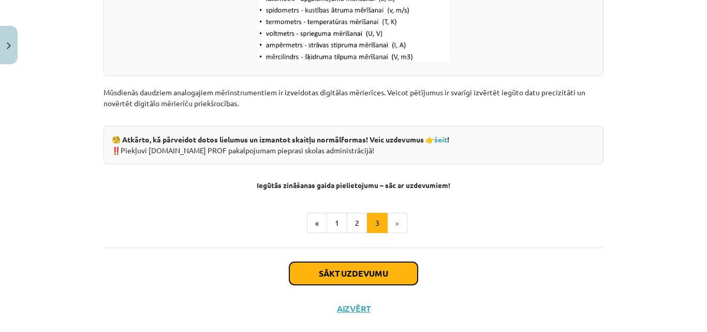
click at [383, 269] on button "Sākt uzdevumu" at bounding box center [353, 273] width 128 height 23
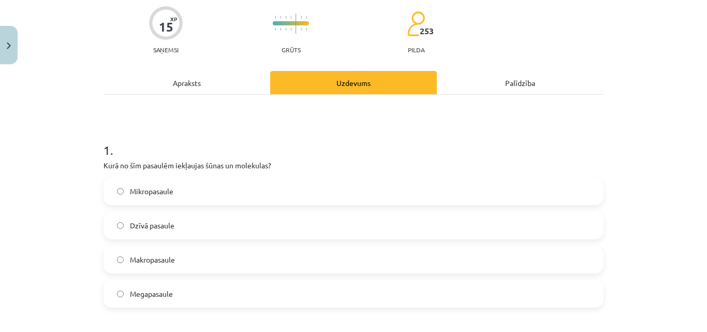
scroll to position [88, 0]
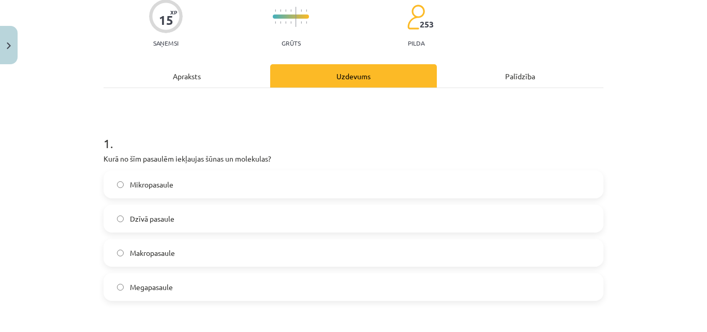
click at [304, 181] on label "Mikropasaule" at bounding box center [354, 184] width 498 height 26
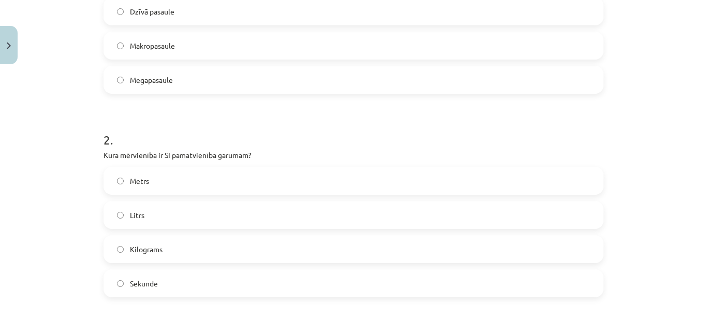
scroll to position [302, 0]
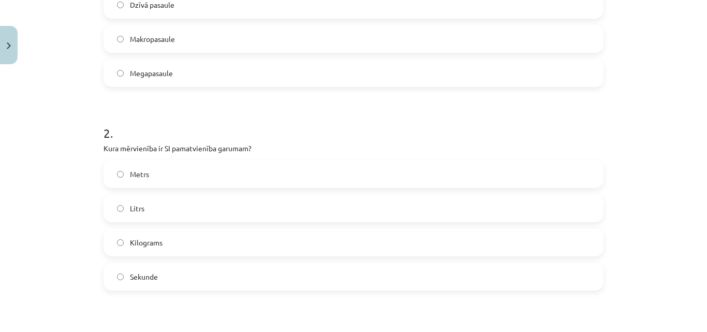
click at [570, 171] on label "Metrs" at bounding box center [354, 174] width 498 height 26
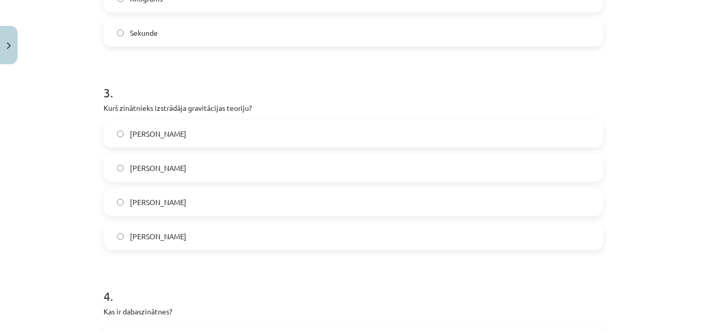
scroll to position [550, 0]
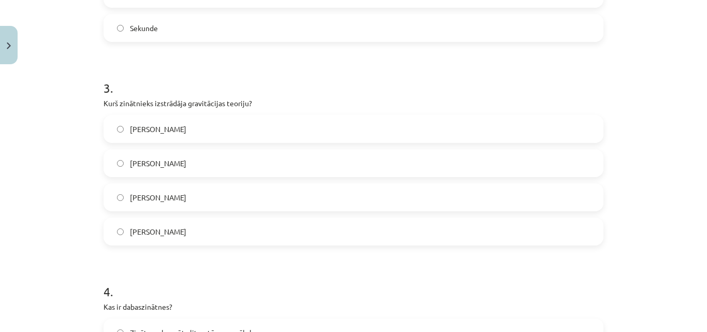
click at [481, 162] on label "Īzaks Ņūtons" at bounding box center [354, 163] width 498 height 26
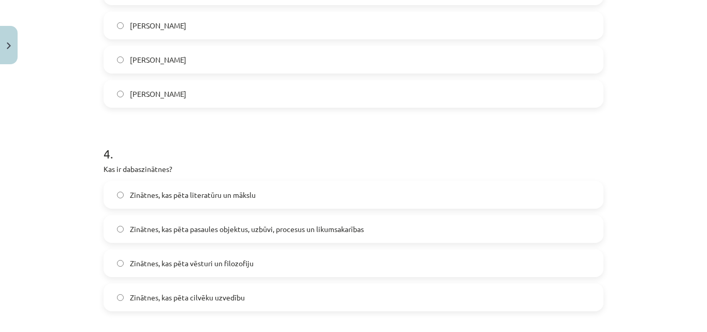
scroll to position [723, 0]
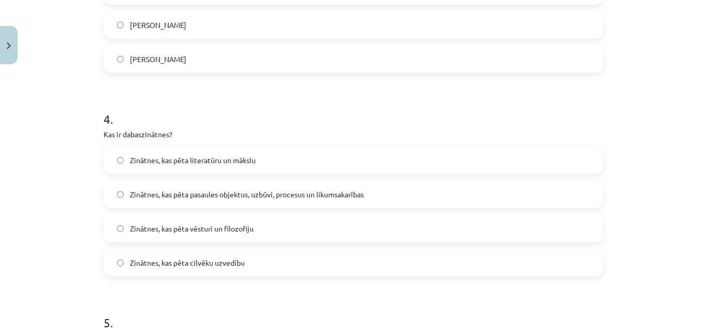
click at [482, 194] on label "Zinātnes, kas pēta pasaules objektus, uzbūvi, procesus un likumsakarības" at bounding box center [354, 194] width 498 height 26
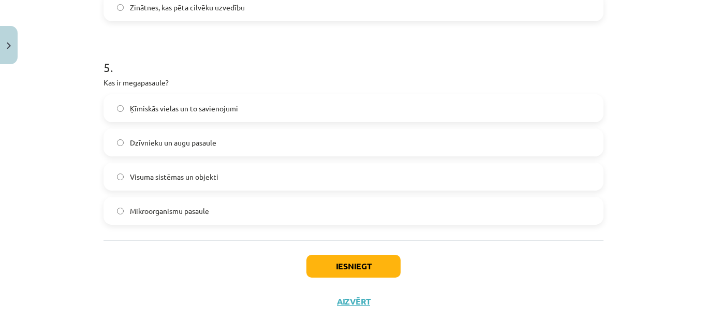
scroll to position [991, 0]
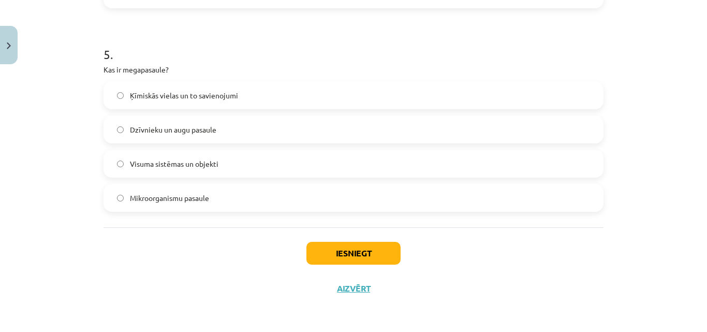
click at [436, 164] on label "Visuma sistēmas un objekti" at bounding box center [354, 164] width 498 height 26
click at [350, 256] on button "Iesniegt" at bounding box center [353, 253] width 94 height 23
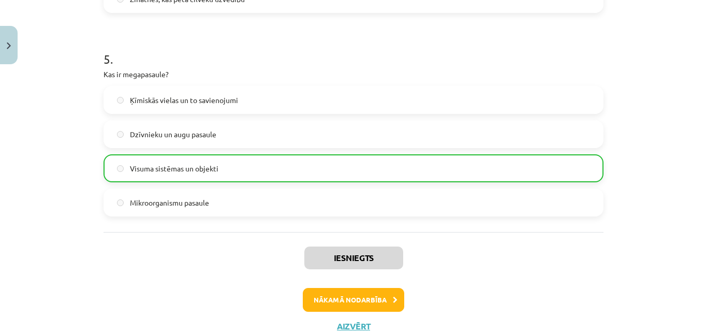
scroll to position [1024, 0]
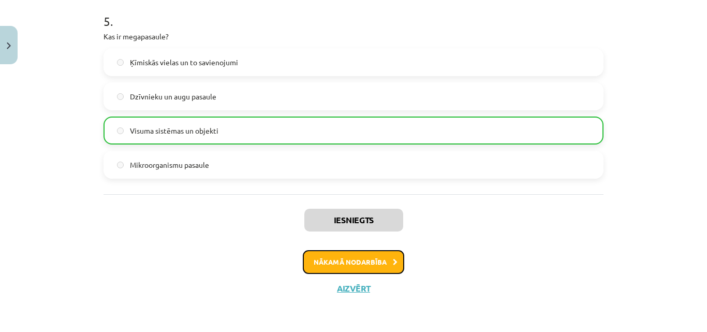
click at [377, 261] on button "Nākamā nodarbība" at bounding box center [353, 262] width 101 height 24
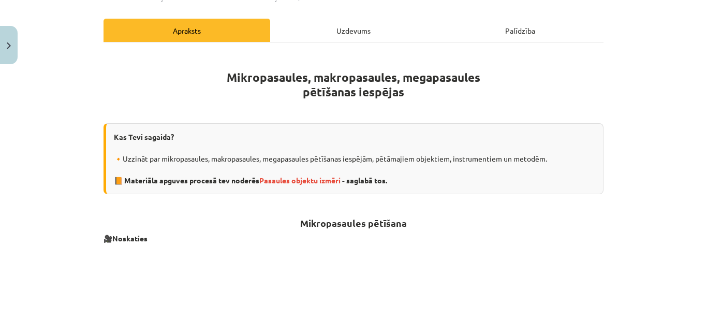
scroll to position [171, 0]
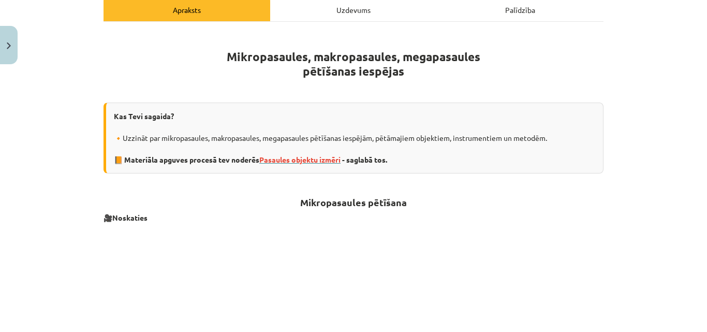
click at [318, 158] on span "Pasaules objektu izmēri" at bounding box center [299, 159] width 81 height 9
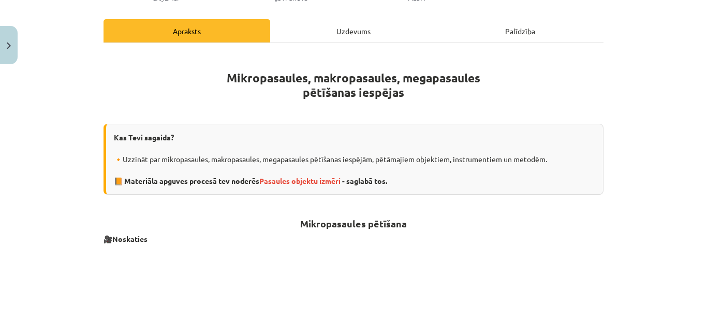
scroll to position [129, 0]
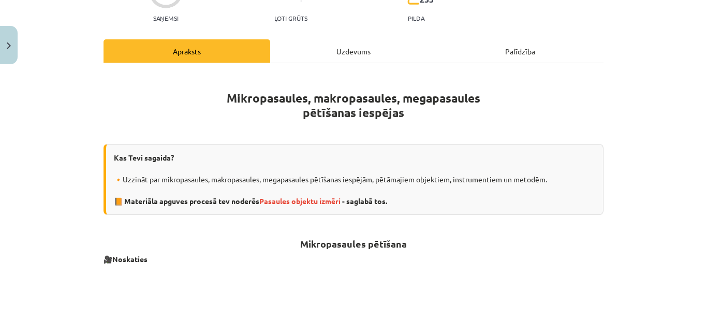
click at [388, 51] on div "Uzdevums" at bounding box center [353, 50] width 167 height 23
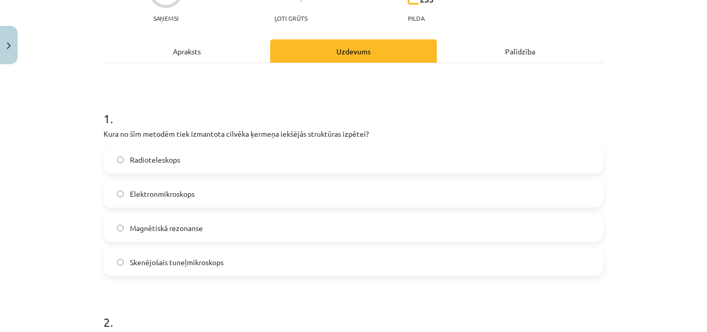
click at [131, 267] on span "Skenējošais tuneļmikroskops" at bounding box center [177, 262] width 94 height 11
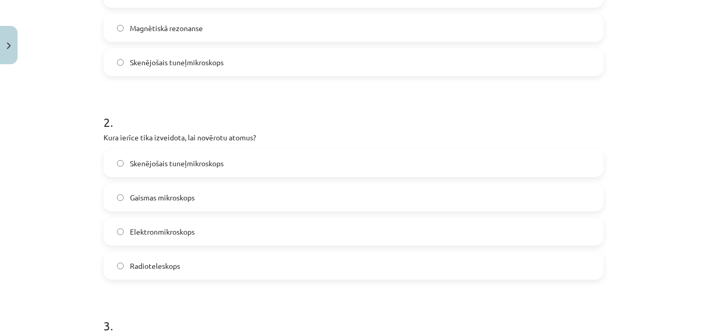
scroll to position [343, 0]
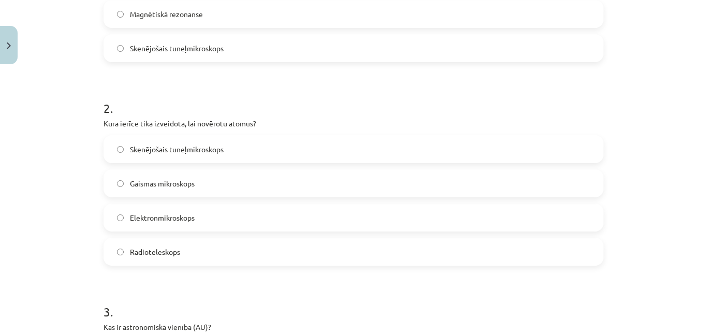
click at [437, 189] on label "Gaismas mikroskops" at bounding box center [354, 183] width 498 height 26
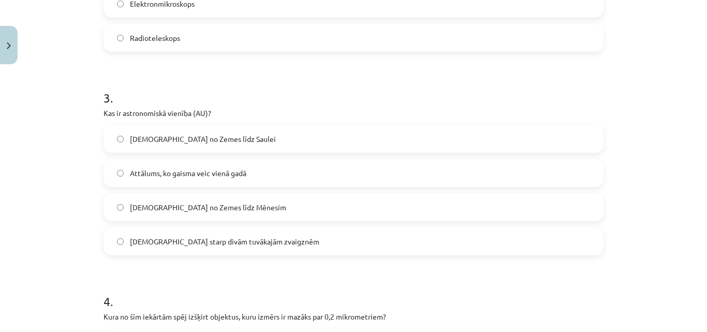
scroll to position [571, 0]
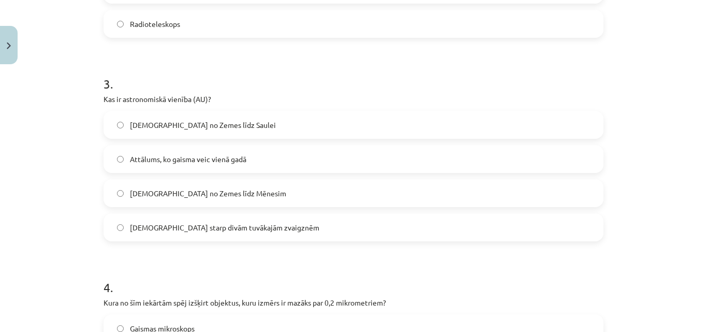
click at [313, 121] on label "Attālums no Zemes līdz Saulei" at bounding box center [354, 125] width 498 height 26
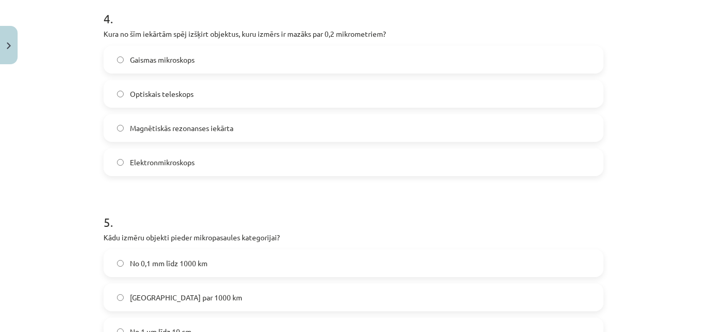
scroll to position [860, 0]
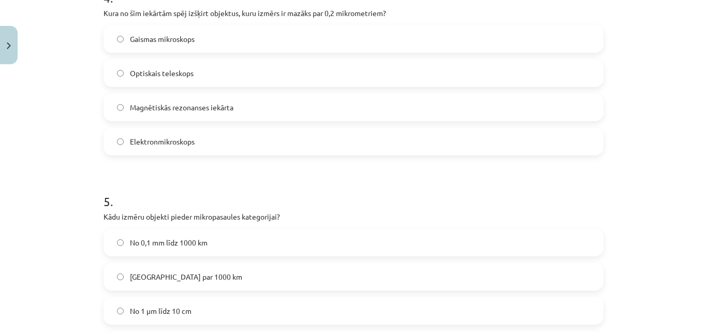
click at [512, 78] on label "Optiskais teleskops" at bounding box center [354, 73] width 498 height 26
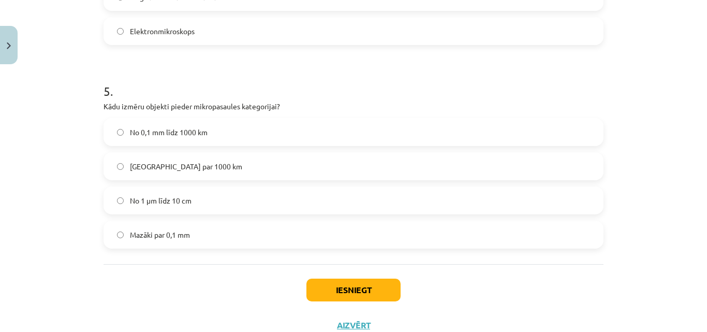
scroll to position [1007, 0]
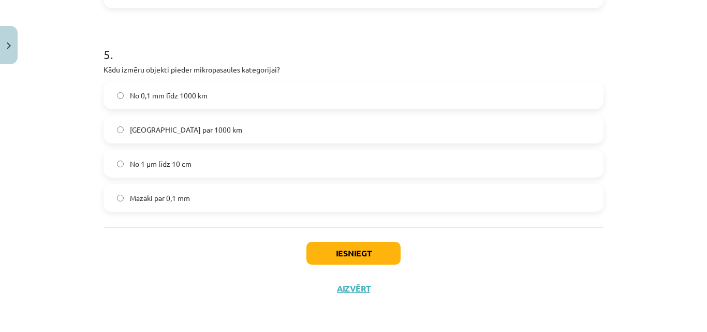
click at [538, 184] on div "Mazāki par 0,1 mm" at bounding box center [354, 198] width 500 height 28
click at [457, 202] on label "Mazāki par 0,1 mm" at bounding box center [354, 198] width 498 height 26
click at [380, 242] on button "Iesniegt" at bounding box center [353, 253] width 94 height 23
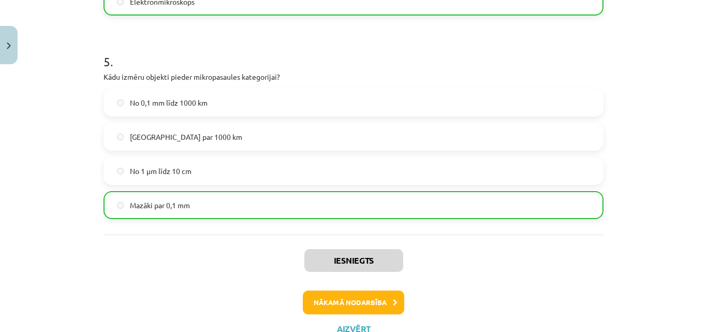
scroll to position [1040, 0]
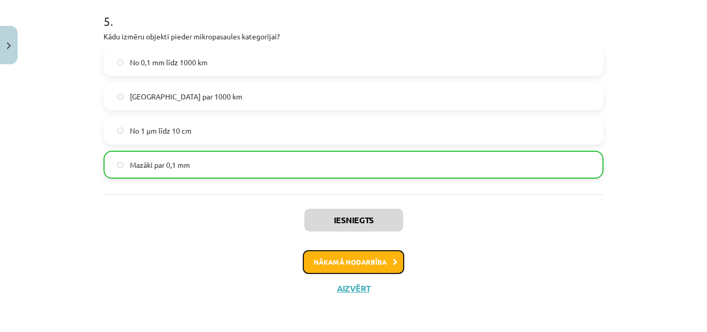
click at [347, 258] on button "Nākamā nodarbība" at bounding box center [353, 262] width 101 height 24
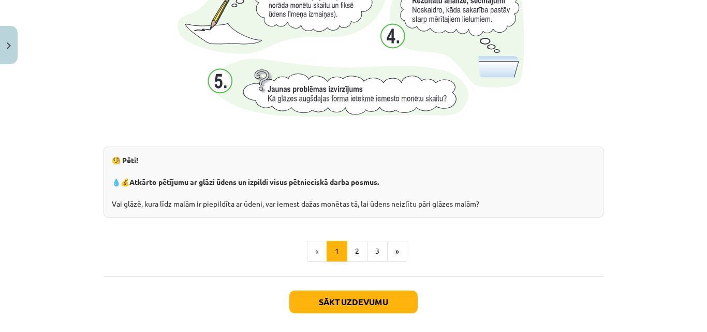
scroll to position [1135, 0]
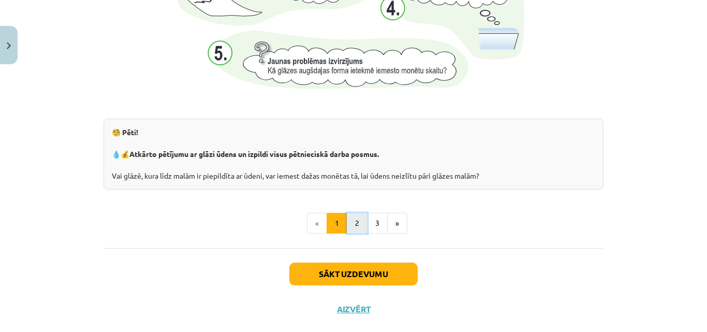
click at [347, 217] on button "2" at bounding box center [357, 223] width 21 height 21
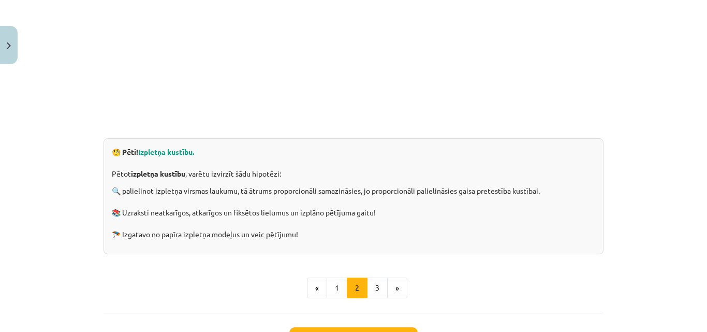
scroll to position [289, 0]
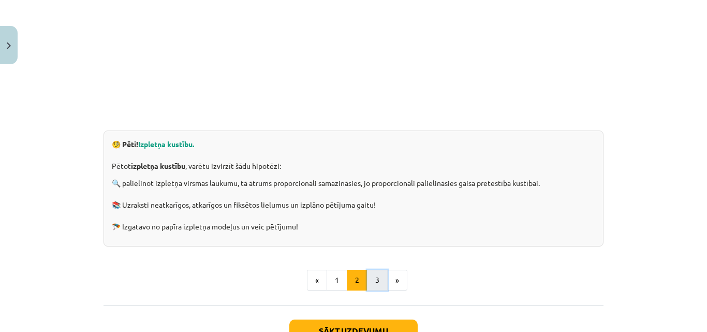
click at [371, 279] on button "3" at bounding box center [377, 280] width 21 height 21
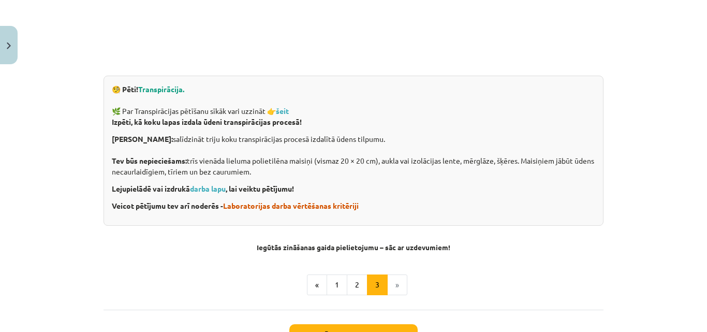
scroll to position [385, 0]
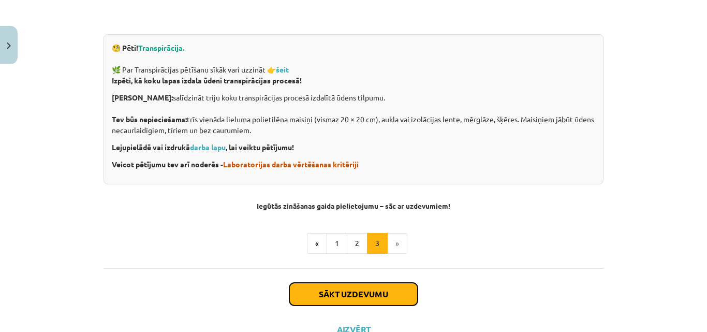
click at [400, 290] on button "Sākt uzdevumu" at bounding box center [353, 294] width 128 height 23
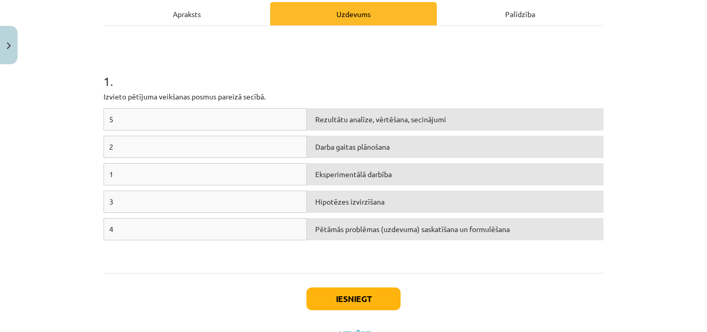
scroll to position [67, 0]
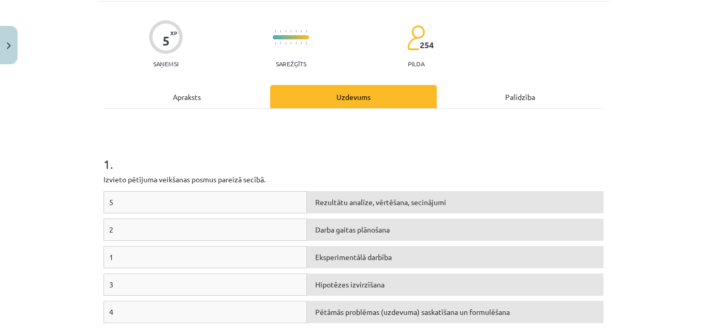
click at [214, 89] on div "Apraksts" at bounding box center [187, 96] width 167 height 23
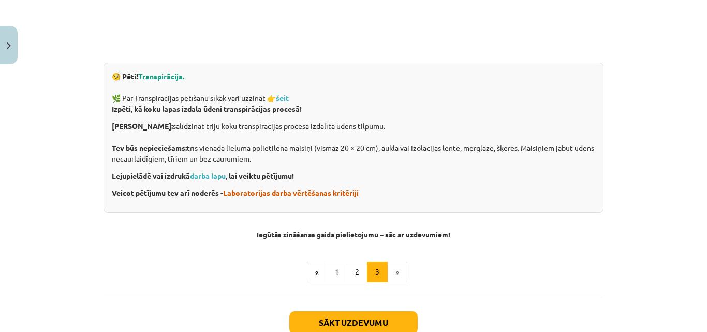
scroll to position [426, 0]
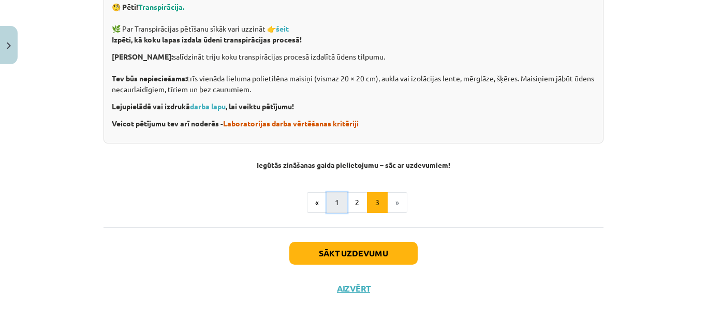
click at [335, 200] on button "1" at bounding box center [337, 202] width 21 height 21
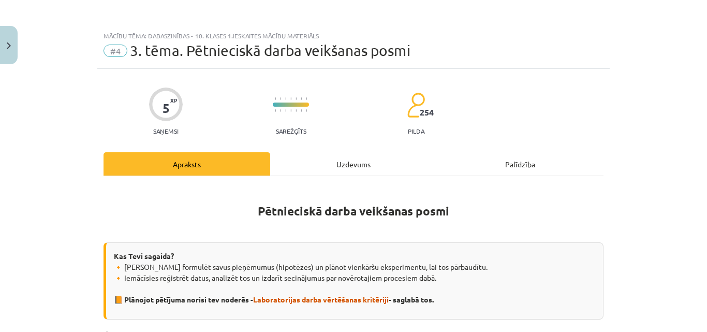
scroll to position [0, 0]
click at [345, 168] on div "Uzdevums" at bounding box center [353, 163] width 167 height 23
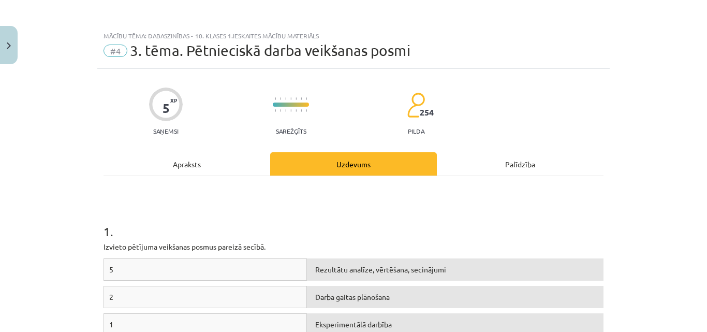
scroll to position [26, 0]
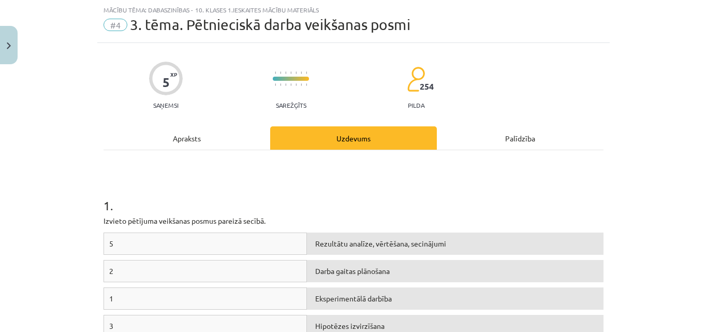
click at [235, 240] on div "5" at bounding box center [205, 243] width 203 height 22
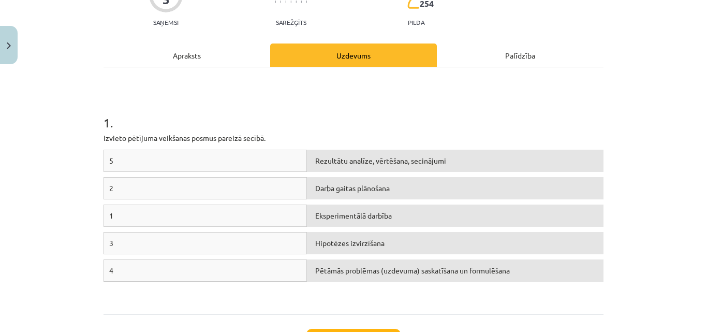
scroll to position [129, 0]
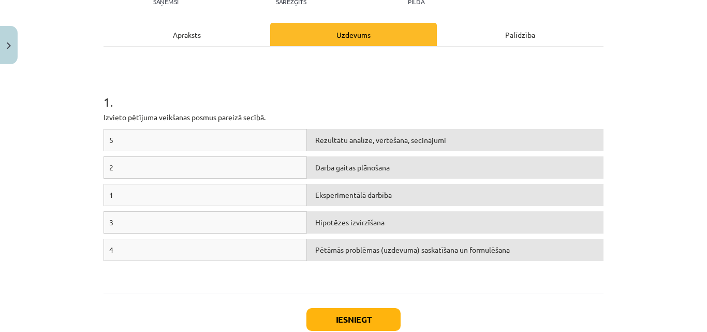
click at [314, 189] on div "Eksperimentālā darbība" at bounding box center [455, 195] width 297 height 22
click at [319, 254] on div "Pētāmās problēmas (uzdevuma) saskatīšana un formulēšana" at bounding box center [455, 250] width 297 height 22
click at [335, 250] on div "Pētāmās problēmas (uzdevuma) saskatīšana un formulēšana" at bounding box center [455, 250] width 297 height 22
drag, startPoint x: 336, startPoint y: 251, endPoint x: 266, endPoint y: 203, distance: 84.7
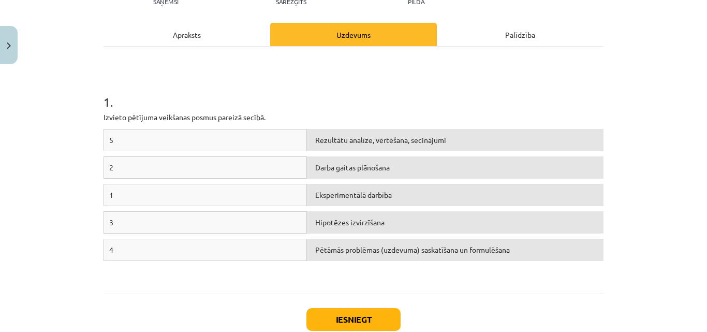
click at [266, 203] on div "5 Rezultātu analīze, vērtēšana, secinājumi 2 Darba gaitas plānošana 1 Eksperime…" at bounding box center [354, 206] width 500 height 155
click at [266, 200] on div "1" at bounding box center [205, 195] width 203 height 22
drag, startPoint x: 266, startPoint y: 200, endPoint x: 183, endPoint y: 178, distance: 86.3
click at [183, 178] on div "5 Rezultātu analīze, vērtēšana, secinājumi 2 Darba gaitas plānošana 1 Eksperime…" at bounding box center [354, 206] width 500 height 155
click at [183, 178] on div "2" at bounding box center [205, 167] width 203 height 22
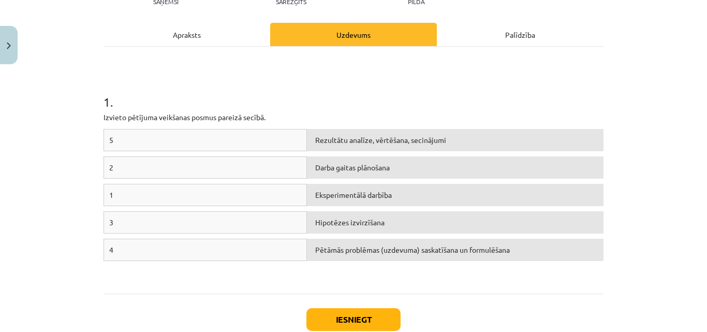
click at [183, 178] on div "2" at bounding box center [205, 167] width 203 height 22
click at [188, 195] on div "1" at bounding box center [205, 195] width 203 height 22
click at [336, 251] on div "Pētāmās problēmas (uzdevuma) saskatīšana un formulēšana" at bounding box center [455, 250] width 297 height 22
drag, startPoint x: 239, startPoint y: 188, endPoint x: 242, endPoint y: 199, distance: 11.5
click at [242, 199] on div "1" at bounding box center [205, 195] width 203 height 22
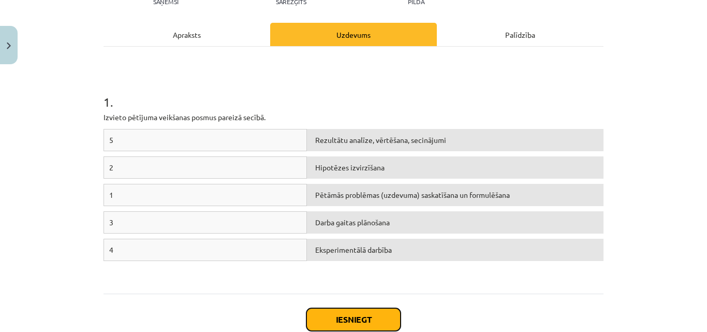
click at [329, 321] on button "Iesniegt" at bounding box center [353, 319] width 94 height 23
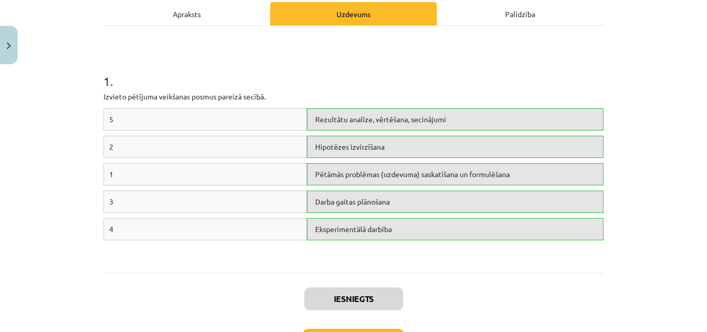
scroll to position [171, 0]
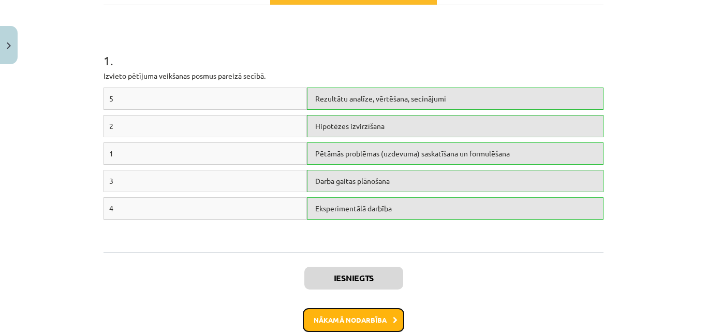
click at [325, 324] on button "Nākamā nodarbība" at bounding box center [353, 320] width 101 height 24
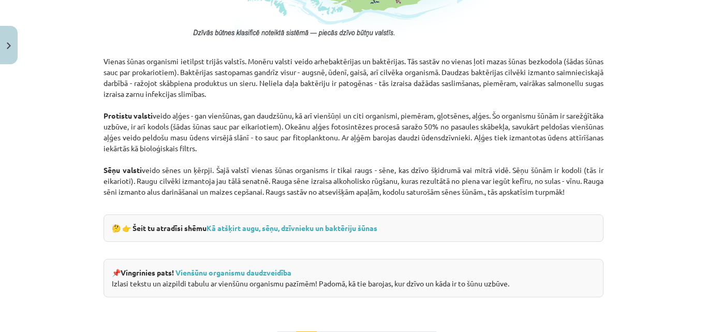
scroll to position [902, 0]
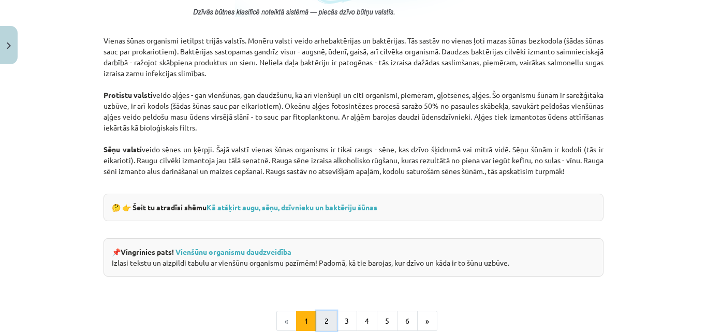
click at [321, 316] on button "2" at bounding box center [326, 321] width 21 height 21
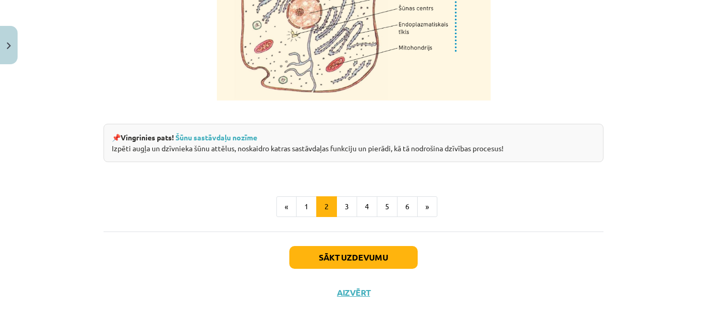
scroll to position [1346, 0]
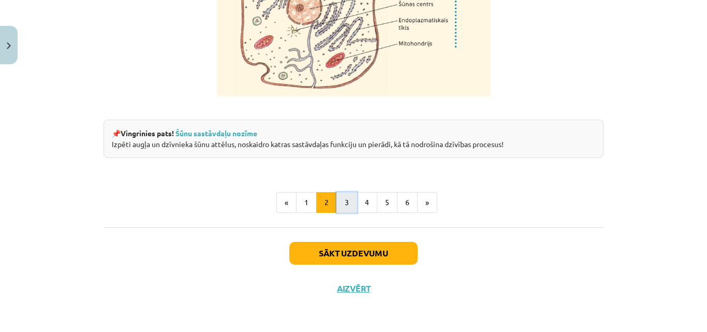
click at [351, 205] on button "3" at bounding box center [346, 202] width 21 height 21
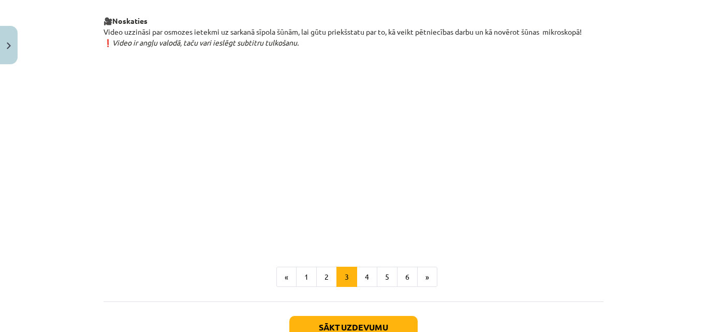
scroll to position [1192, 0]
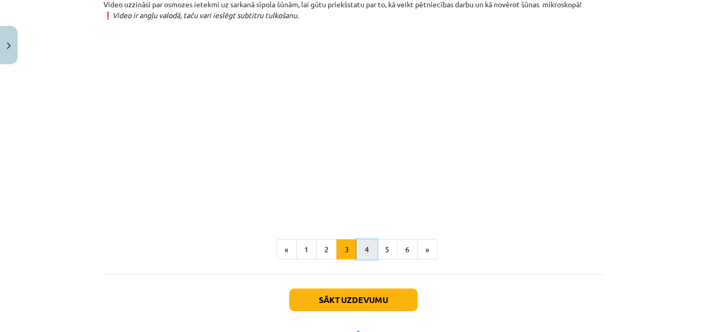
click at [358, 260] on button "4" at bounding box center [367, 249] width 21 height 21
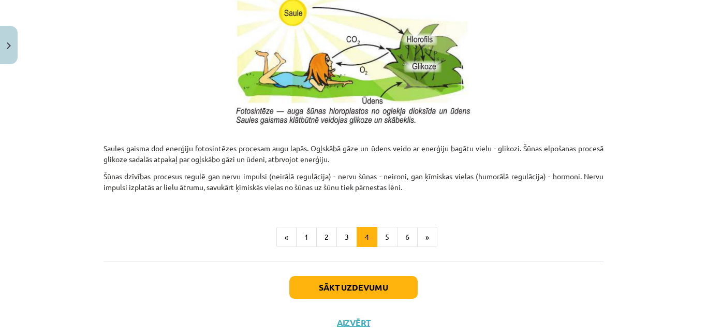
scroll to position [1110, 0]
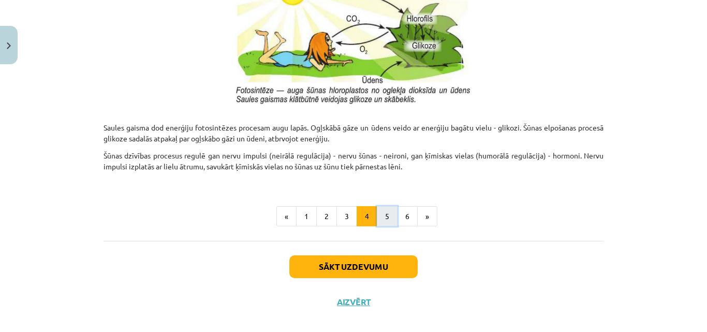
click at [385, 216] on button "5" at bounding box center [387, 216] width 21 height 21
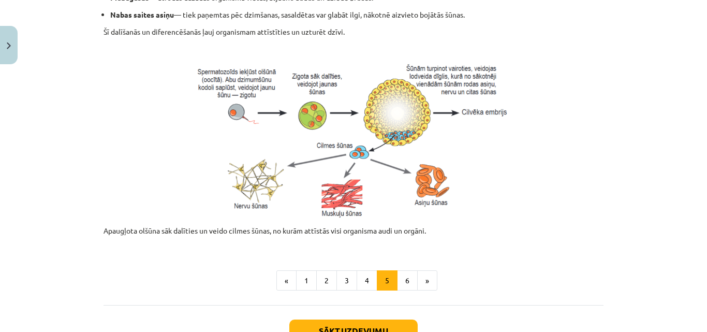
scroll to position [455, 0]
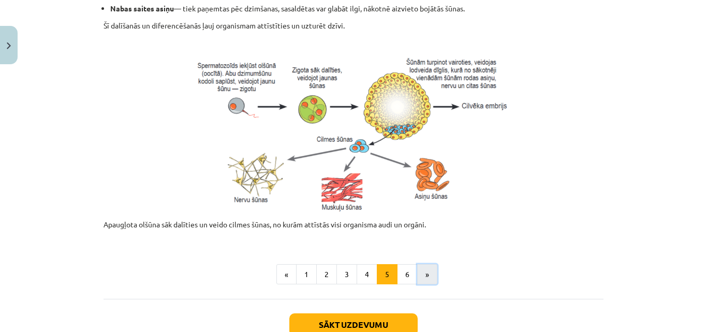
click at [425, 272] on button "»" at bounding box center [427, 274] width 20 height 21
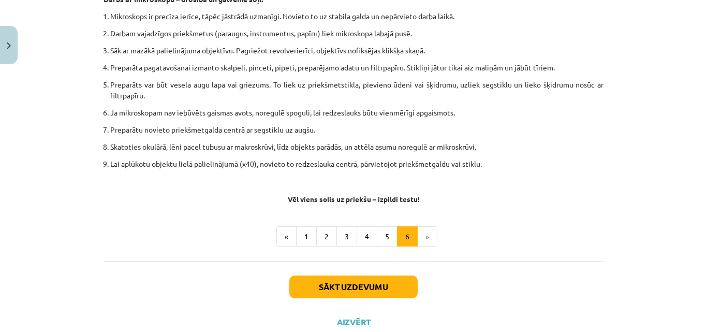
scroll to position [619, 0]
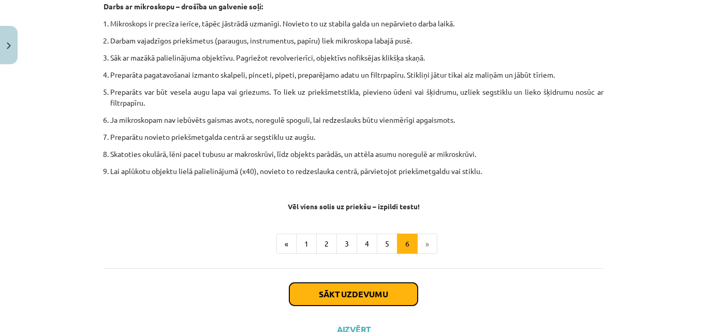
click at [377, 296] on button "Sākt uzdevumu" at bounding box center [353, 294] width 128 height 23
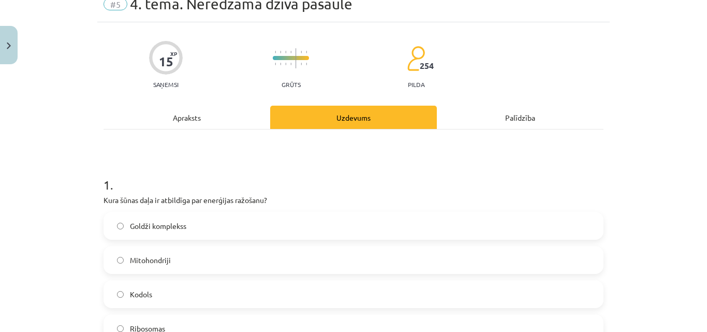
scroll to position [67, 0]
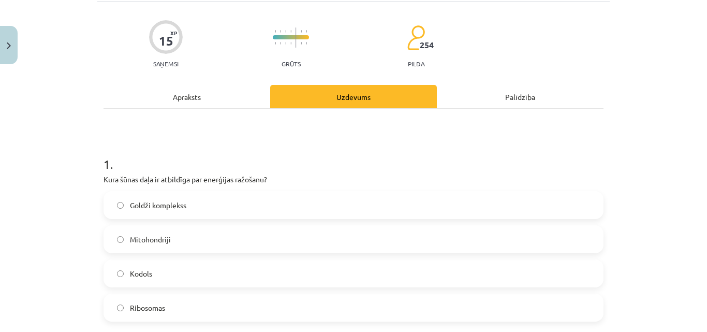
click at [321, 237] on label "Mitohondriji" at bounding box center [354, 239] width 498 height 26
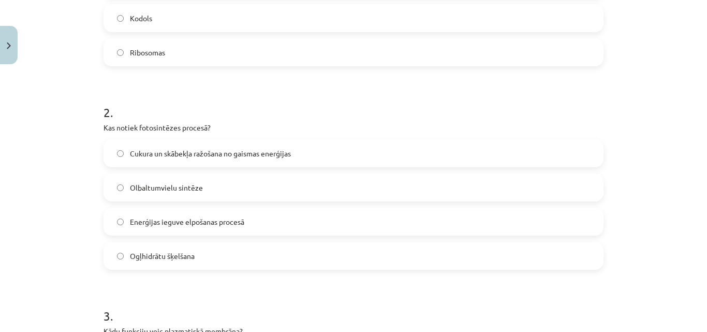
scroll to position [371, 0]
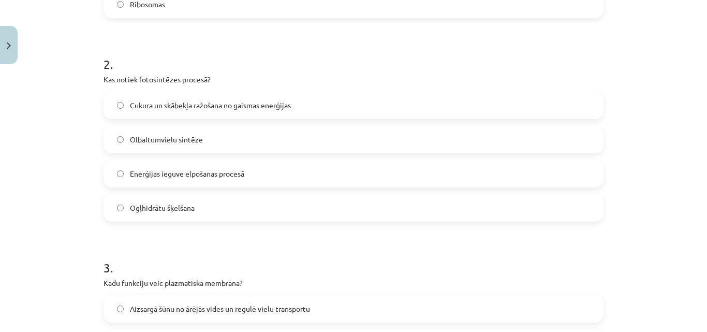
click at [542, 109] on label "Cukura un skābekļa ražošana no gaismas enerģijas" at bounding box center [354, 105] width 498 height 26
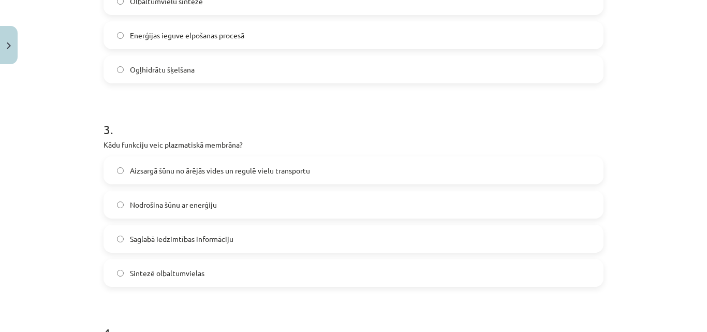
scroll to position [578, 0]
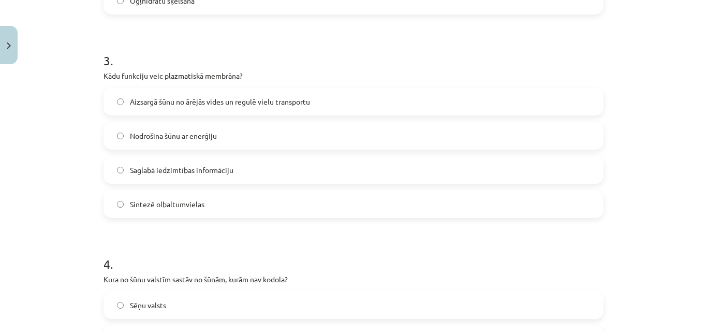
click at [438, 104] on label "Aizsargā šūnu no ārējās vides un regulē vielu transportu" at bounding box center [354, 102] width 498 height 26
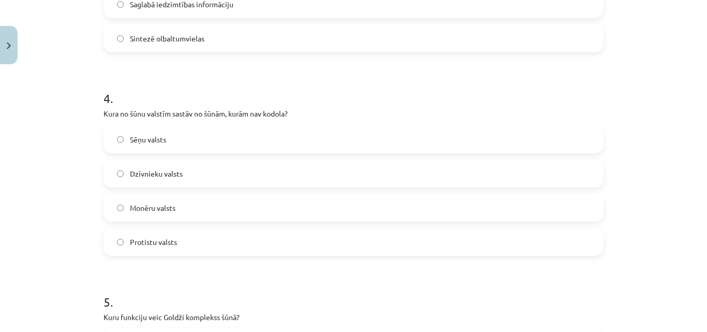
scroll to position [777, 0]
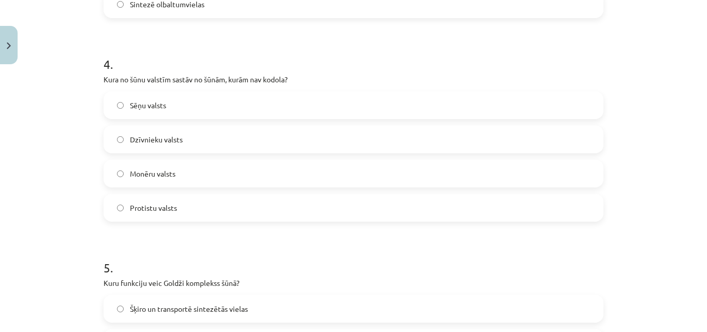
click at [283, 164] on label "Monēru valsts" at bounding box center [354, 173] width 498 height 26
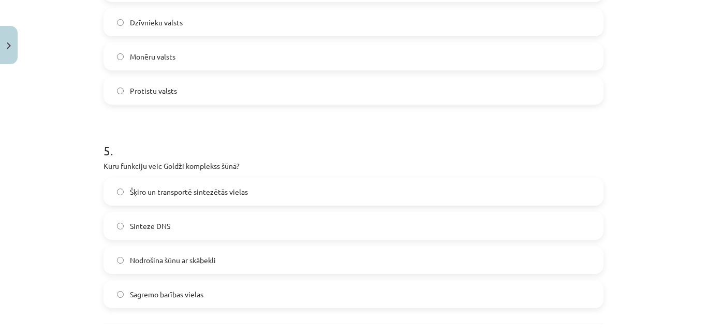
scroll to position [970, 0]
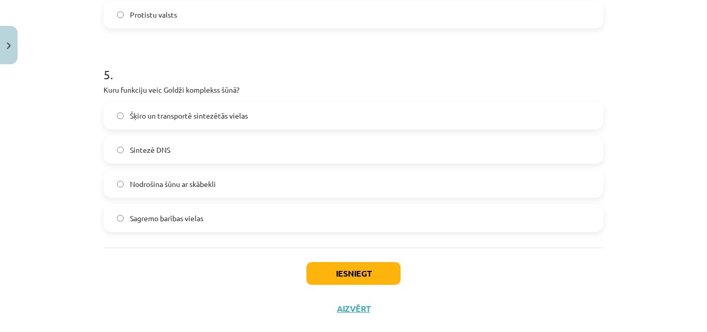
drag, startPoint x: 704, startPoint y: 327, endPoint x: 387, endPoint y: 116, distance: 381.3
click at [387, 116] on label "Šķiro un transportē sintezētās vielas" at bounding box center [354, 115] width 498 height 26
click at [361, 267] on button "Iesniegt" at bounding box center [353, 273] width 94 height 23
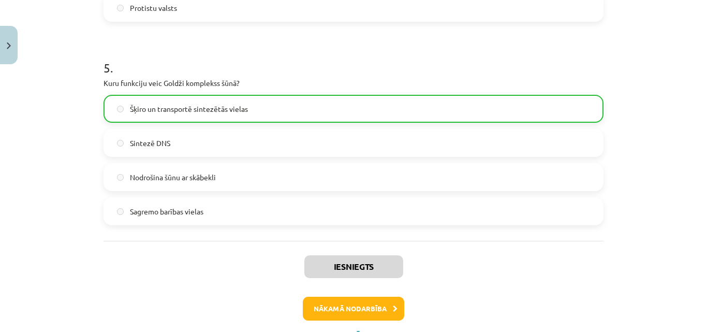
scroll to position [1024, 0]
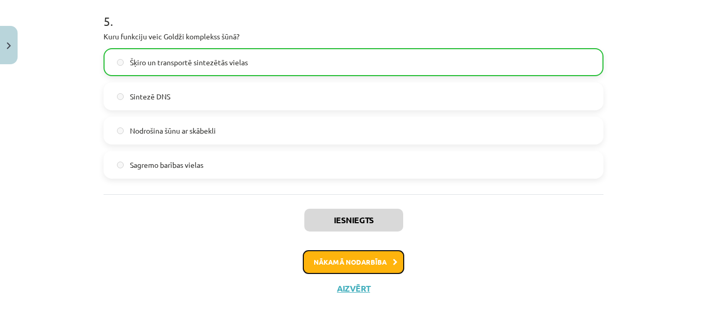
click at [339, 269] on button "Nākamā nodarbība" at bounding box center [353, 262] width 101 height 24
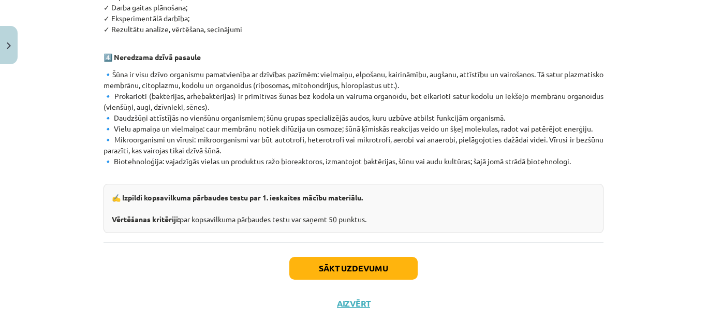
scroll to position [664, 0]
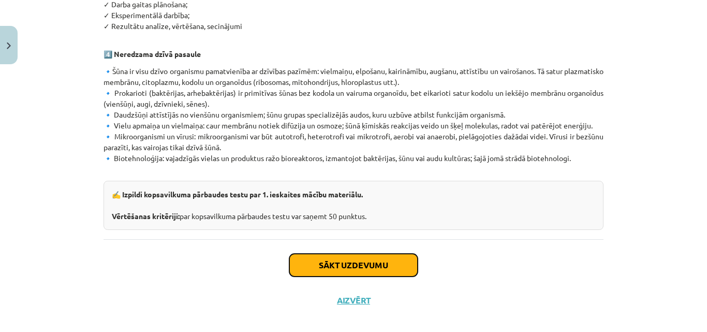
click at [370, 254] on button "Sākt uzdevumu" at bounding box center [353, 265] width 128 height 23
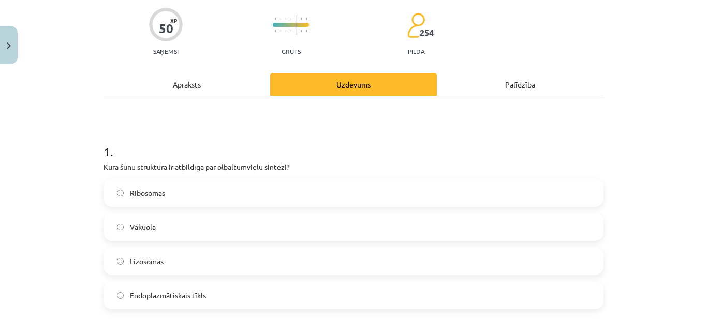
scroll to position [26, 0]
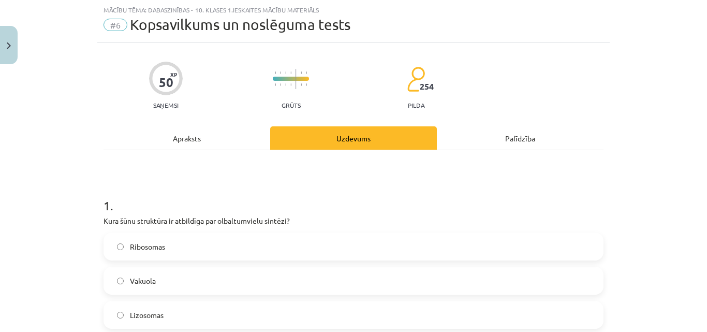
click at [139, 248] on span "Ribosomas" at bounding box center [147, 246] width 35 height 11
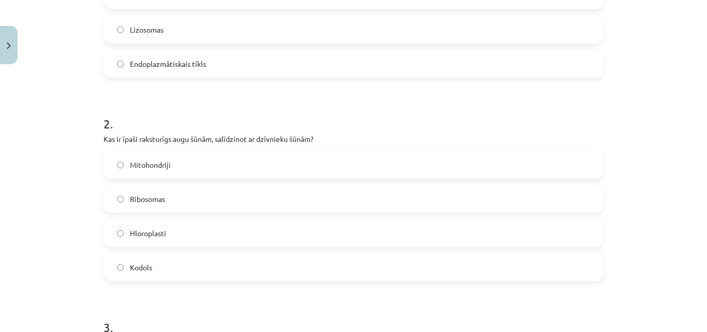
scroll to position [316, 0]
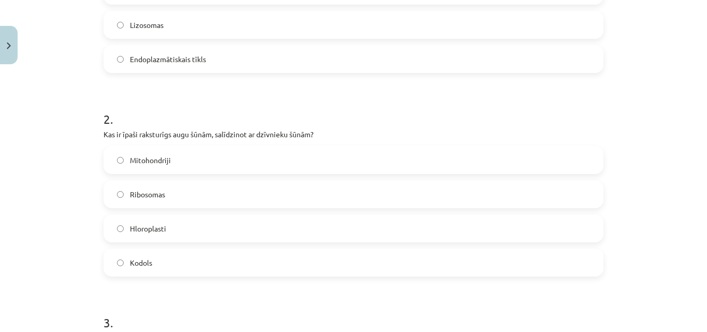
click at [370, 271] on label "Kodols" at bounding box center [354, 262] width 498 height 26
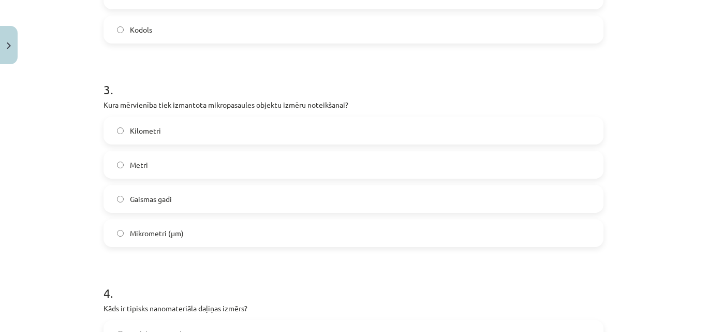
scroll to position [564, 0]
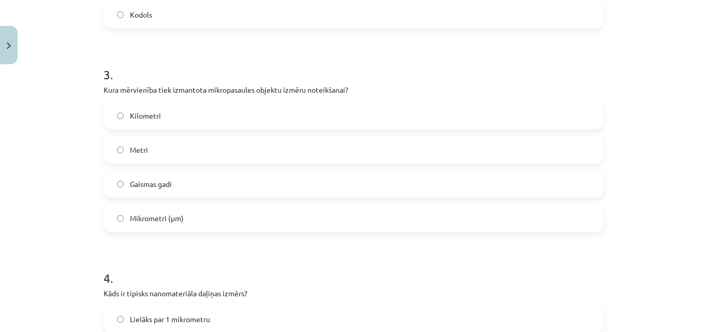
click at [553, 212] on label "Mikrometri (μm)" at bounding box center [354, 218] width 498 height 26
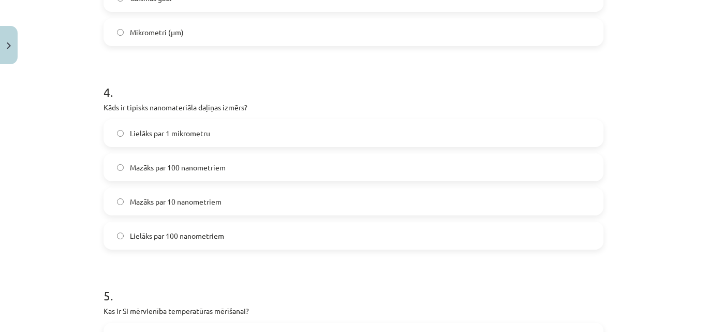
scroll to position [764, 0]
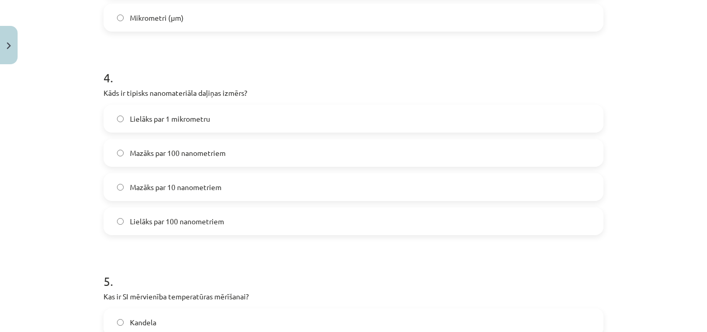
click at [548, 142] on label "Mazāks par 100 nanometriem" at bounding box center [354, 153] width 498 height 26
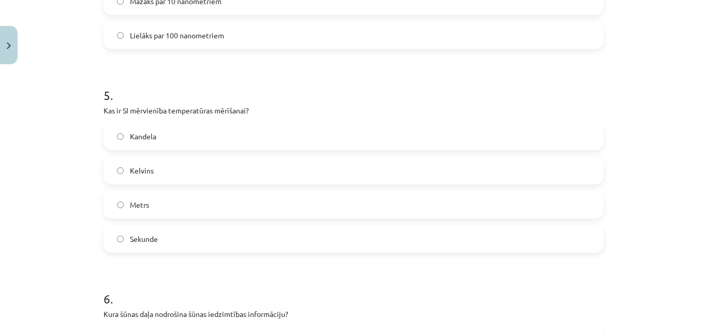
scroll to position [970, 0]
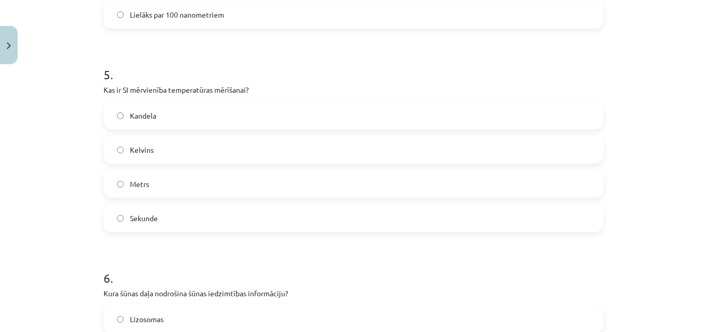
click at [410, 172] on label "Metrs" at bounding box center [354, 184] width 498 height 26
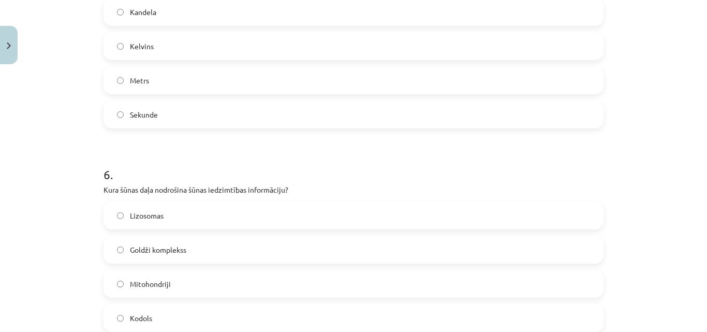
scroll to position [1164, 0]
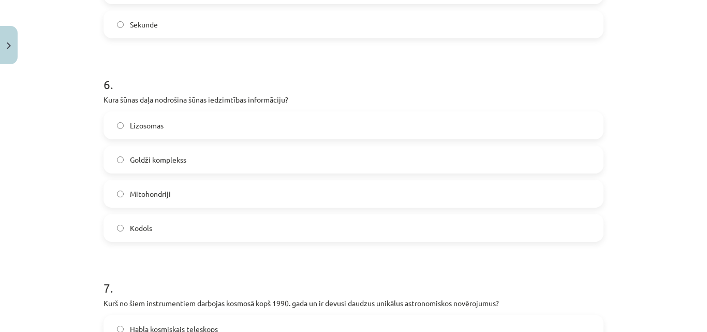
click at [413, 154] on label "Goldži komplekss" at bounding box center [354, 159] width 498 height 26
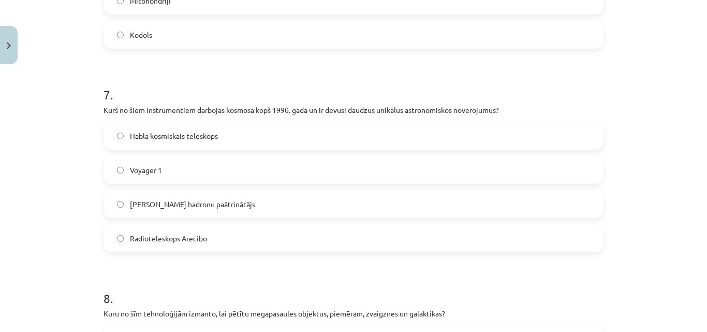
scroll to position [1378, 0]
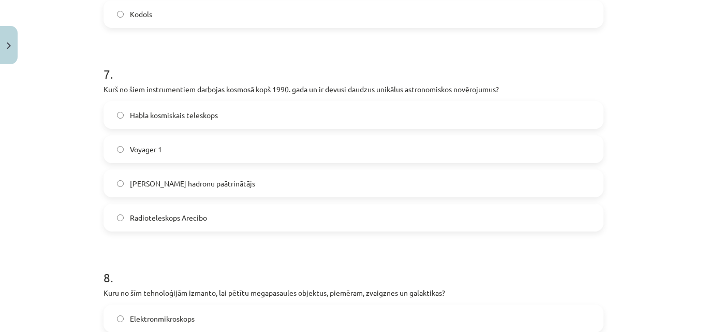
click at [572, 117] on label "Habla kosmiskais teleskops" at bounding box center [354, 115] width 498 height 26
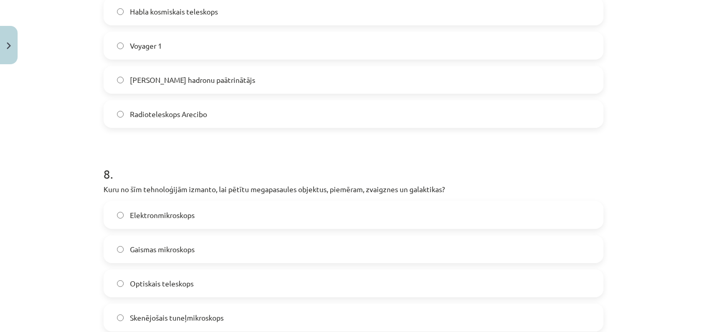
scroll to position [1502, 0]
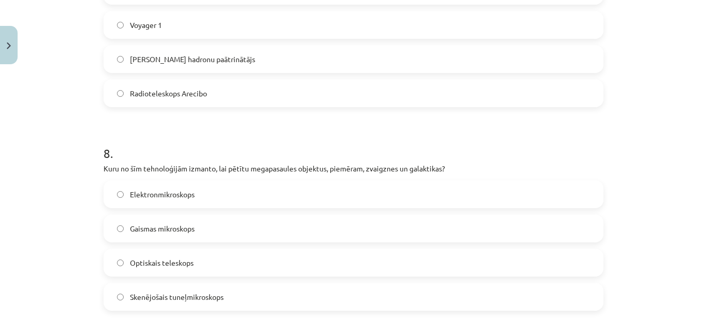
click at [274, 269] on label "Optiskais teleskops" at bounding box center [354, 262] width 498 height 26
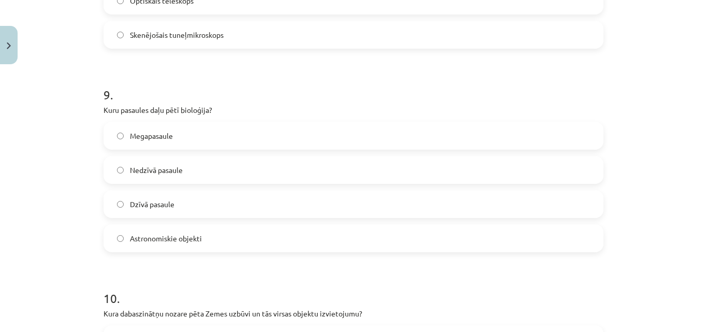
scroll to position [1805, 0]
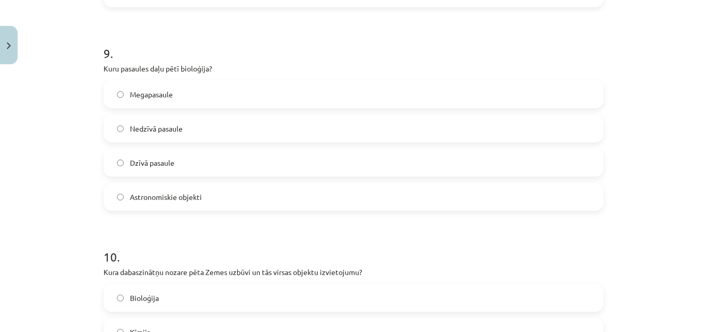
click at [506, 159] on label "Dzīvā pasaule" at bounding box center [354, 163] width 498 height 26
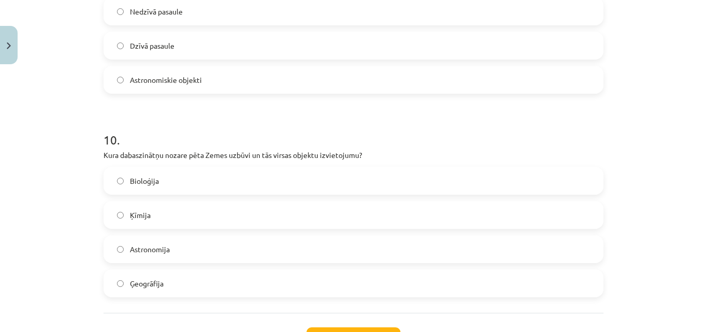
scroll to position [1957, 0]
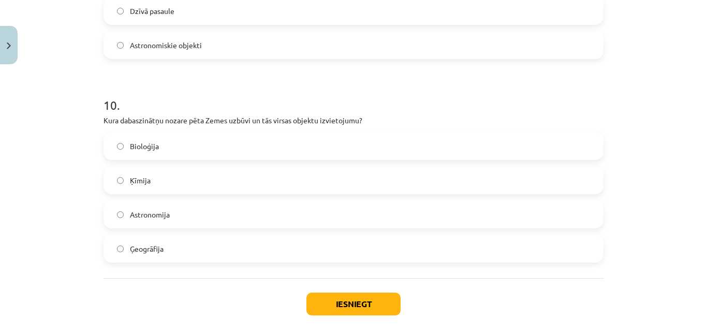
click at [434, 249] on label "Ģeogrāfija" at bounding box center [354, 249] width 498 height 26
click at [368, 307] on button "Iesniegt" at bounding box center [353, 303] width 94 height 23
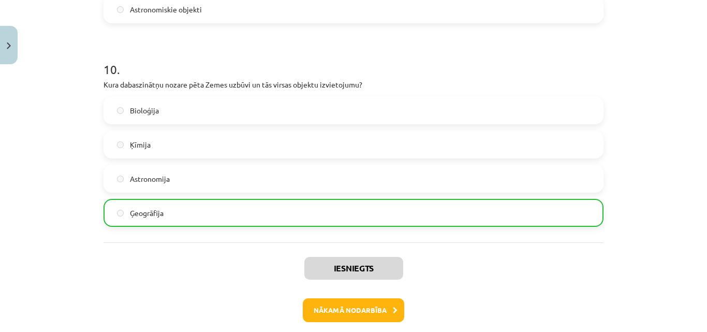
scroll to position [2041, 0]
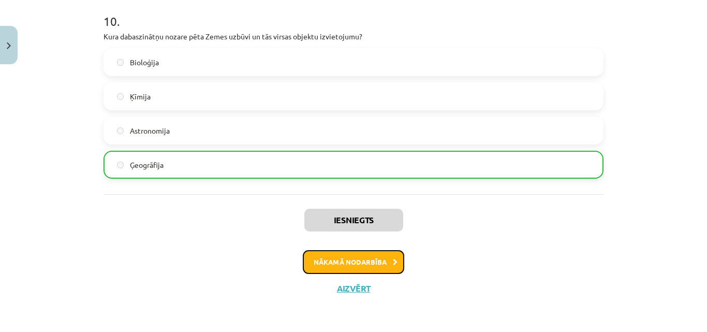
click at [345, 261] on button "Nākamā nodarbība" at bounding box center [353, 262] width 101 height 24
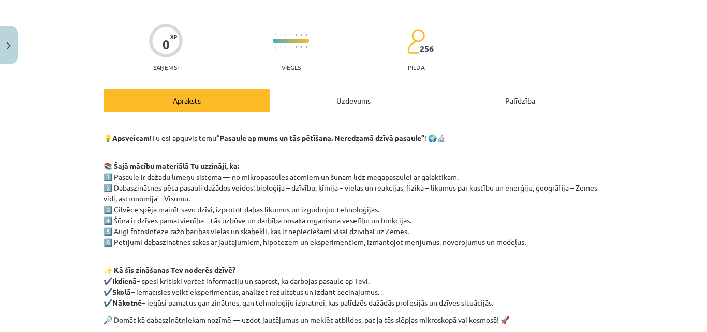
scroll to position [26, 0]
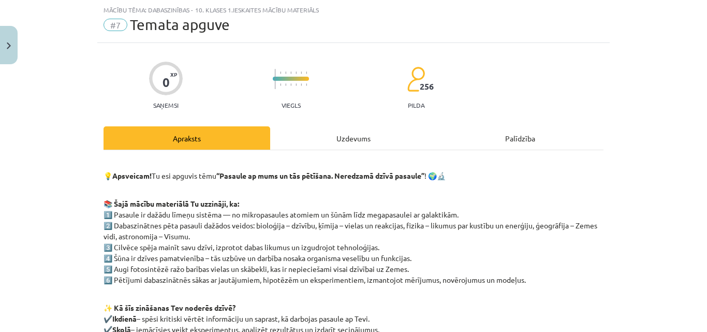
click at [336, 131] on div "Uzdevums" at bounding box center [353, 137] width 167 height 23
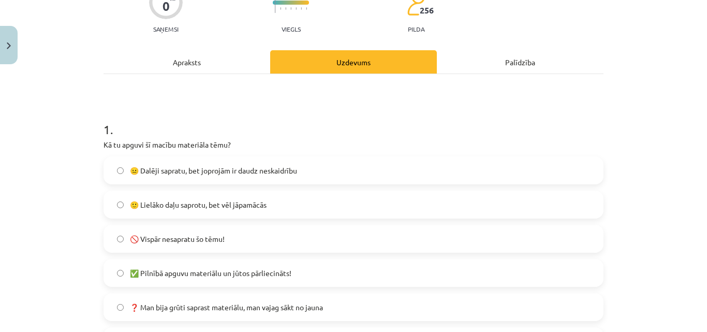
scroll to position [109, 0]
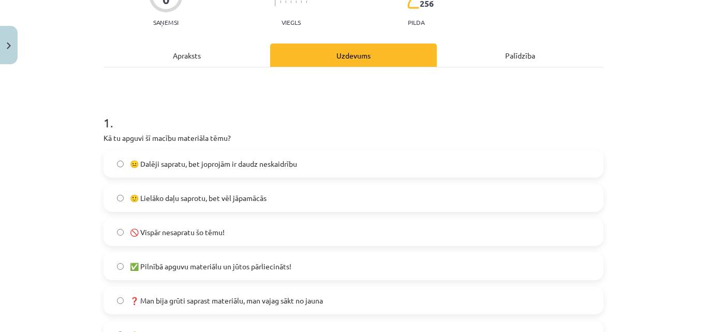
click at [279, 191] on label "🙂 Lielāko daļu saprotu, bet vēl jāpamācās" at bounding box center [354, 198] width 498 height 26
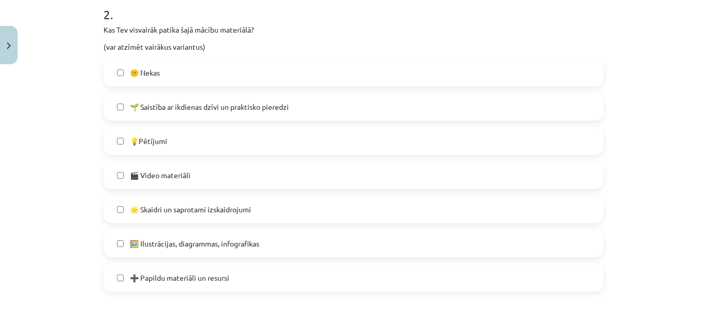
scroll to position [495, 0]
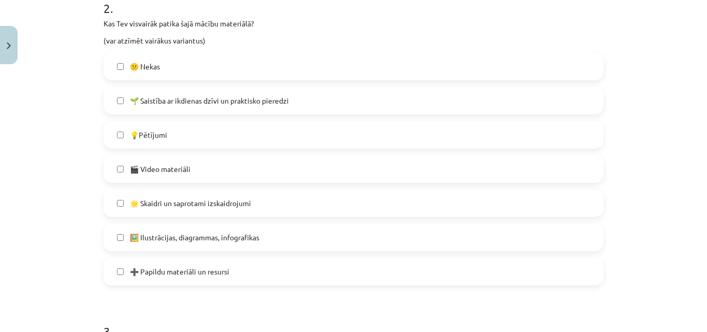
click at [333, 241] on label "🖼️ Ilustrācijas, diagrammas, infografikas" at bounding box center [354, 237] width 498 height 26
click at [241, 165] on label "🎬 Video materiāli" at bounding box center [354, 169] width 498 height 26
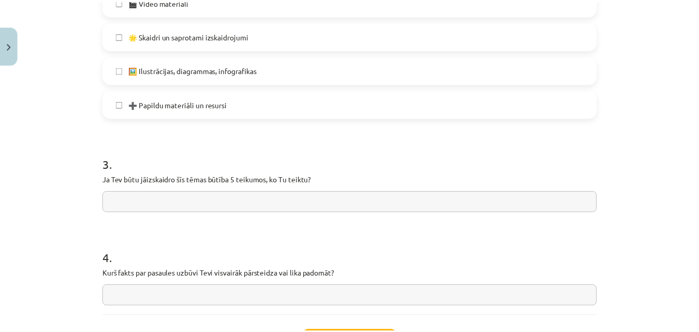
scroll to position [683, 0]
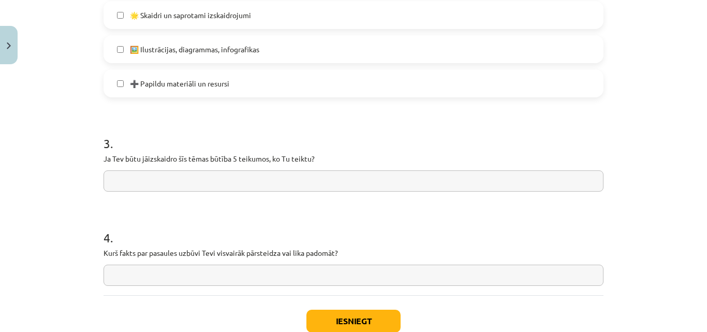
click at [561, 282] on input "text" at bounding box center [354, 274] width 500 height 21
click at [116, 276] on input "**********" at bounding box center [354, 274] width 500 height 21
click at [149, 275] on input "**********" at bounding box center [354, 274] width 500 height 21
type input "**********"
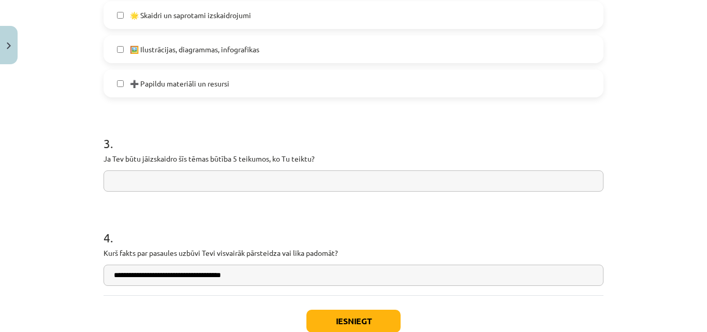
click at [259, 176] on input "text" at bounding box center [354, 180] width 500 height 21
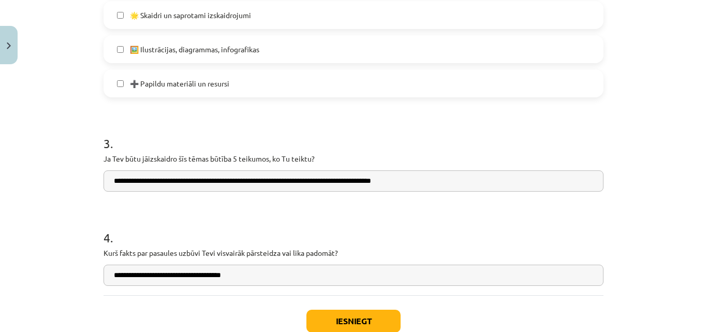
click at [321, 183] on input "**********" at bounding box center [354, 180] width 500 height 21
type input "**********"
click at [321, 315] on button "Iesniegt" at bounding box center [353, 321] width 94 height 23
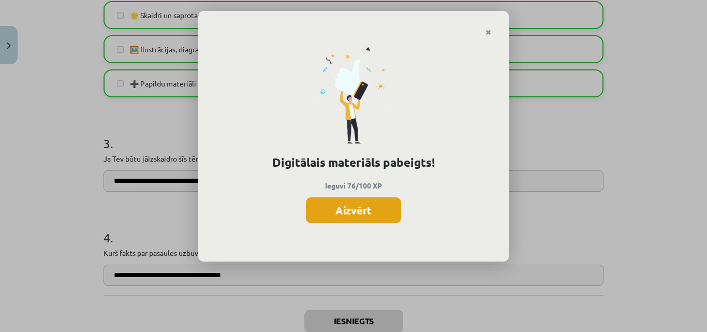
click at [385, 202] on button "Aizvērt" at bounding box center [353, 210] width 95 height 26
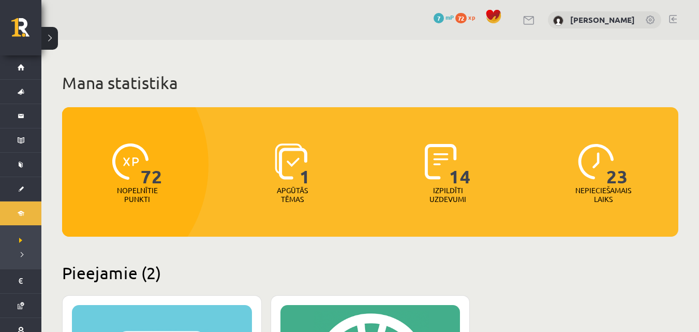
scroll to position [104, 0]
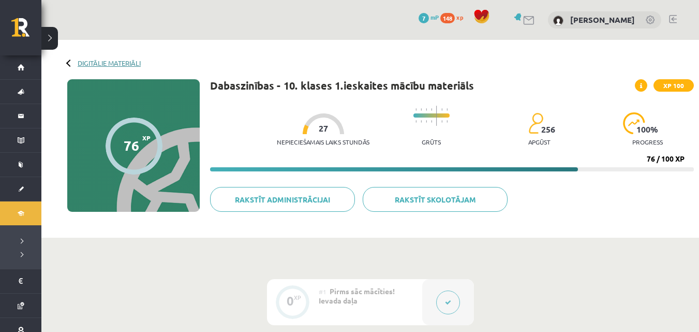
click at [109, 60] on link "Digitālie materiāli" at bounding box center [109, 63] width 63 height 8
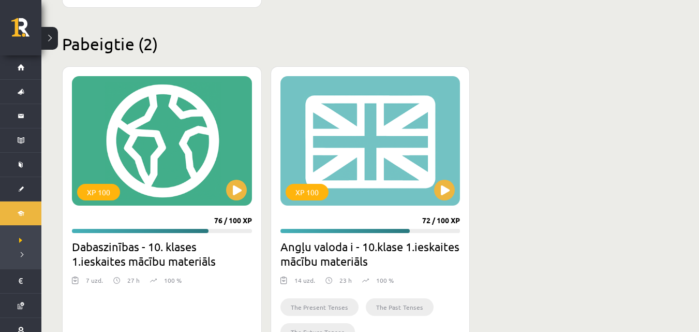
scroll to position [627, 0]
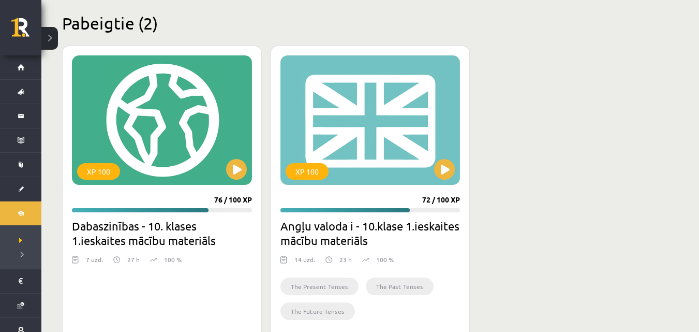
click at [49, 37] on button at bounding box center [49, 38] width 17 height 23
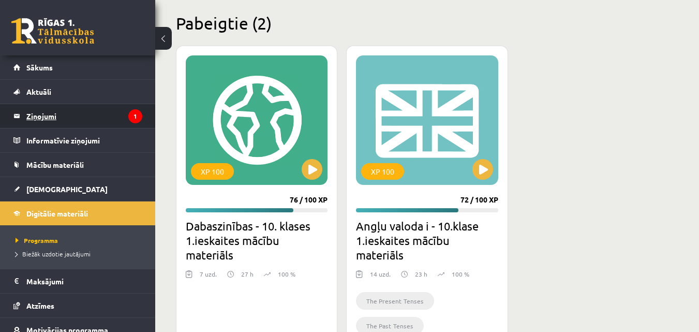
click at [120, 120] on legend "Ziņojumi 1" at bounding box center [84, 116] width 116 height 24
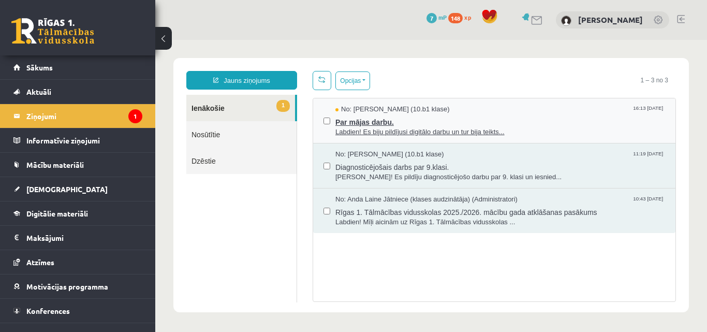
click at [387, 112] on span "No: [PERSON_NAME] (10.b1 klase)" at bounding box center [392, 110] width 114 height 10
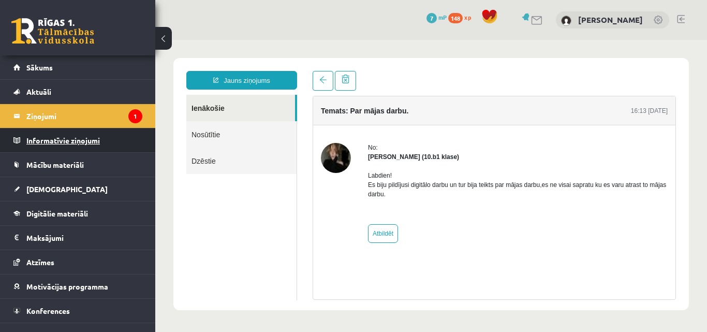
click at [91, 139] on legend "Informatīvie ziņojumi 0" at bounding box center [84, 140] width 116 height 24
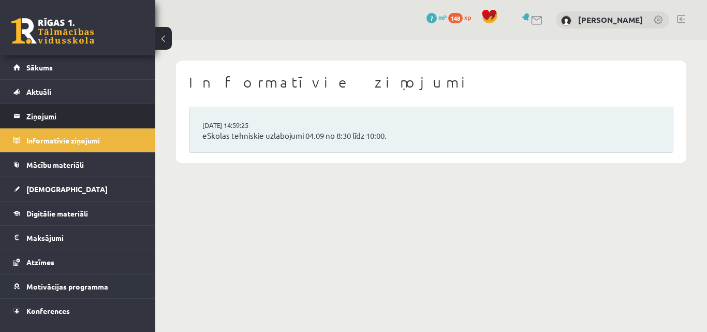
click at [92, 120] on legend "Ziņojumi 1" at bounding box center [84, 116] width 116 height 24
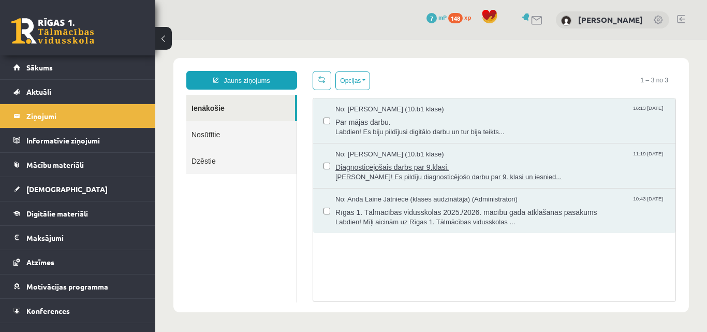
click at [407, 175] on span "[PERSON_NAME]! Es pildīju diagnosticējošo darbu par 9. klasi un iesnied..." at bounding box center [500, 177] width 330 height 10
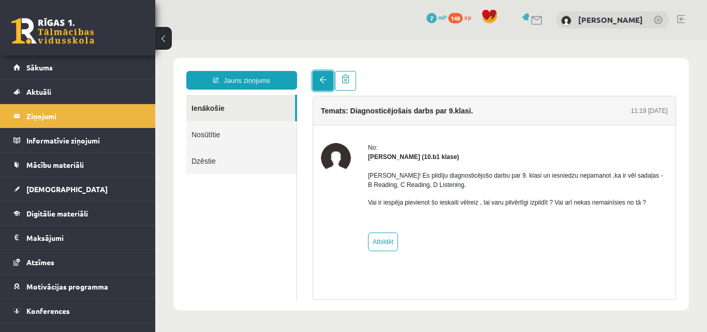
click at [323, 89] on link at bounding box center [323, 81] width 21 height 20
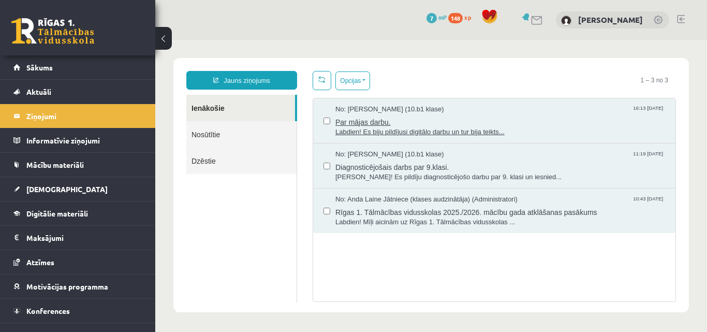
click at [367, 114] on span "Par mājas darbu." at bounding box center [500, 120] width 330 height 13
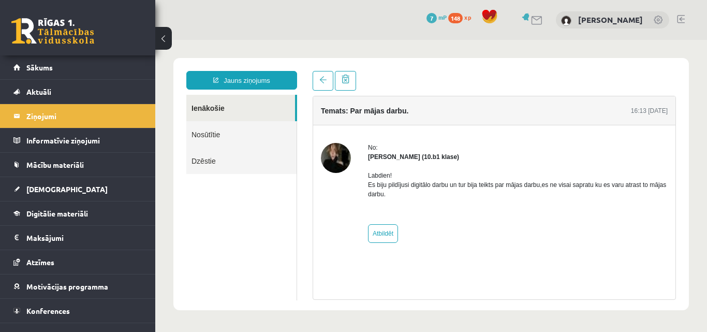
click at [344, 154] on img at bounding box center [336, 158] width 30 height 30
click at [48, 191] on span "[DEMOGRAPHIC_DATA]" at bounding box center [66, 188] width 81 height 9
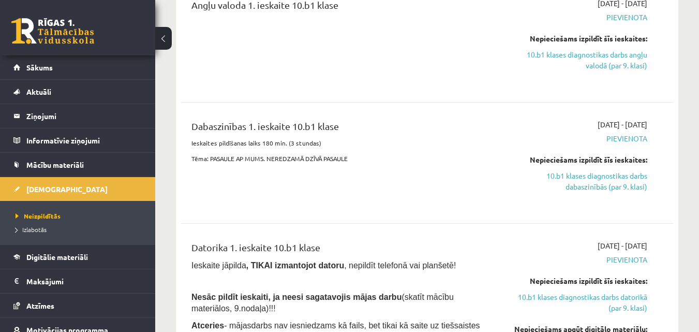
scroll to position [462, 0]
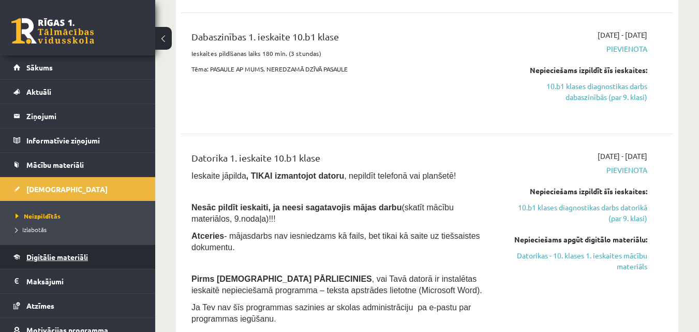
click at [64, 253] on span "Digitālie materiāli" at bounding box center [57, 256] width 62 height 9
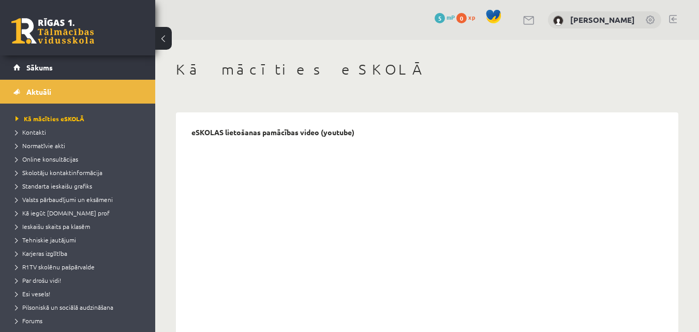
scroll to position [60, 0]
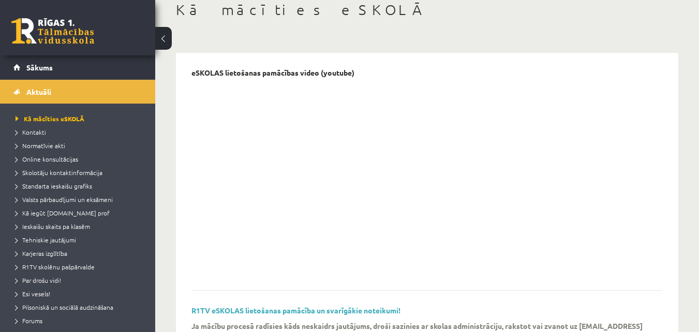
click at [163, 41] on button at bounding box center [163, 38] width 17 height 23
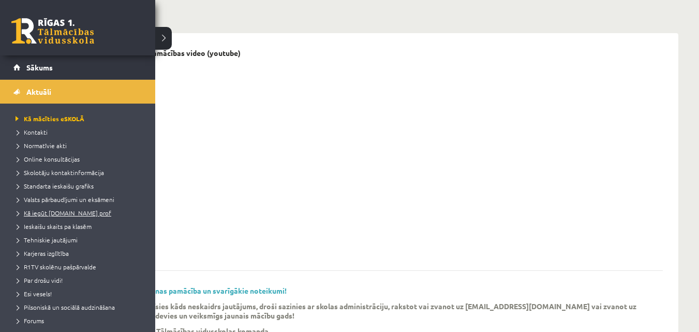
scroll to position [80, 0]
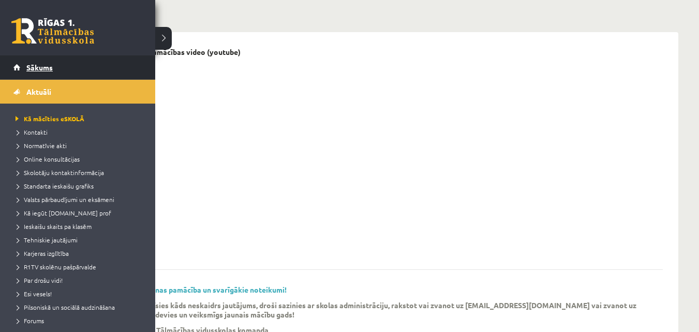
click at [107, 76] on link "Sākums" at bounding box center [77, 67] width 129 height 24
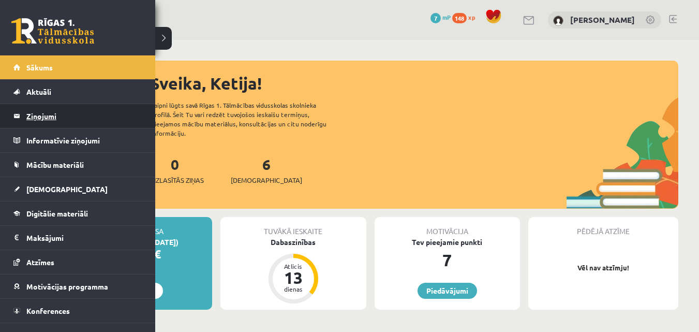
click at [55, 113] on legend "Ziņojumi 0" at bounding box center [84, 116] width 116 height 24
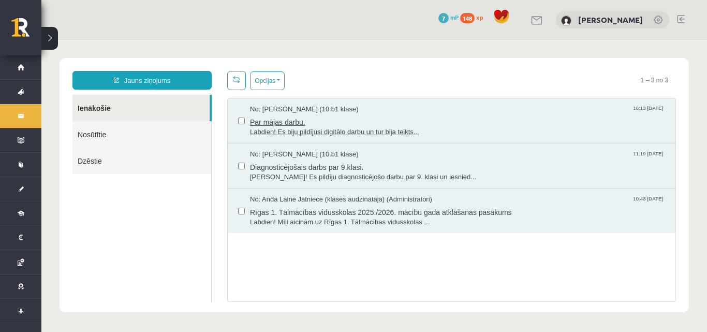
click at [274, 128] on span "Labdien! Es biju pildījusi digitālo darbu un tur bija teikts..." at bounding box center [457, 132] width 415 height 10
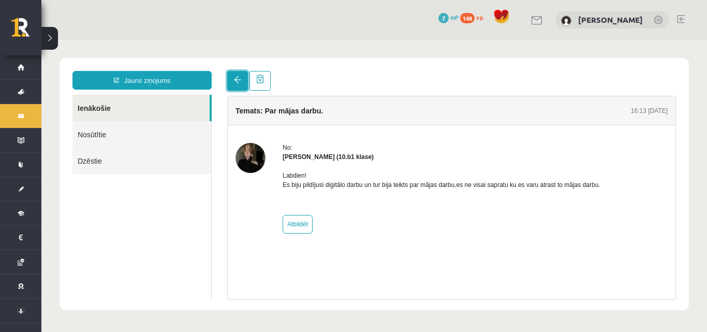
click at [232, 84] on link at bounding box center [237, 81] width 21 height 20
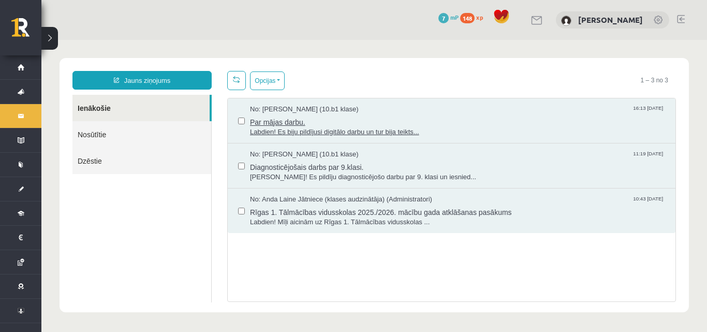
click at [291, 134] on span "Labdien! Es biju pildījusi digitālo darbu un tur bija teikts..." at bounding box center [457, 132] width 415 height 10
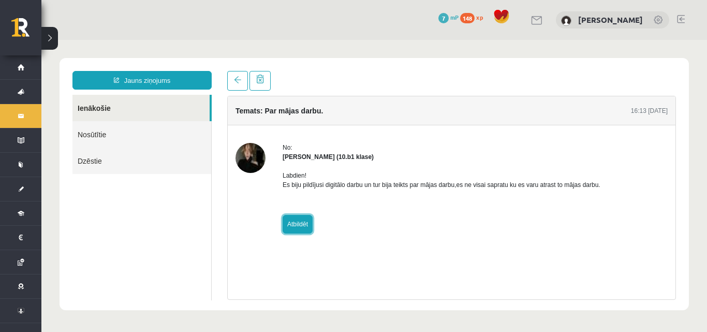
click at [305, 218] on link "Atbildēt" at bounding box center [298, 224] width 30 height 19
type input "**********"
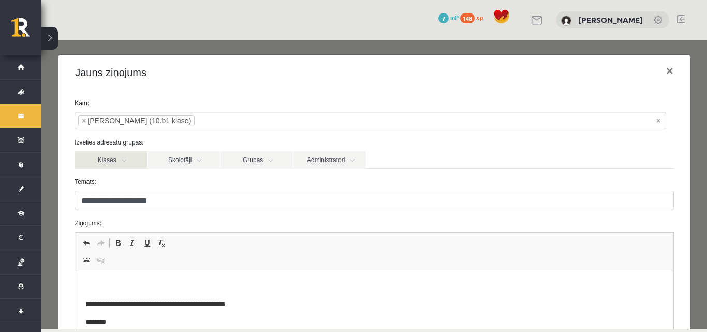
click at [93, 161] on link "Klases" at bounding box center [111, 160] width 72 height 18
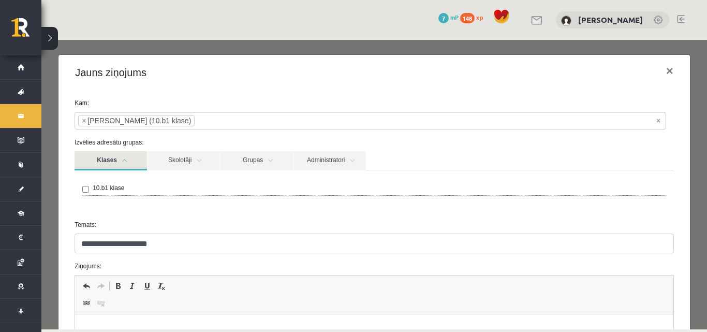
click at [100, 171] on div "10.b1 klase" at bounding box center [374, 190] width 599 height 41
click at [104, 168] on link "Klases" at bounding box center [111, 160] width 72 height 19
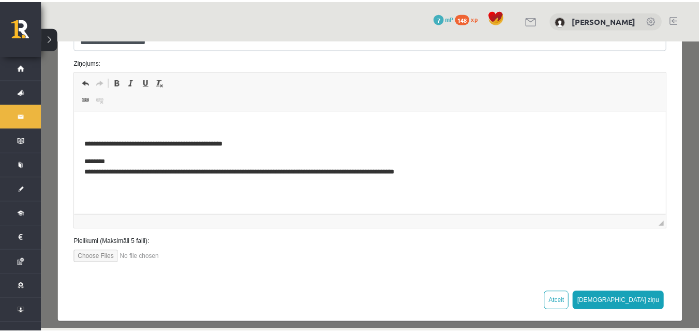
scroll to position [169, 0]
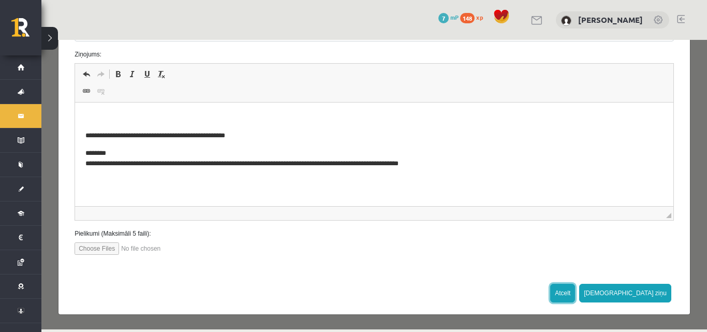
click at [575, 284] on button "Atcelt" at bounding box center [562, 293] width 25 height 19
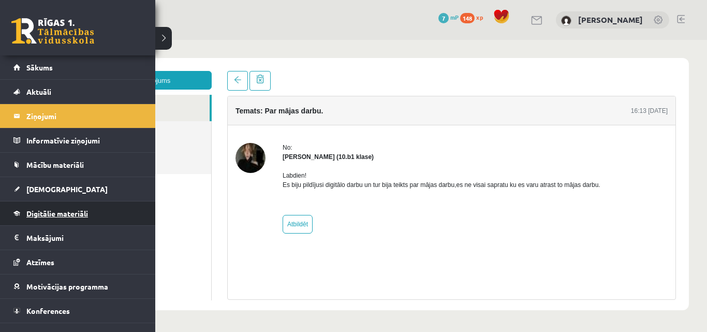
click at [72, 216] on span "Digitālie materiāli" at bounding box center [57, 213] width 62 height 9
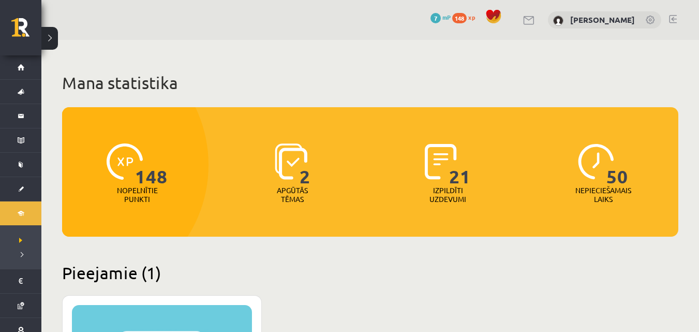
click at [467, 19] on span "148" at bounding box center [459, 18] width 14 height 10
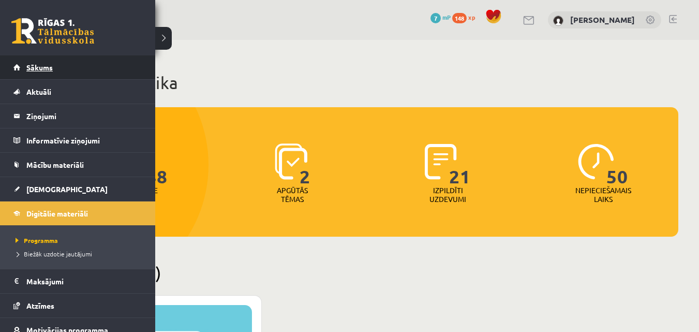
click at [67, 72] on link "Sākums" at bounding box center [77, 67] width 129 height 24
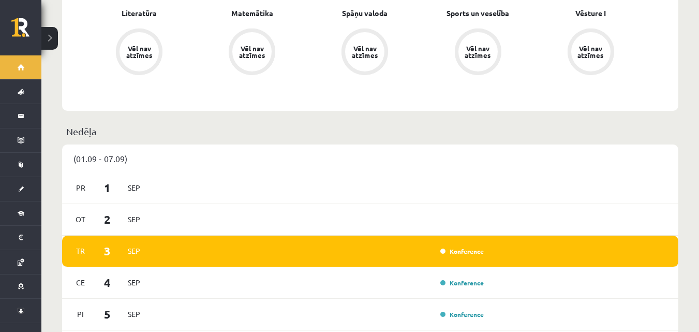
scroll to position [456, 0]
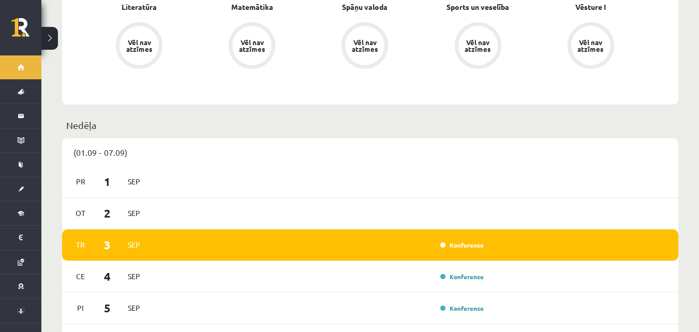
drag, startPoint x: 695, startPoint y: 313, endPoint x: 697, endPoint y: 295, distance: 17.7
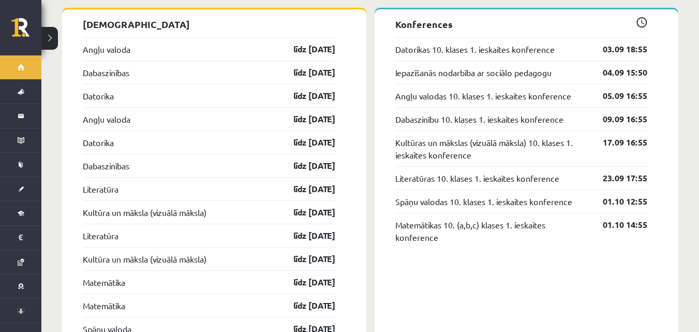
scroll to position [890, 0]
